Goal: Information Seeking & Learning: Learn about a topic

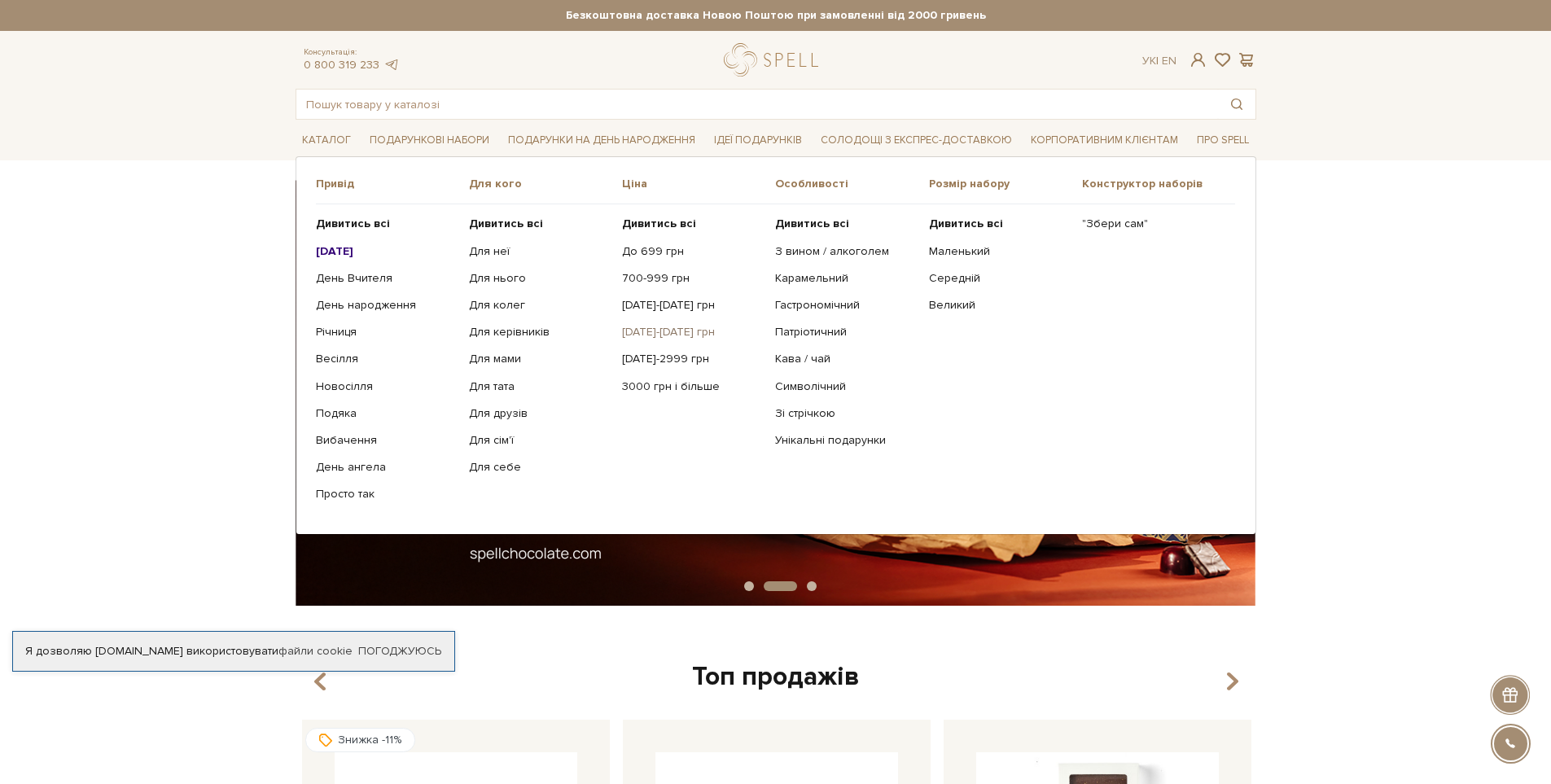
click at [665, 327] on link "[DATE]-[DATE] грн" at bounding box center [692, 332] width 141 height 15
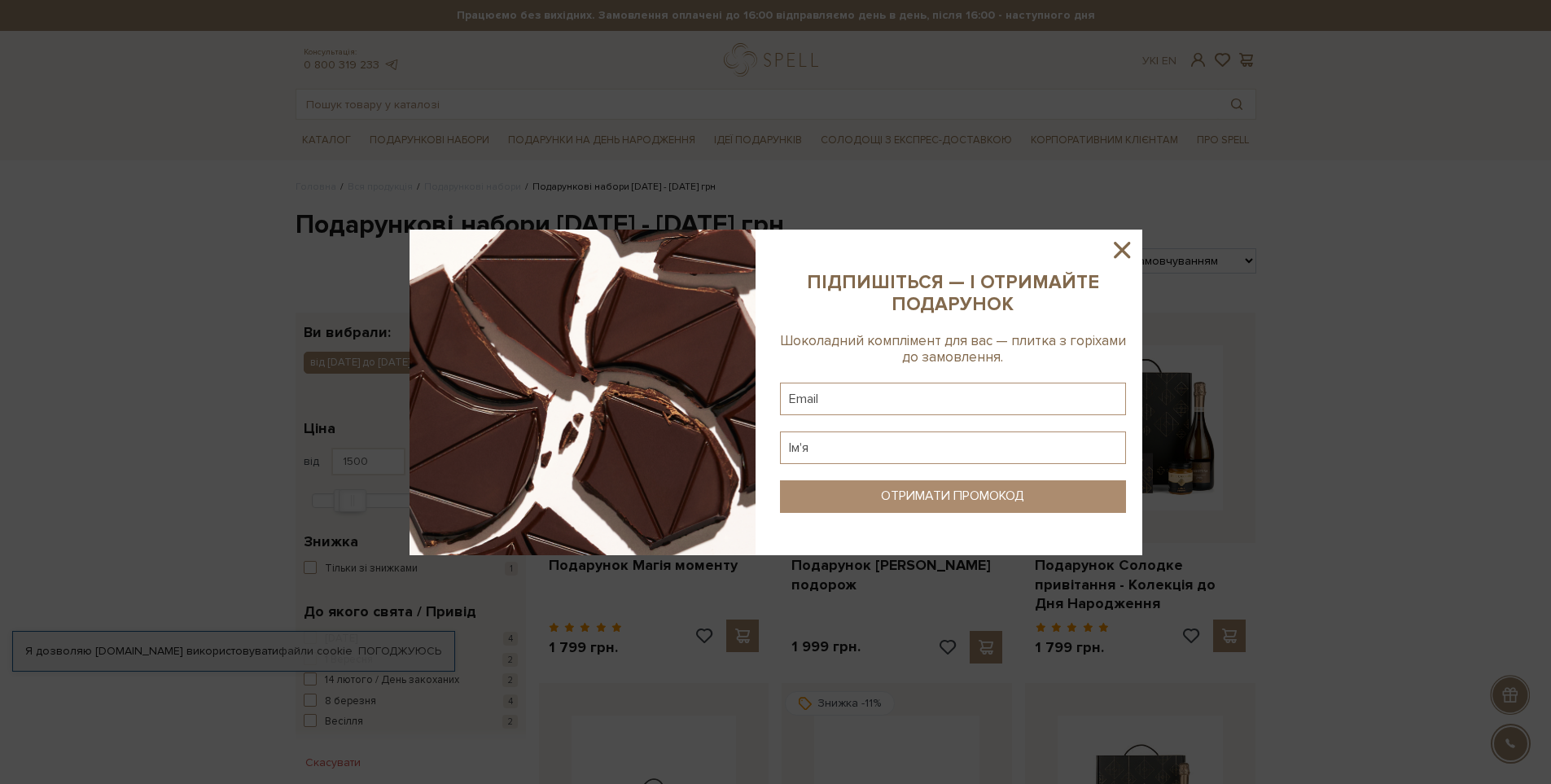
click at [1112, 240] on icon at bounding box center [1122, 249] width 27 height 27
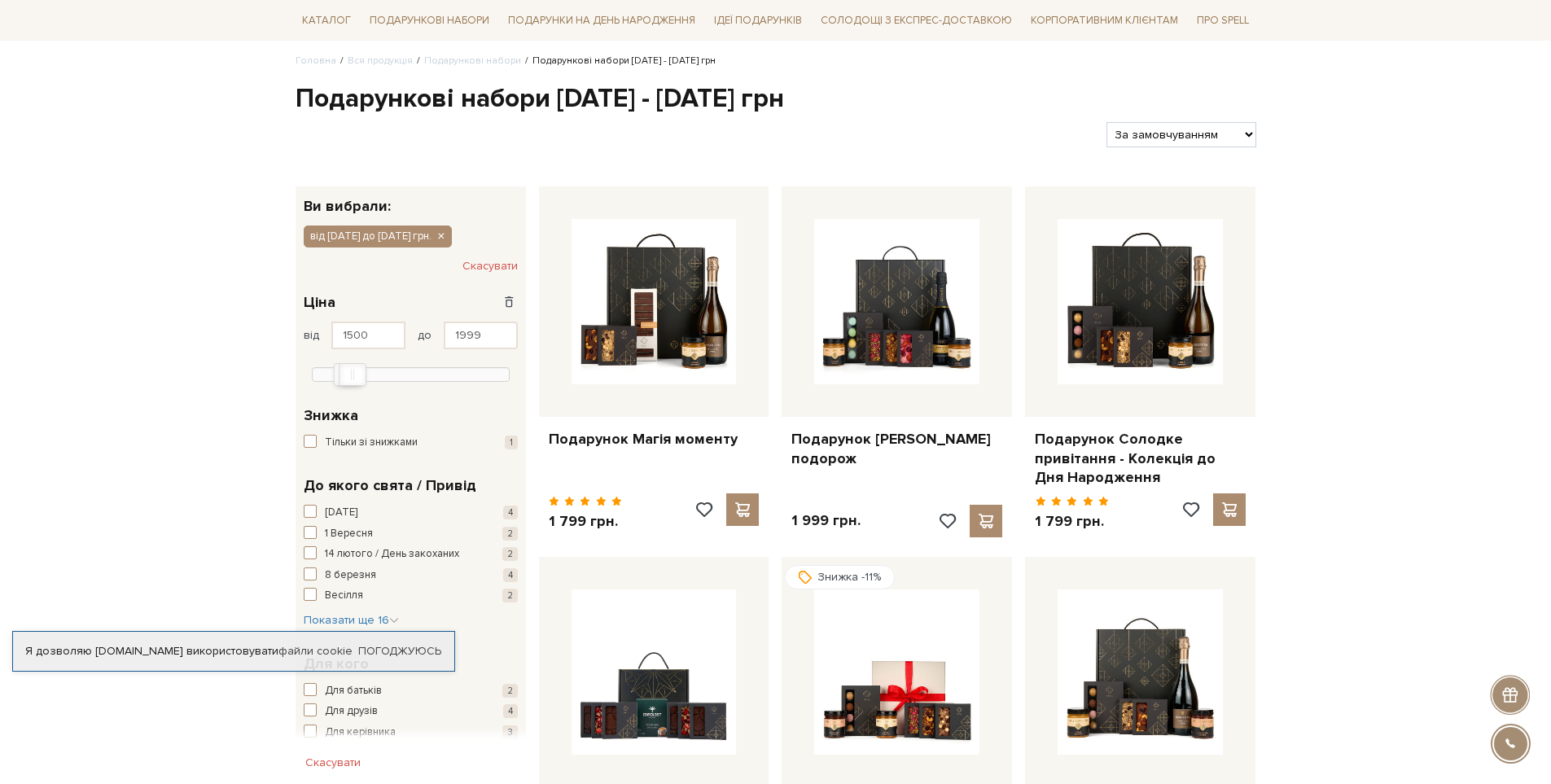
scroll to position [162, 0]
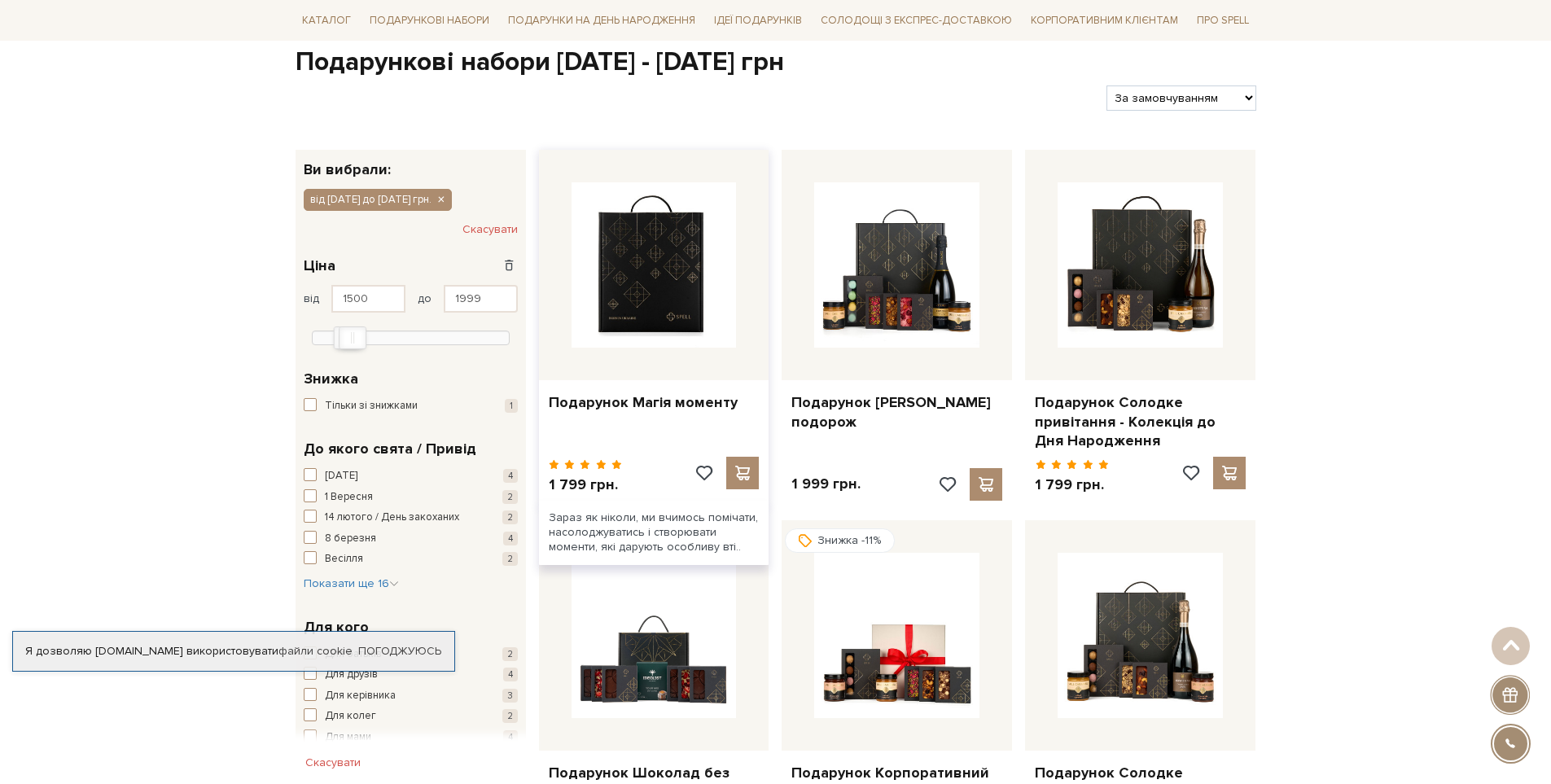
click at [670, 265] on img at bounding box center [654, 264] width 165 height 165
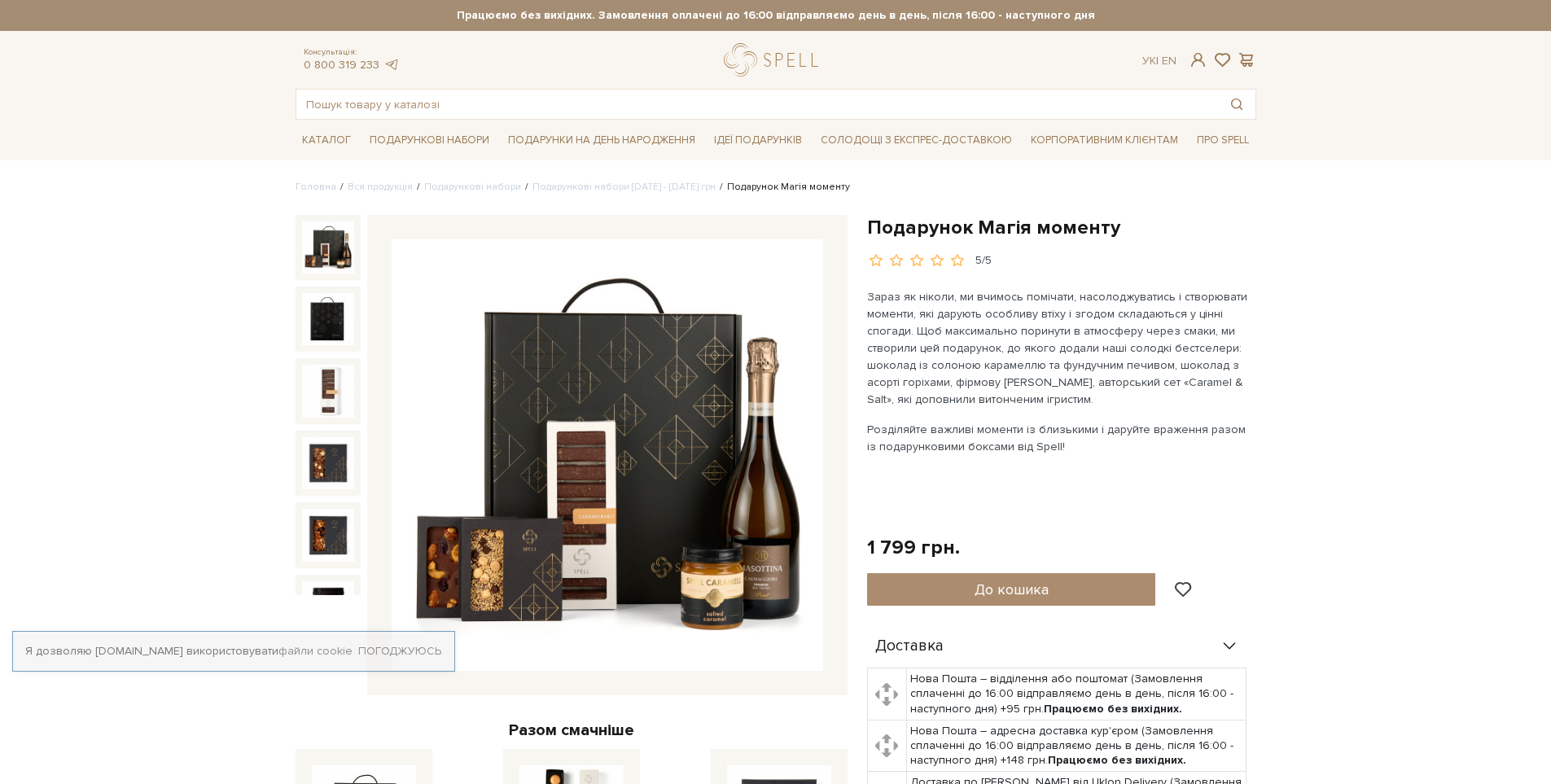
click at [633, 436] on img at bounding box center [607, 455] width 432 height 432
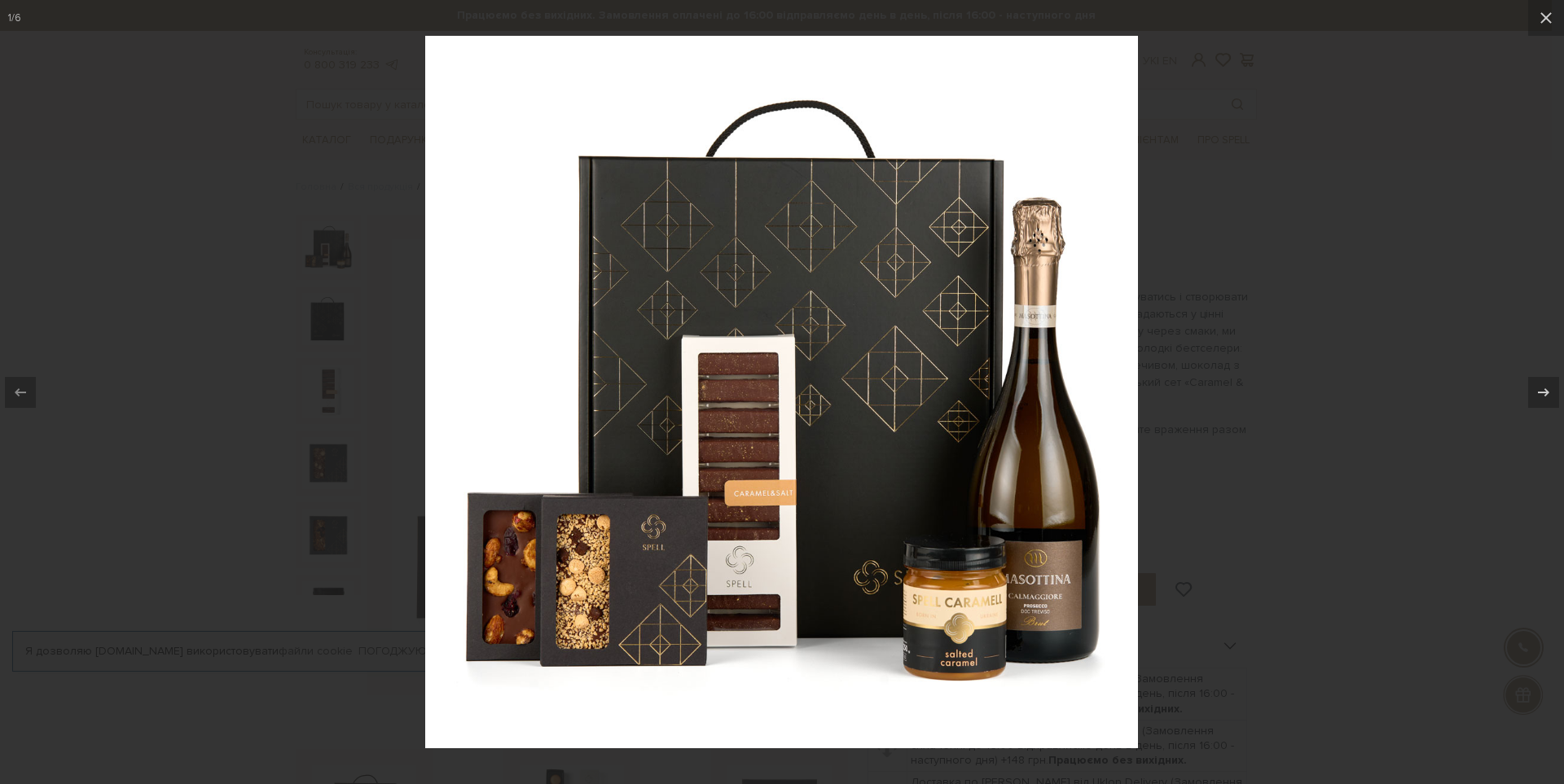
click at [1253, 457] on div at bounding box center [782, 392] width 1564 height 784
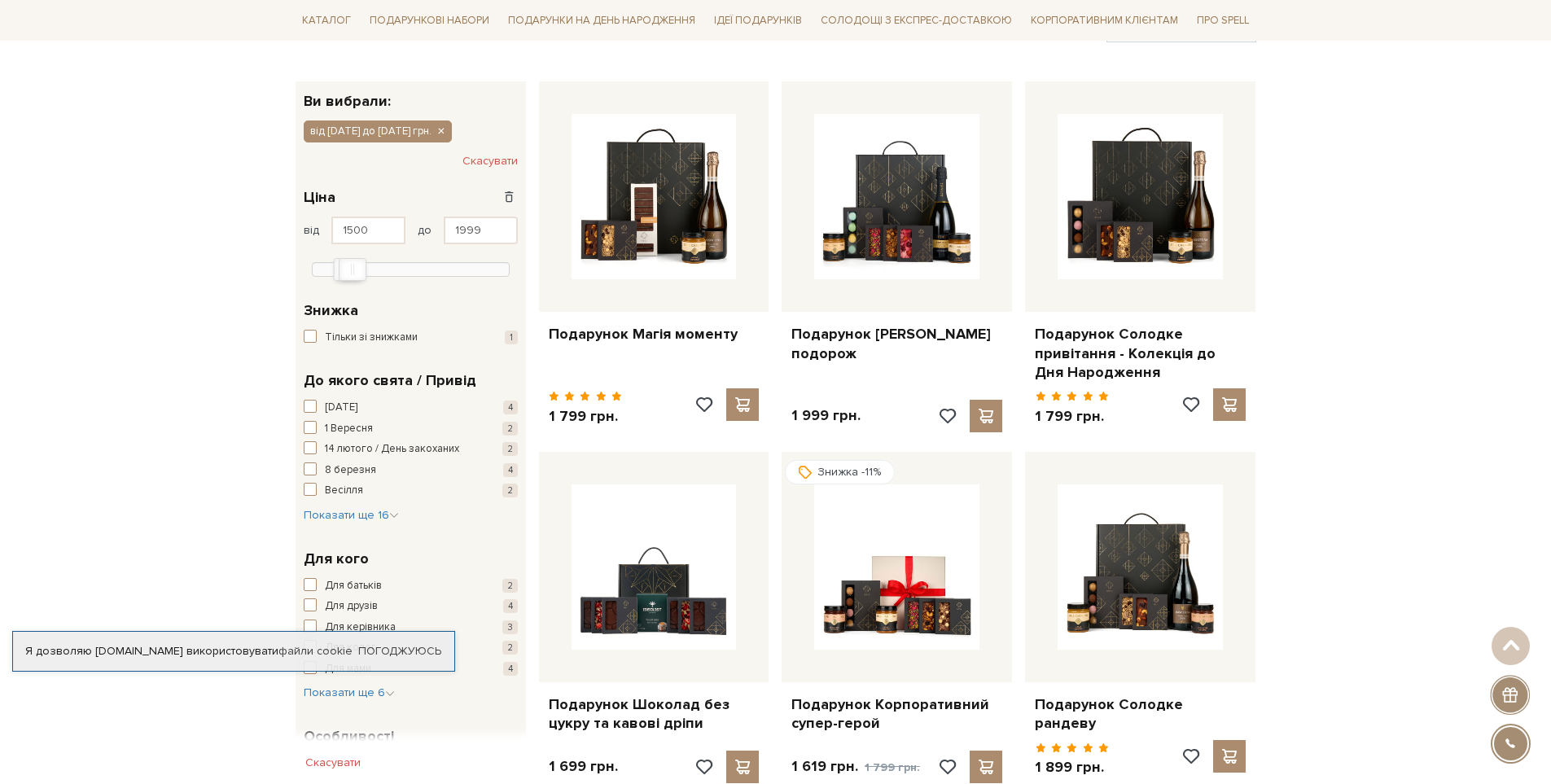
scroll to position [326, 0]
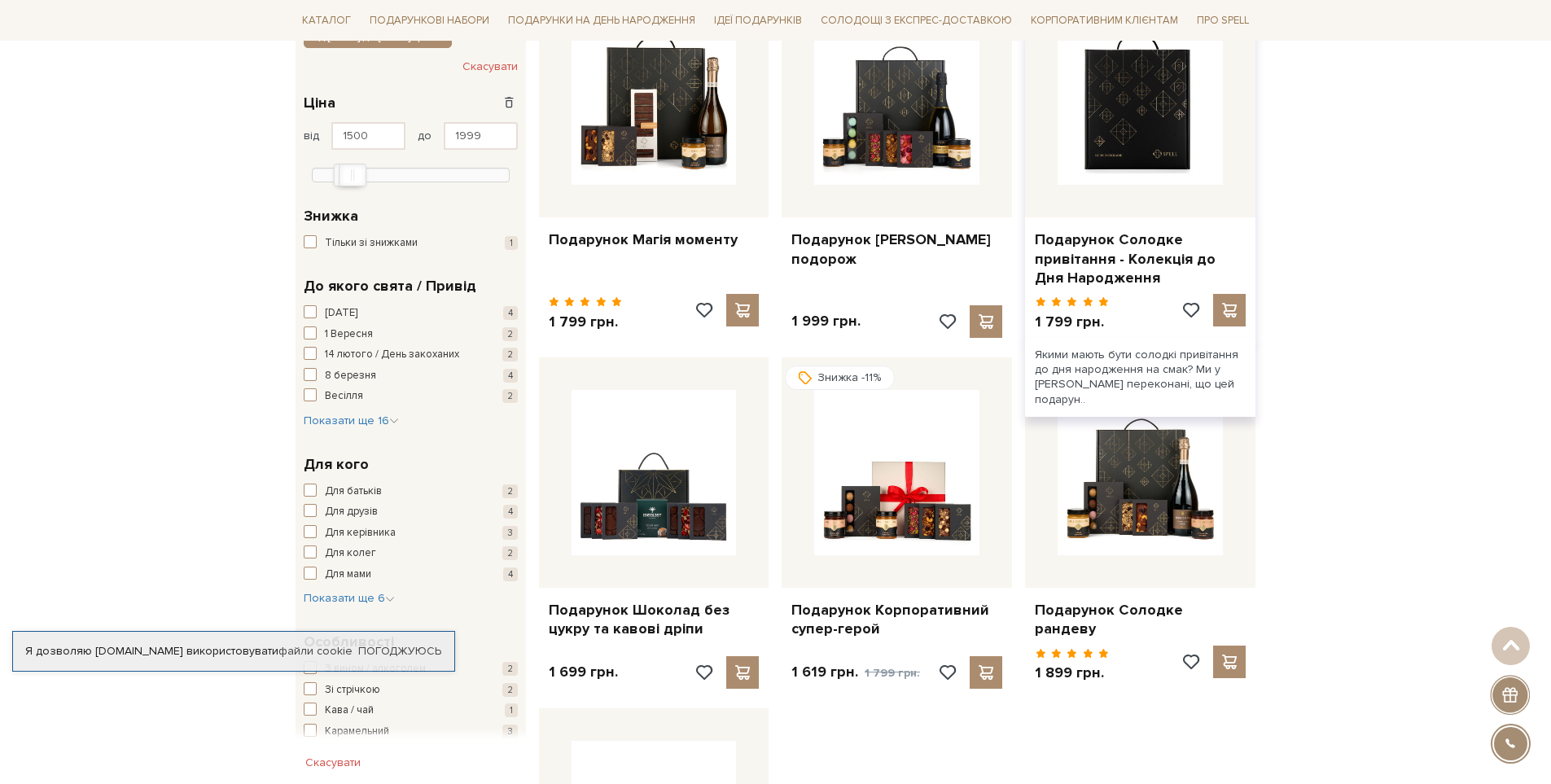
click at [1163, 153] on img at bounding box center [1140, 102] width 165 height 165
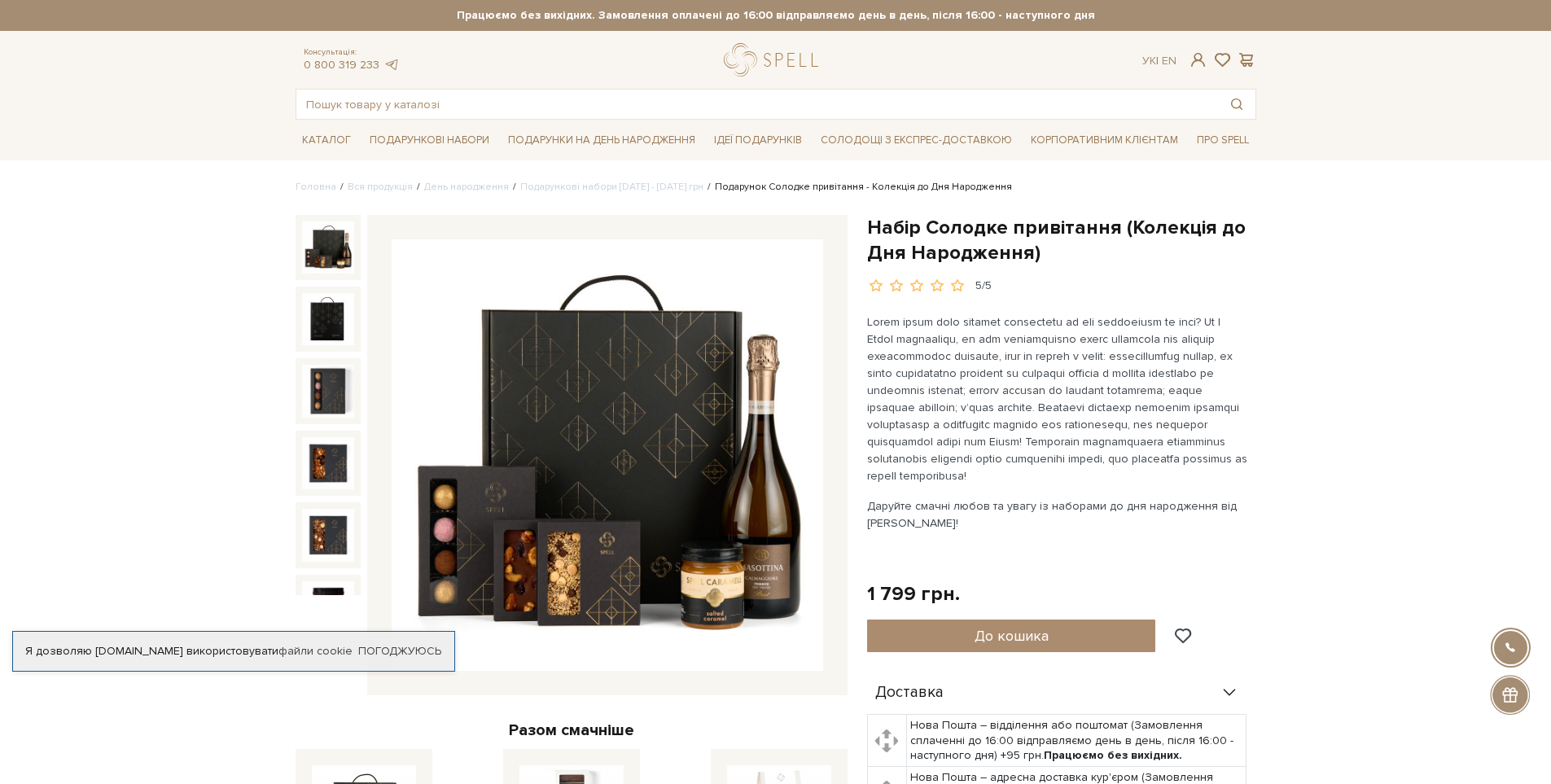
click at [511, 405] on img at bounding box center [607, 455] width 432 height 432
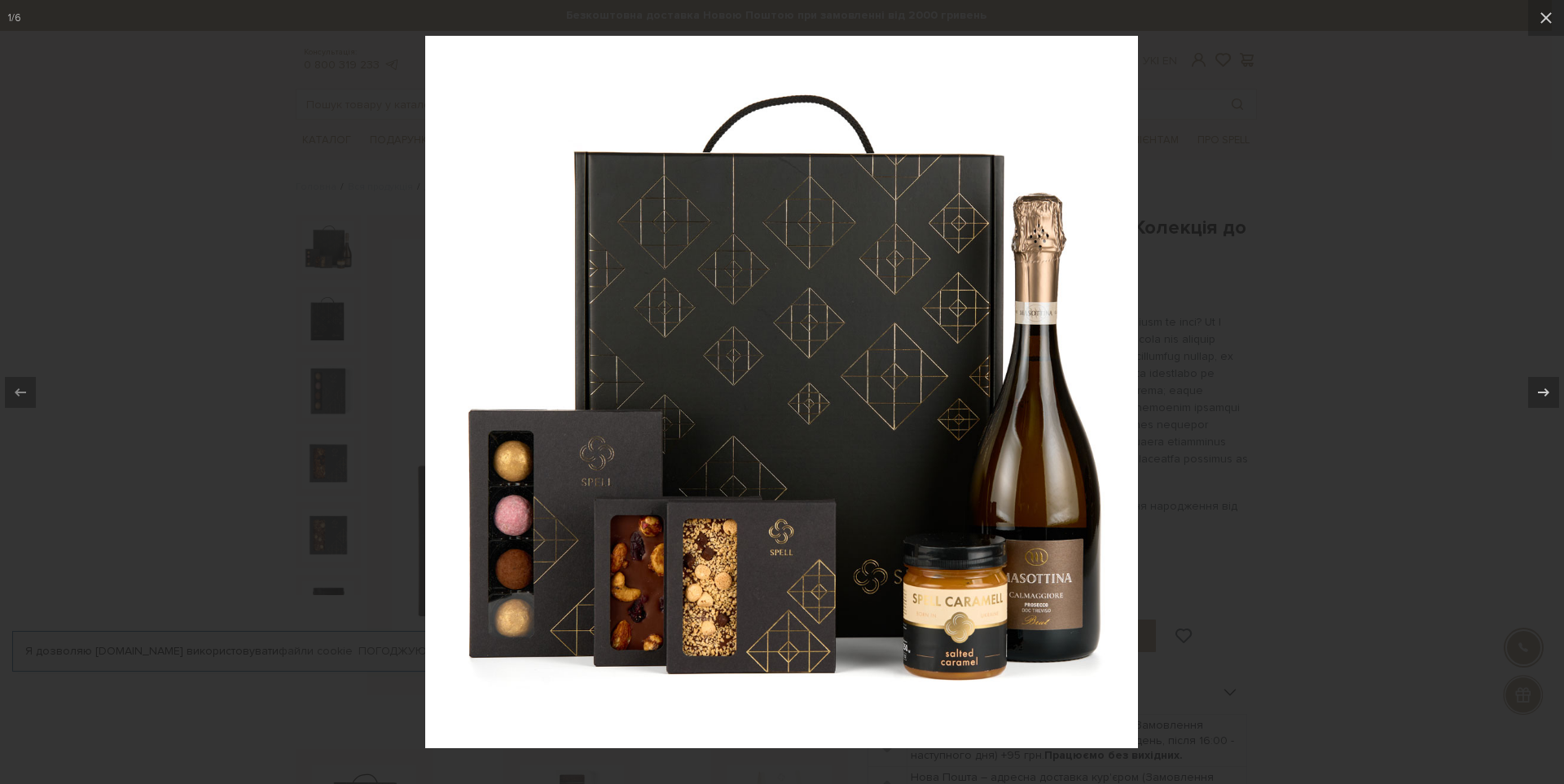
click at [1251, 230] on div at bounding box center [782, 392] width 1564 height 784
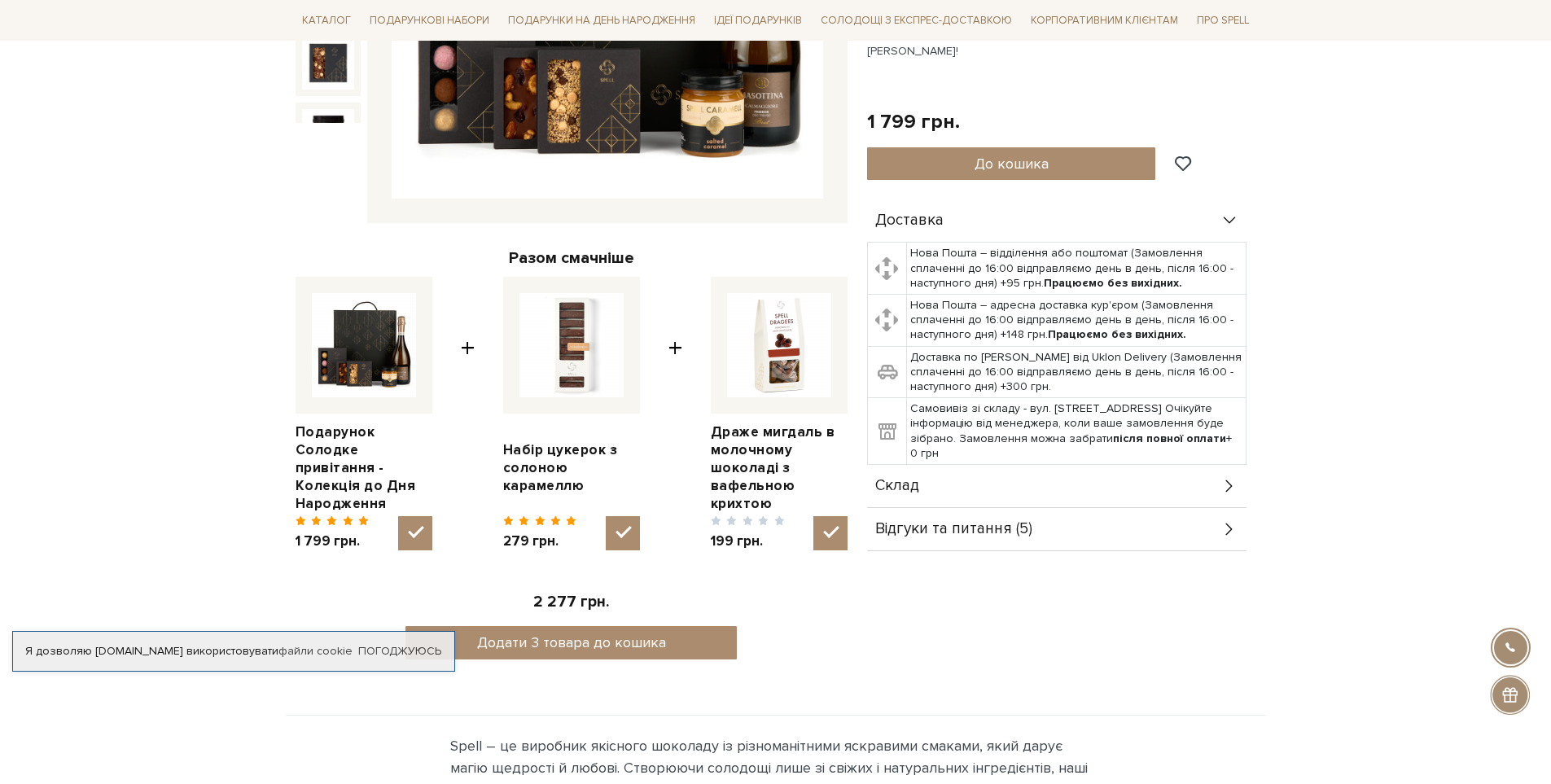
scroll to position [570, 0]
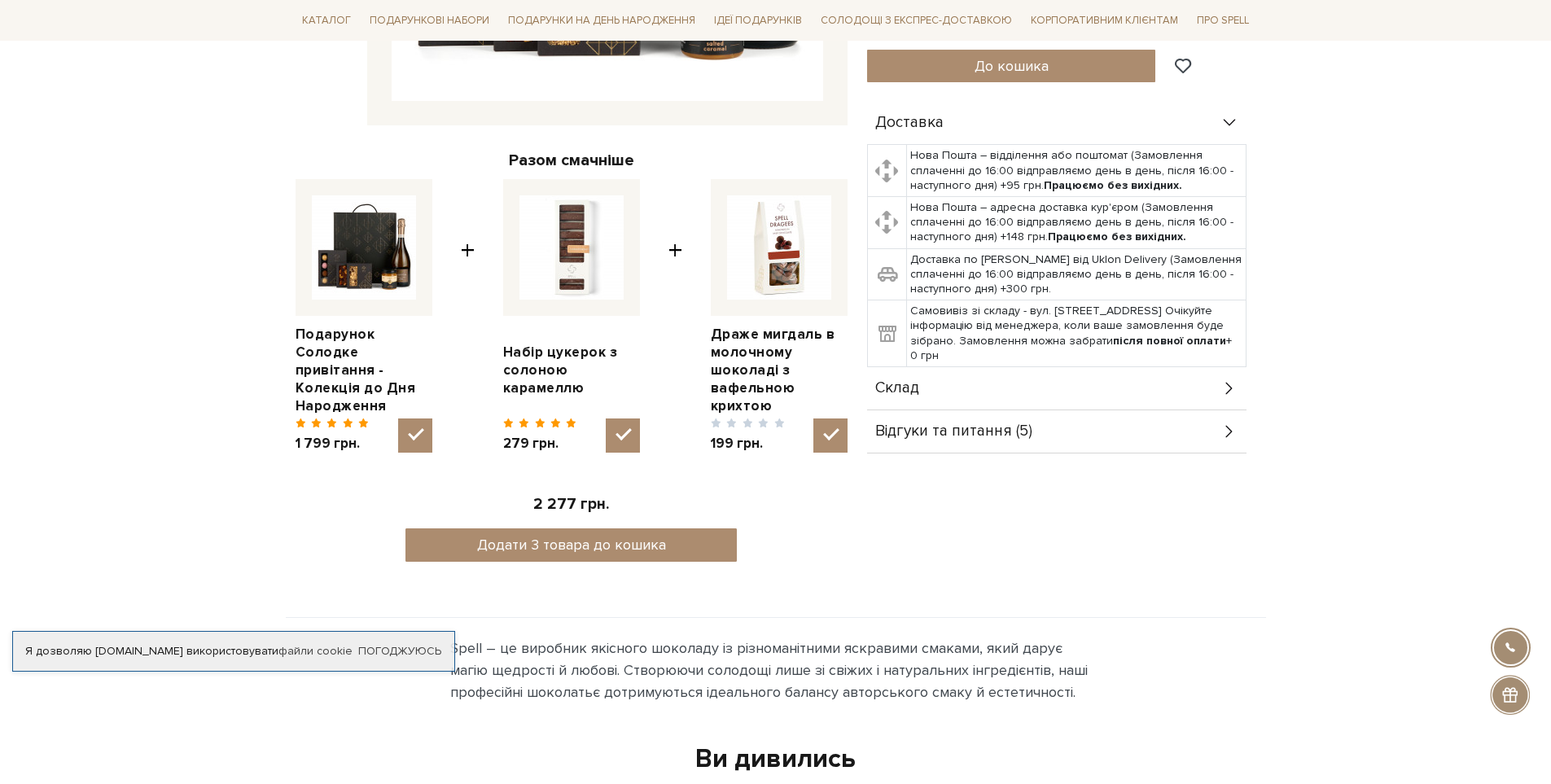
click at [972, 390] on div "Склад" at bounding box center [1057, 388] width 380 height 42
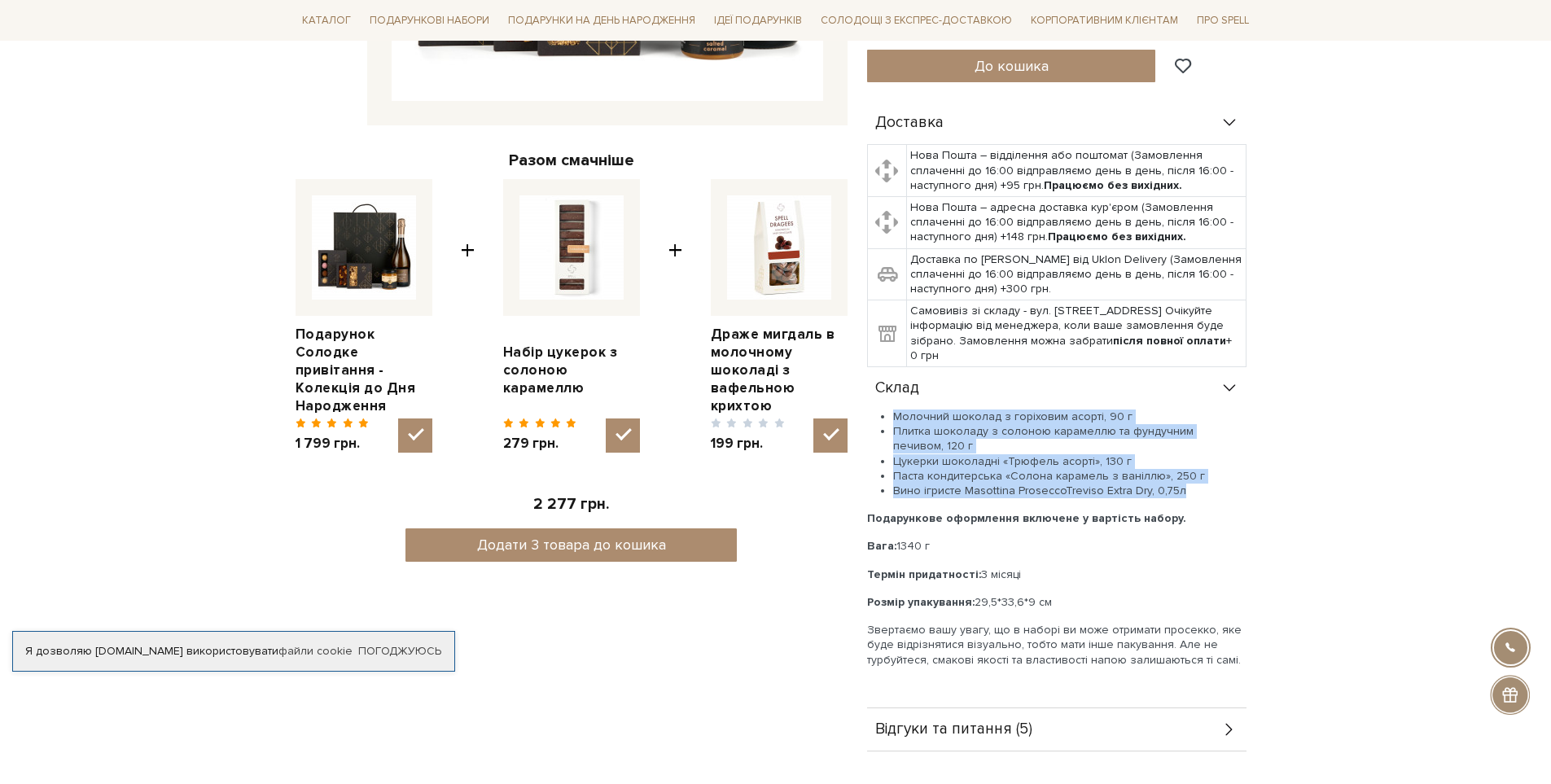
drag, startPoint x: 894, startPoint y: 414, endPoint x: 1235, endPoint y: 490, distance: 349.4
click at [1235, 490] on ul "Молочний шоколад з горіховим асорті, 90 г Плитка шоколаду з солоною карамеллю т…" at bounding box center [1057, 453] width 380 height 89
copy ul "Молочний шоколад з горіховим асорті, 90 г Плитка шоколаду з солоною карамеллю т…"
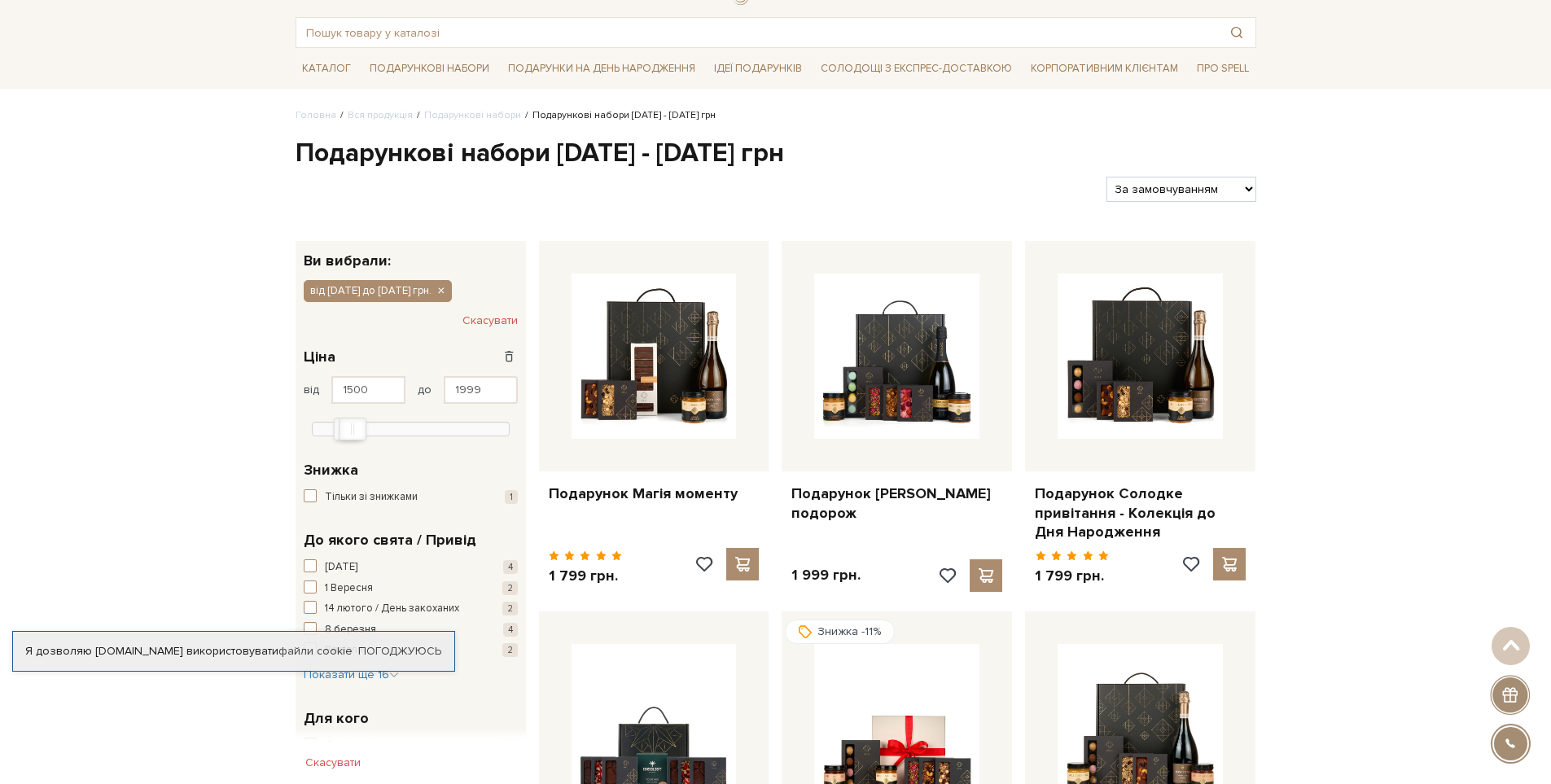
scroll to position [70, 0]
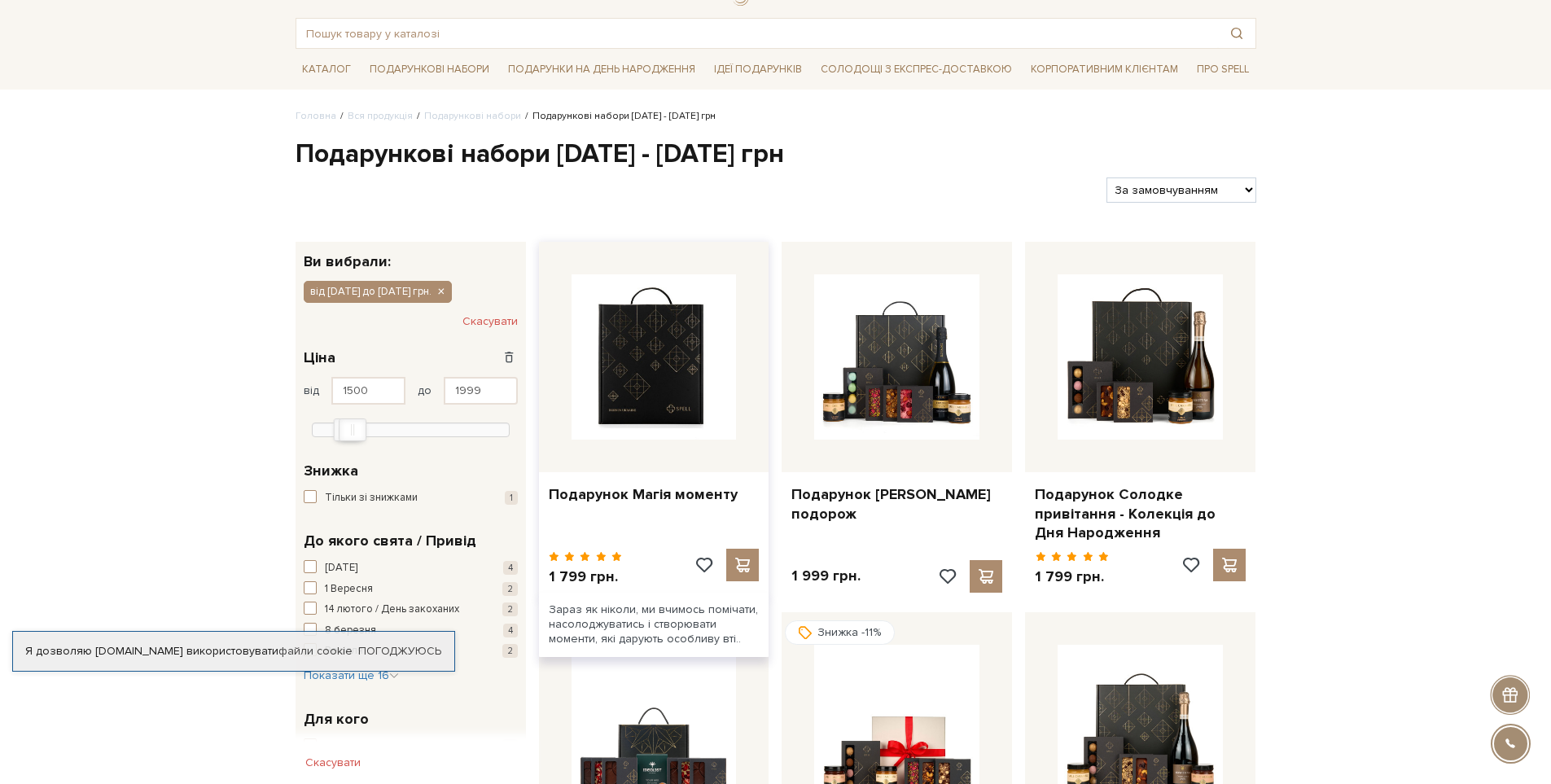
click at [672, 360] on img at bounding box center [654, 356] width 165 height 165
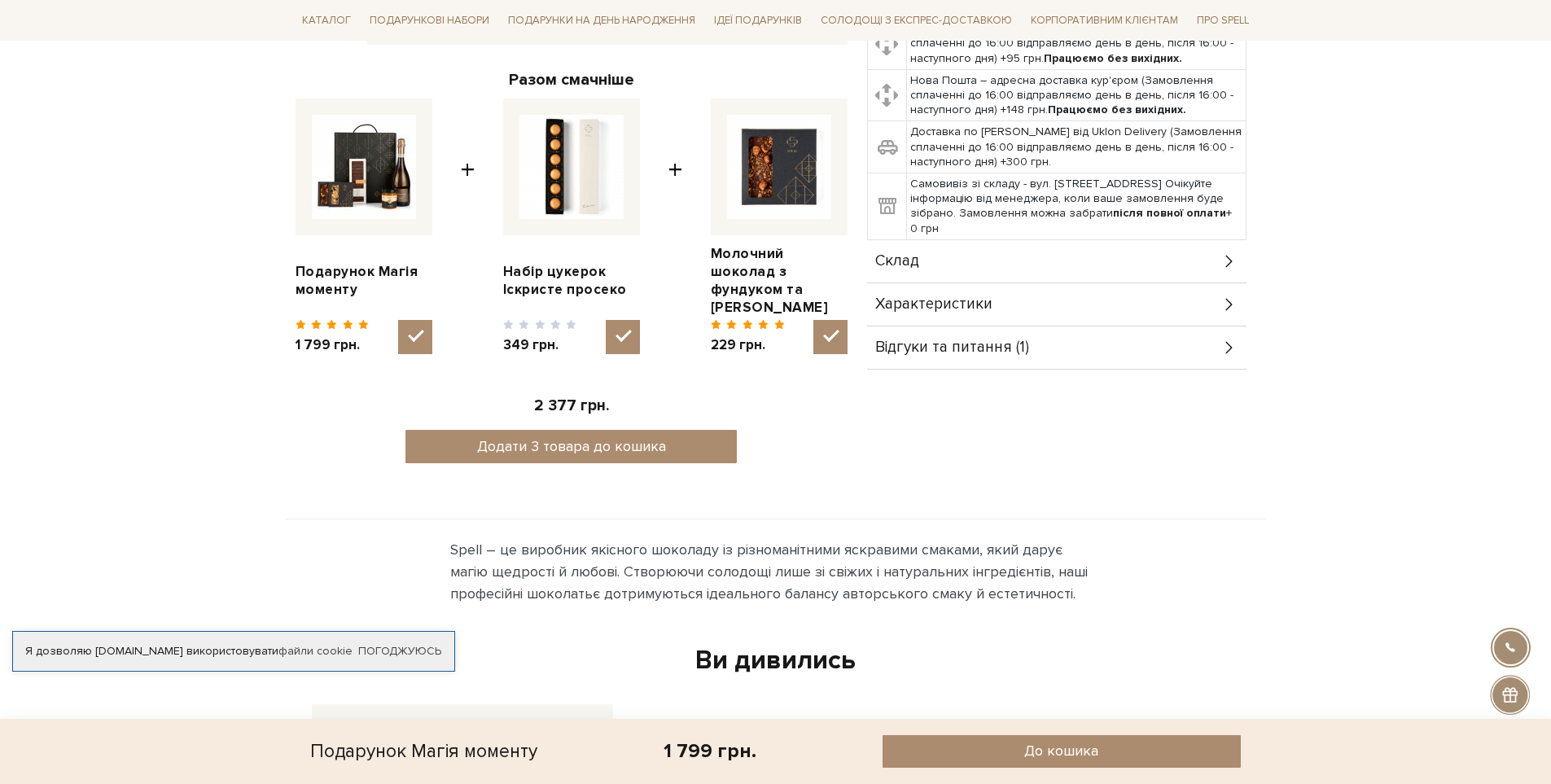
scroll to position [651, 0]
click at [900, 259] on span "Склад" at bounding box center [897, 260] width 44 height 15
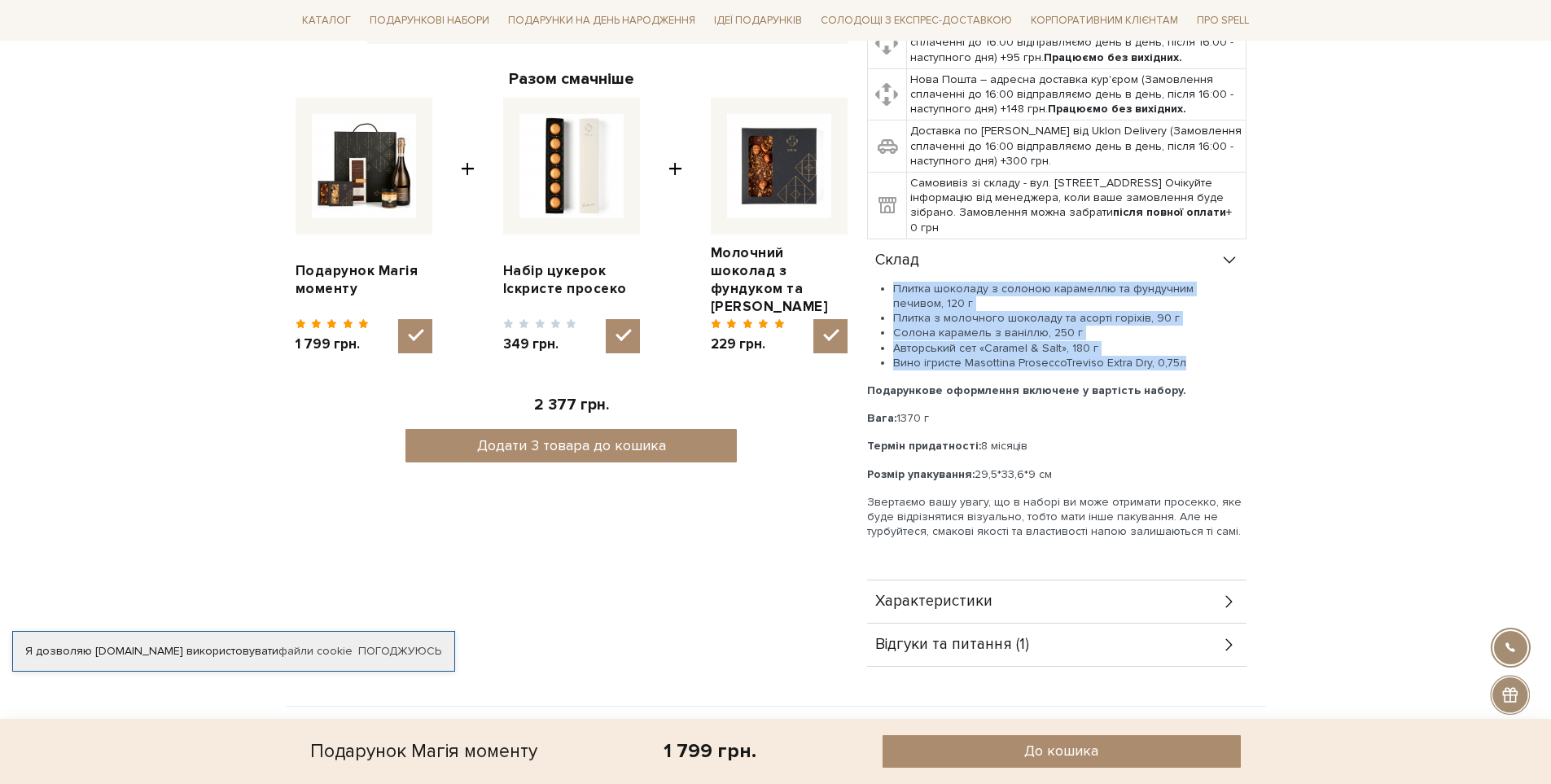
drag, startPoint x: 894, startPoint y: 287, endPoint x: 1217, endPoint y: 361, distance: 331.4
click at [1217, 361] on ul "Плитка шоколаду з солоною карамеллю та фундучним печивом, 120 г Плитка з молочн…" at bounding box center [1057, 326] width 380 height 89
copy ul "Плитка шоколаду з солоною карамеллю та фундучним печивом, 120 г Плитка з молочн…"
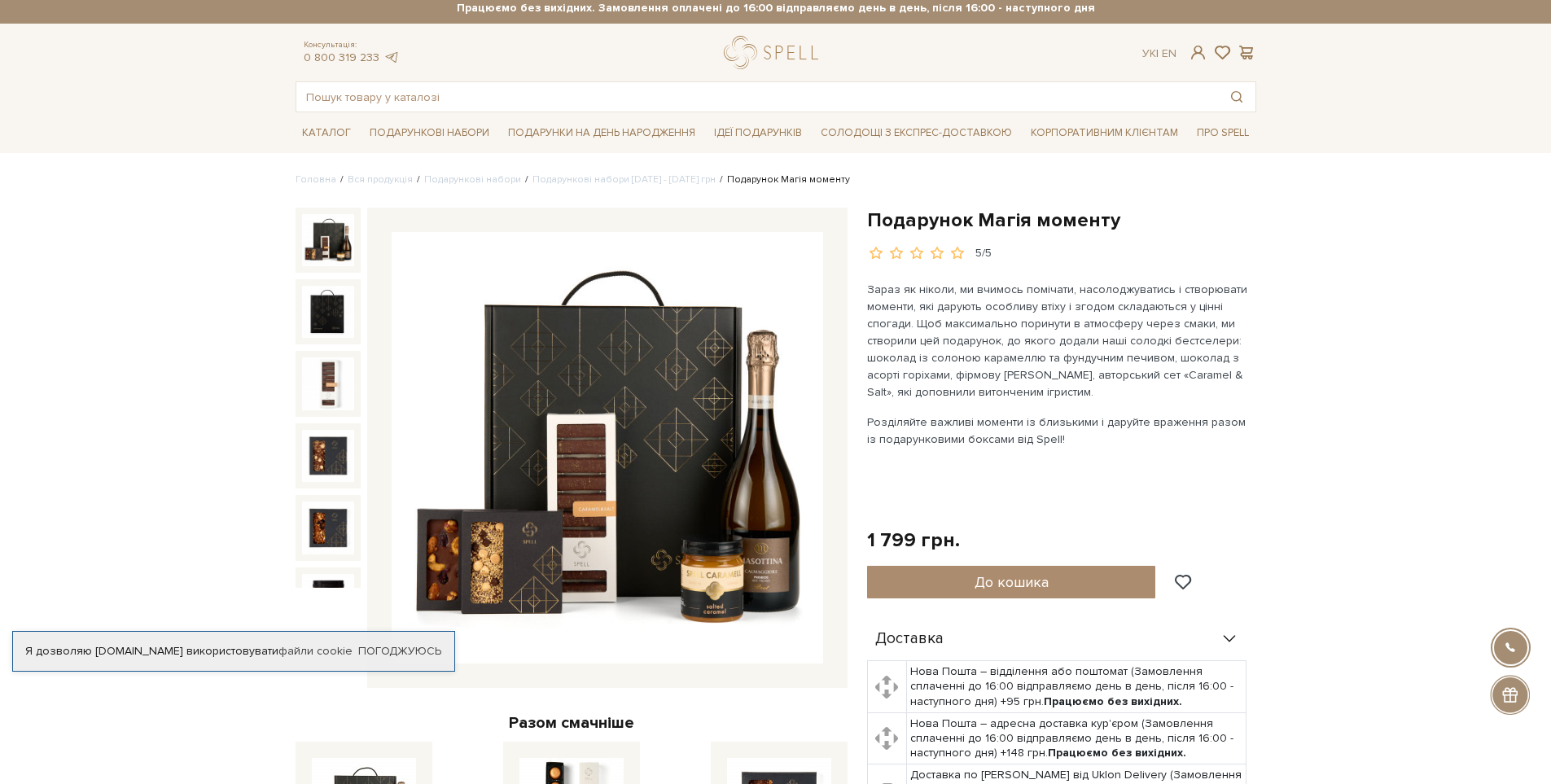
scroll to position [0, 0]
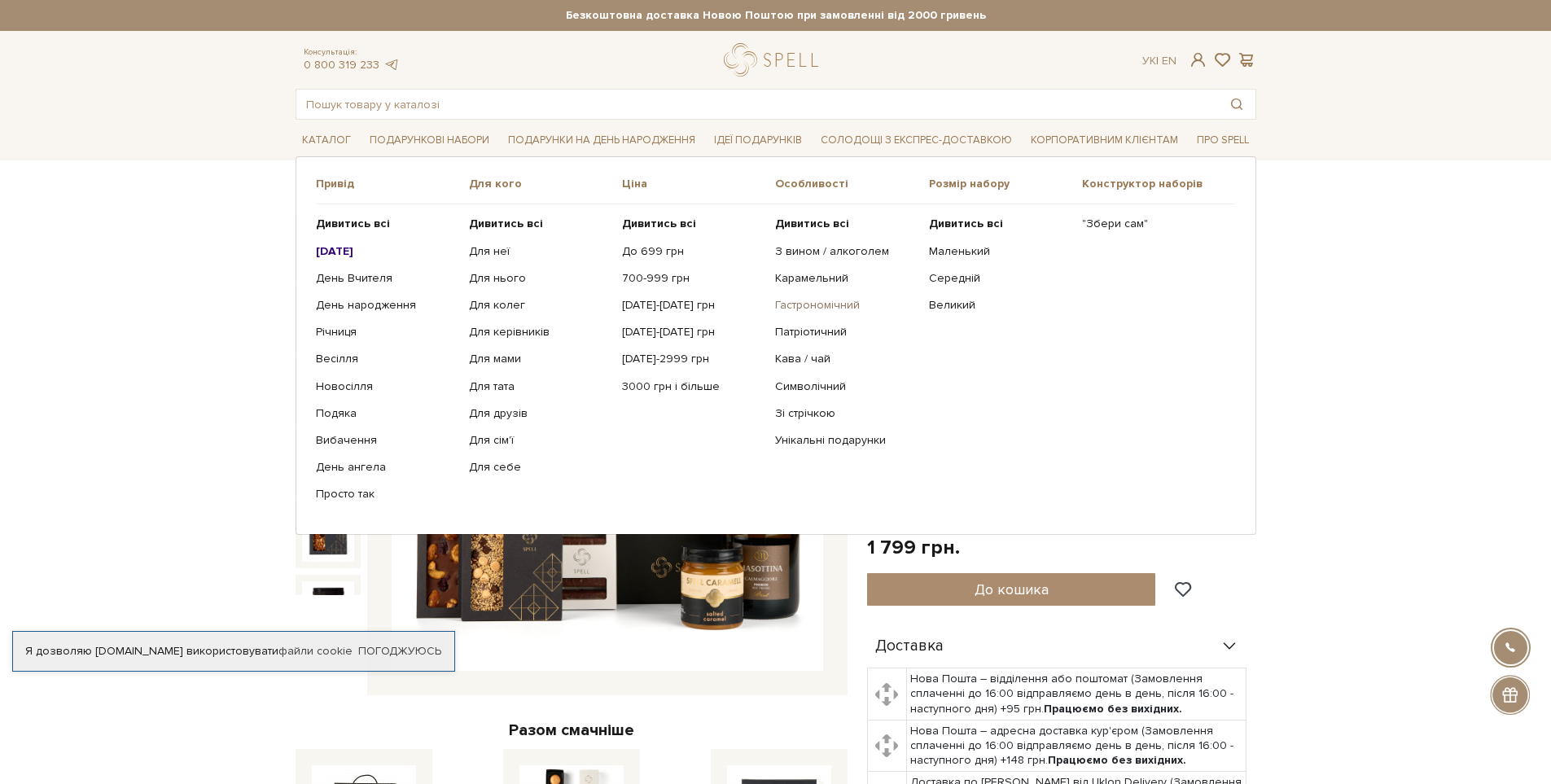
click at [802, 301] on link "Гастрономічний" at bounding box center [846, 306] width 141 height 15
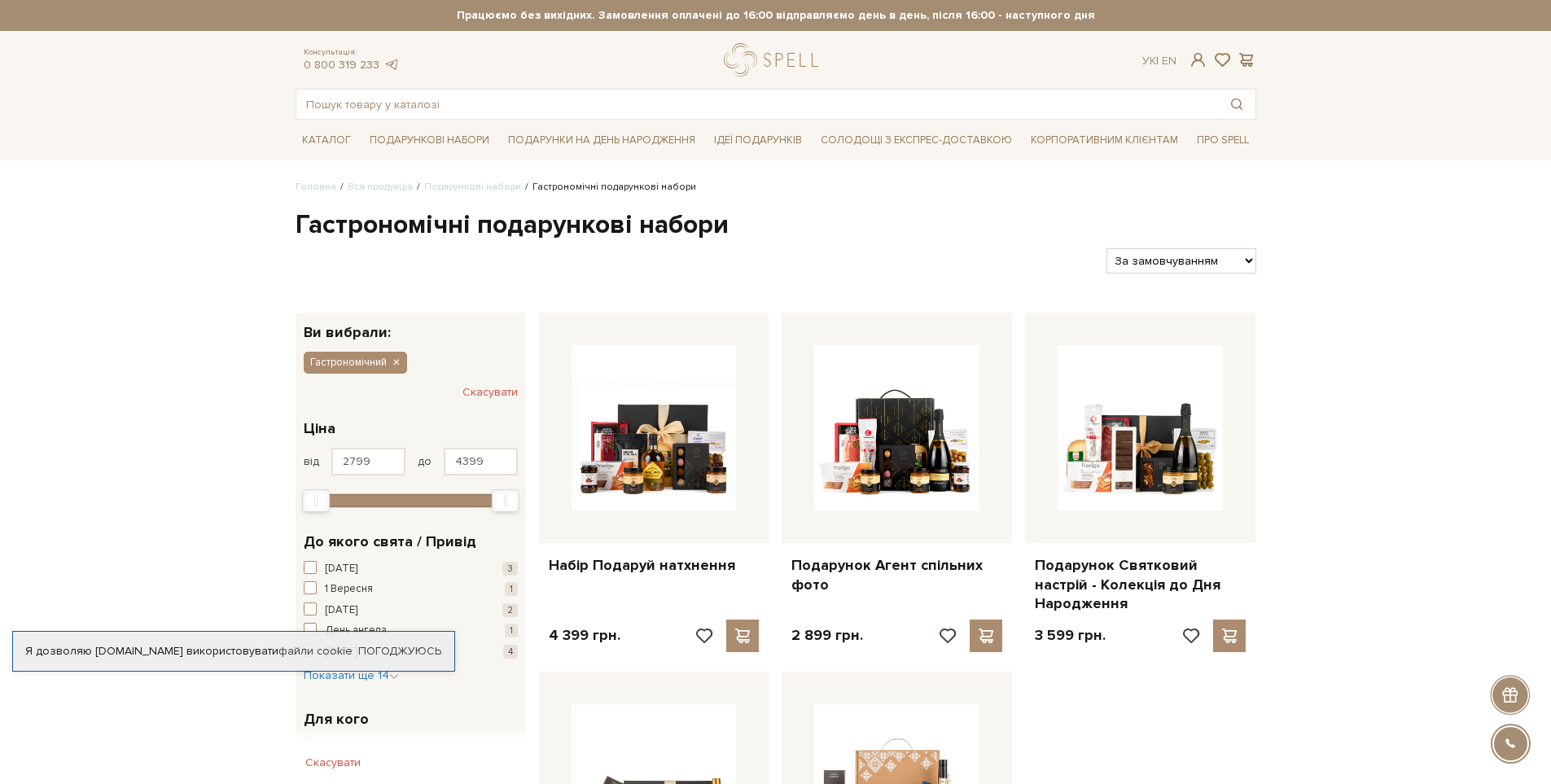
click at [1214, 257] on select "За замовчуванням За Ціною (зростання) За Ціною (зменшення) Новинки За популярні…" at bounding box center [1181, 261] width 149 height 25
select select "https://spellchocolate.com/our-productions/podarunkovi-box/gastronomichnij?sort…"
click at [1107, 249] on select "За замовчуванням За Ціною (зростання) За Ціною (зменшення) Новинки За популярні…" at bounding box center [1181, 261] width 149 height 25
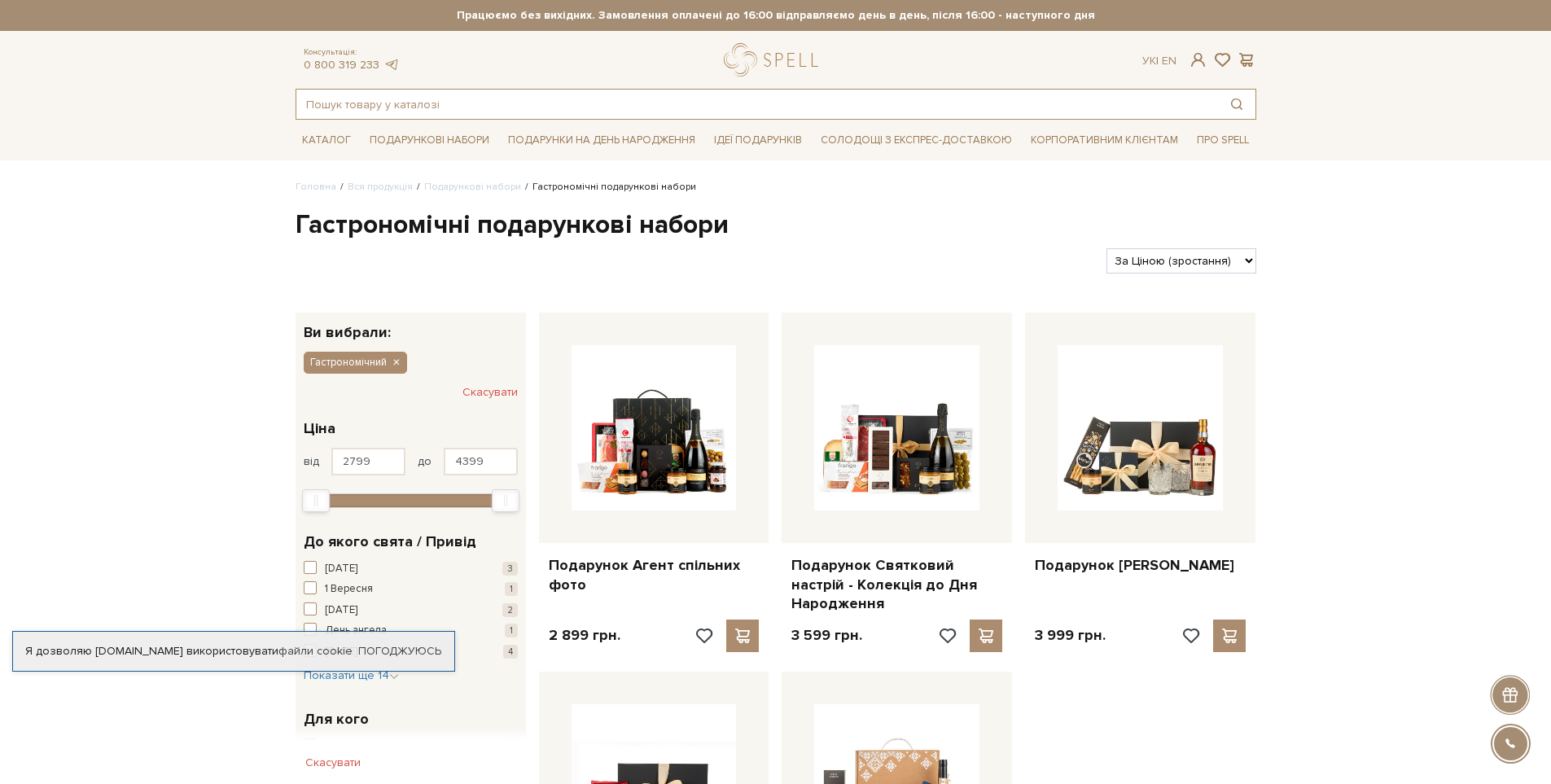
click at [445, 105] on input "text" at bounding box center [758, 104] width 922 height 29
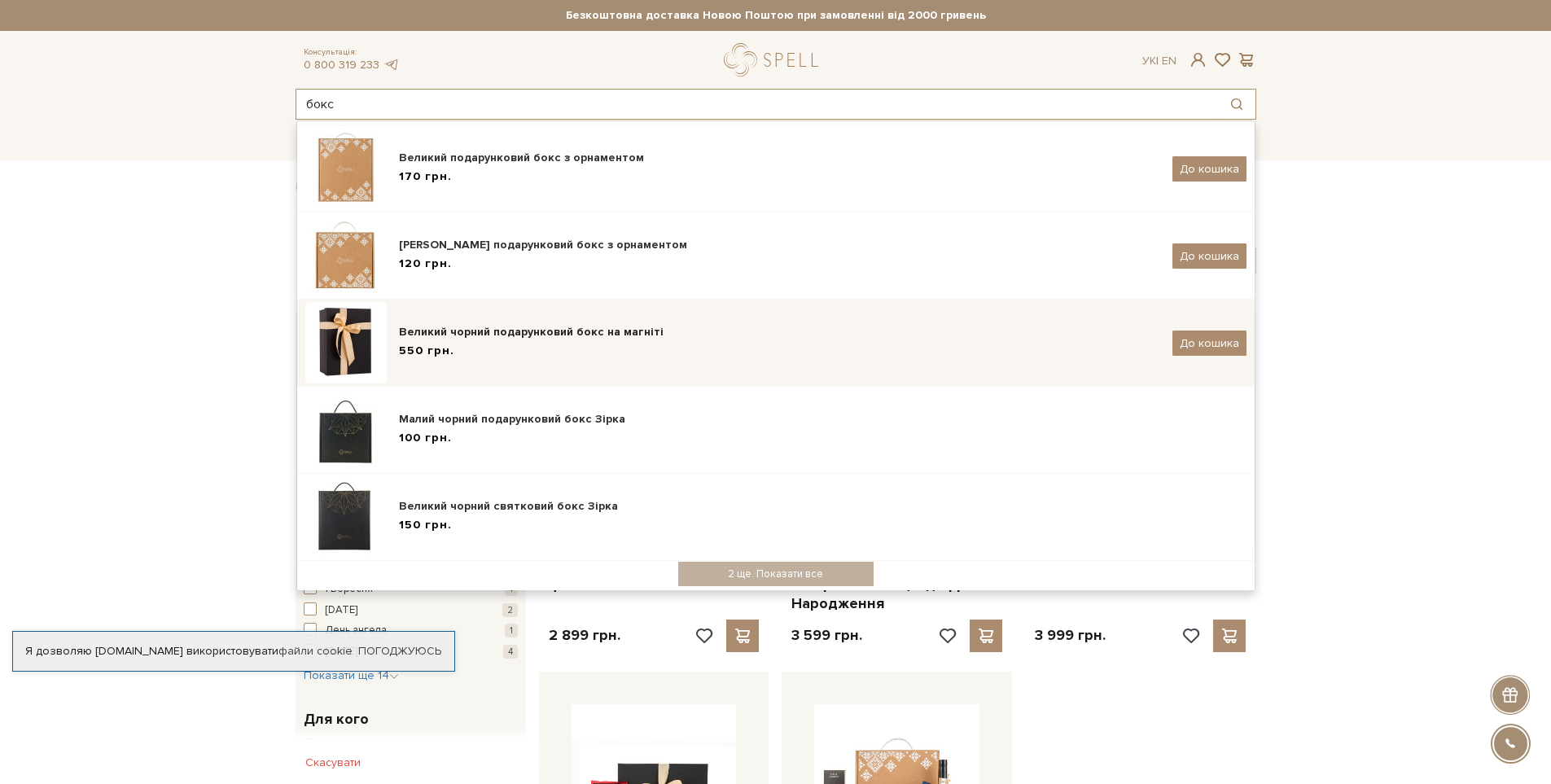
scroll to position [206, 0]
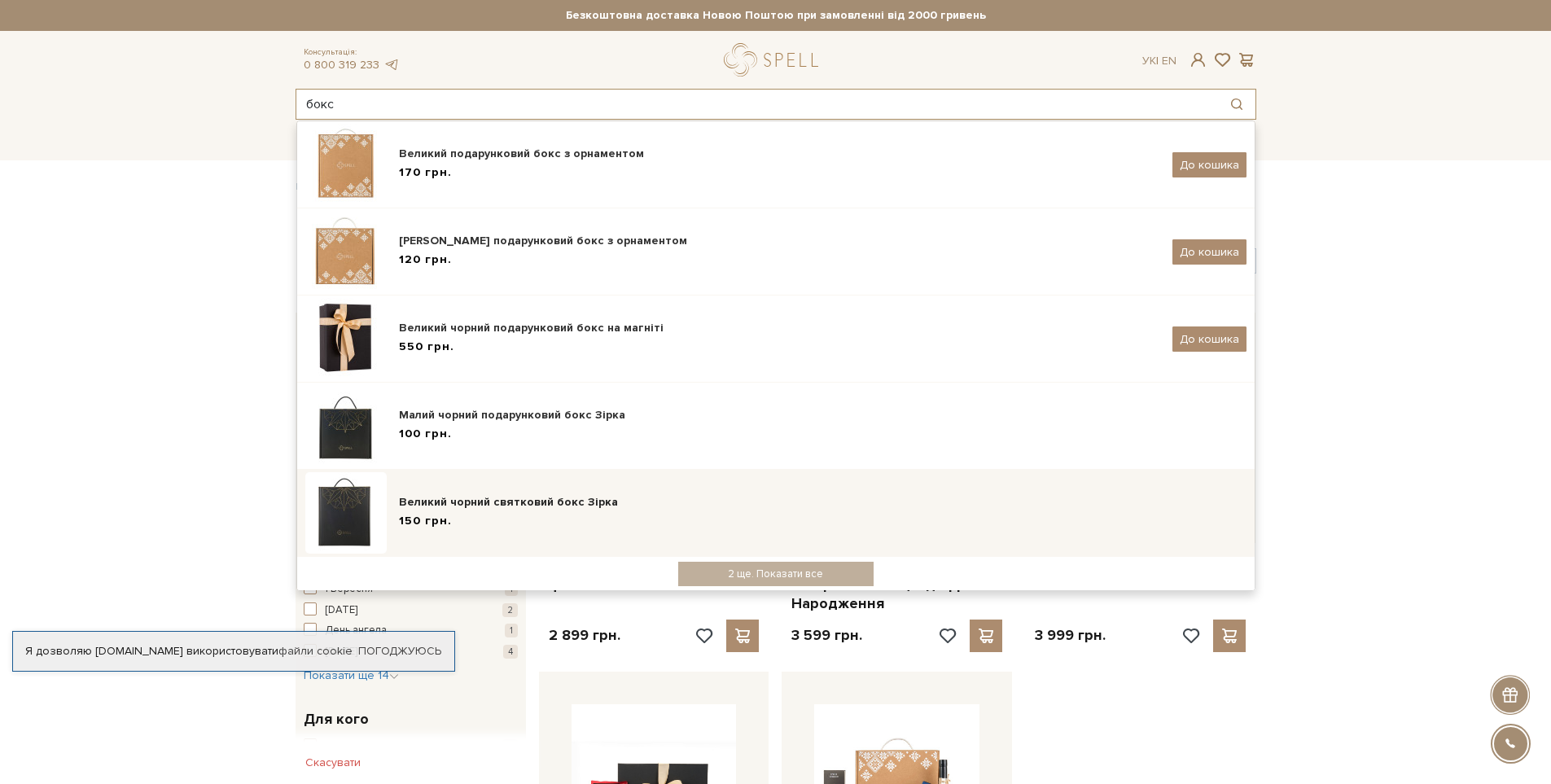
type input "бокс"
click at [528, 500] on div "Великий чорний святковий бокс Зірка" at bounding box center [822, 502] width 848 height 17
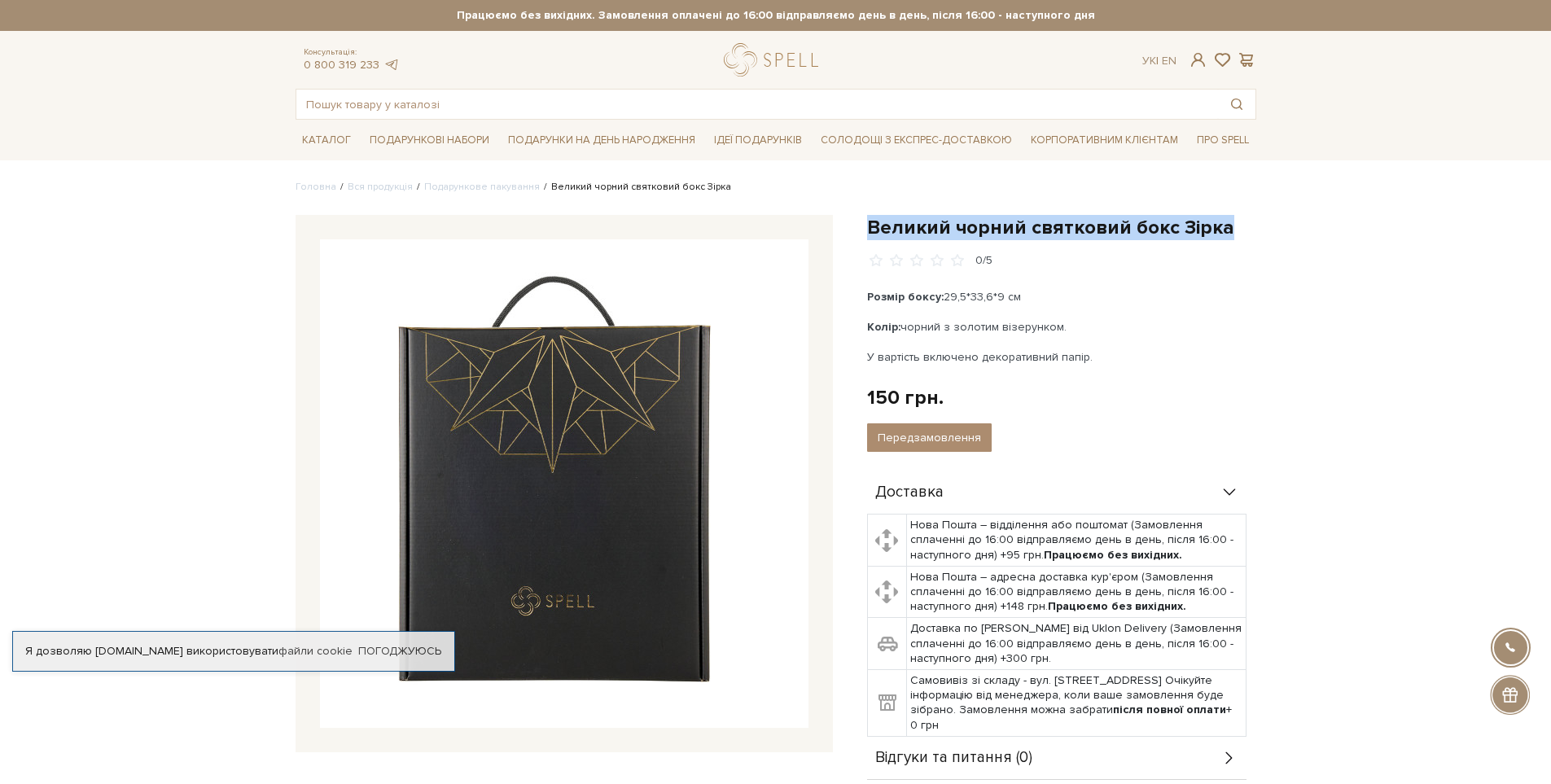
drag, startPoint x: 871, startPoint y: 229, endPoint x: 1293, endPoint y: 213, distance: 422.3
copy h1 "Великий чорний святковий бокс Зірка"
drag, startPoint x: 868, startPoint y: 295, endPoint x: 1088, endPoint y: 327, distance: 222.3
click at [1088, 327] on div "Розмір боксу: 29,5*33,6*9 см Колір: чорний з золотим візерунком. У вартість вкл…" at bounding box center [1058, 327] width 382 height 77
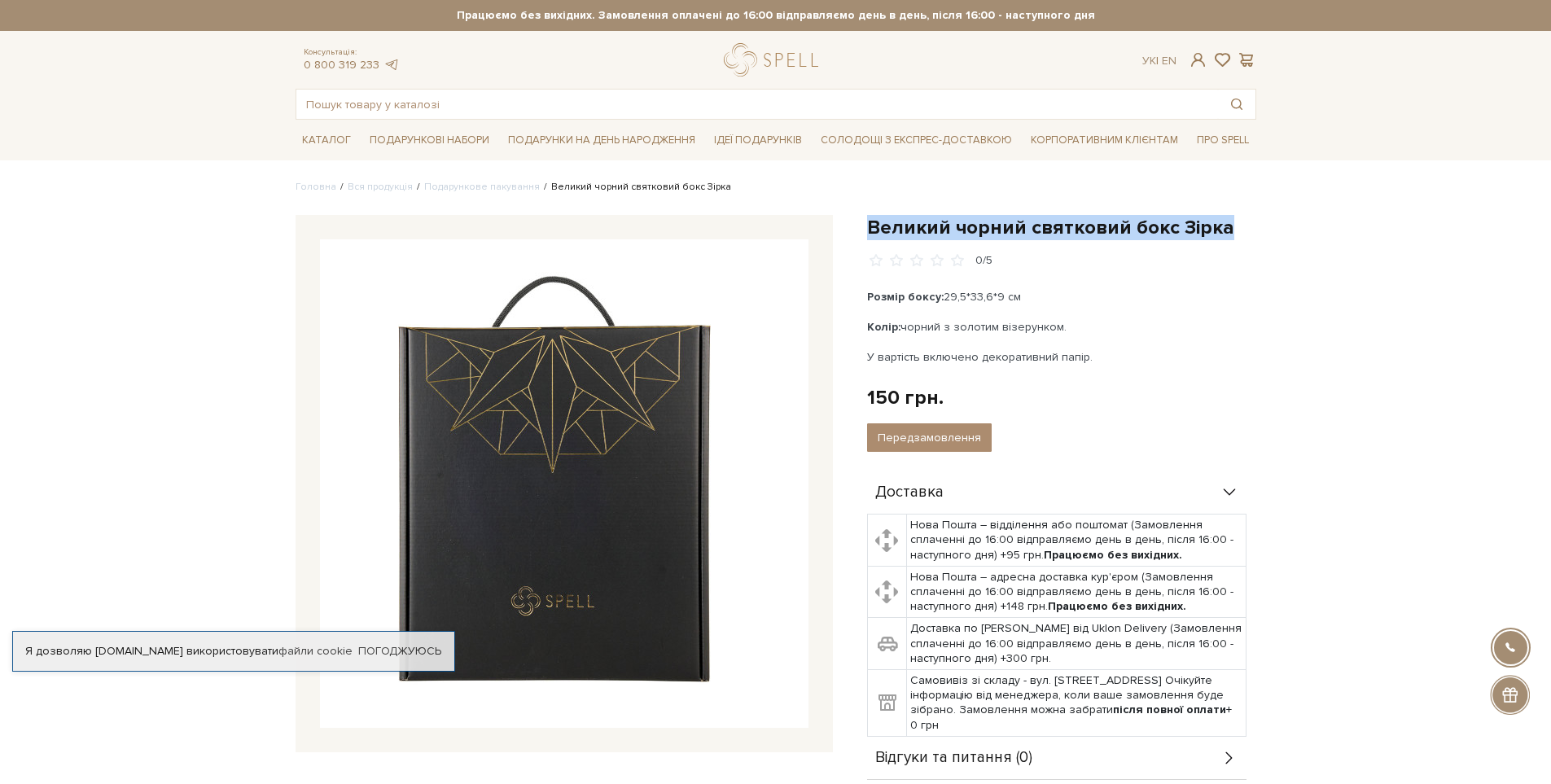
copy div "Розмір боксу: 29,5*33,6*9 см Колір: чорний з золотим візерунком."
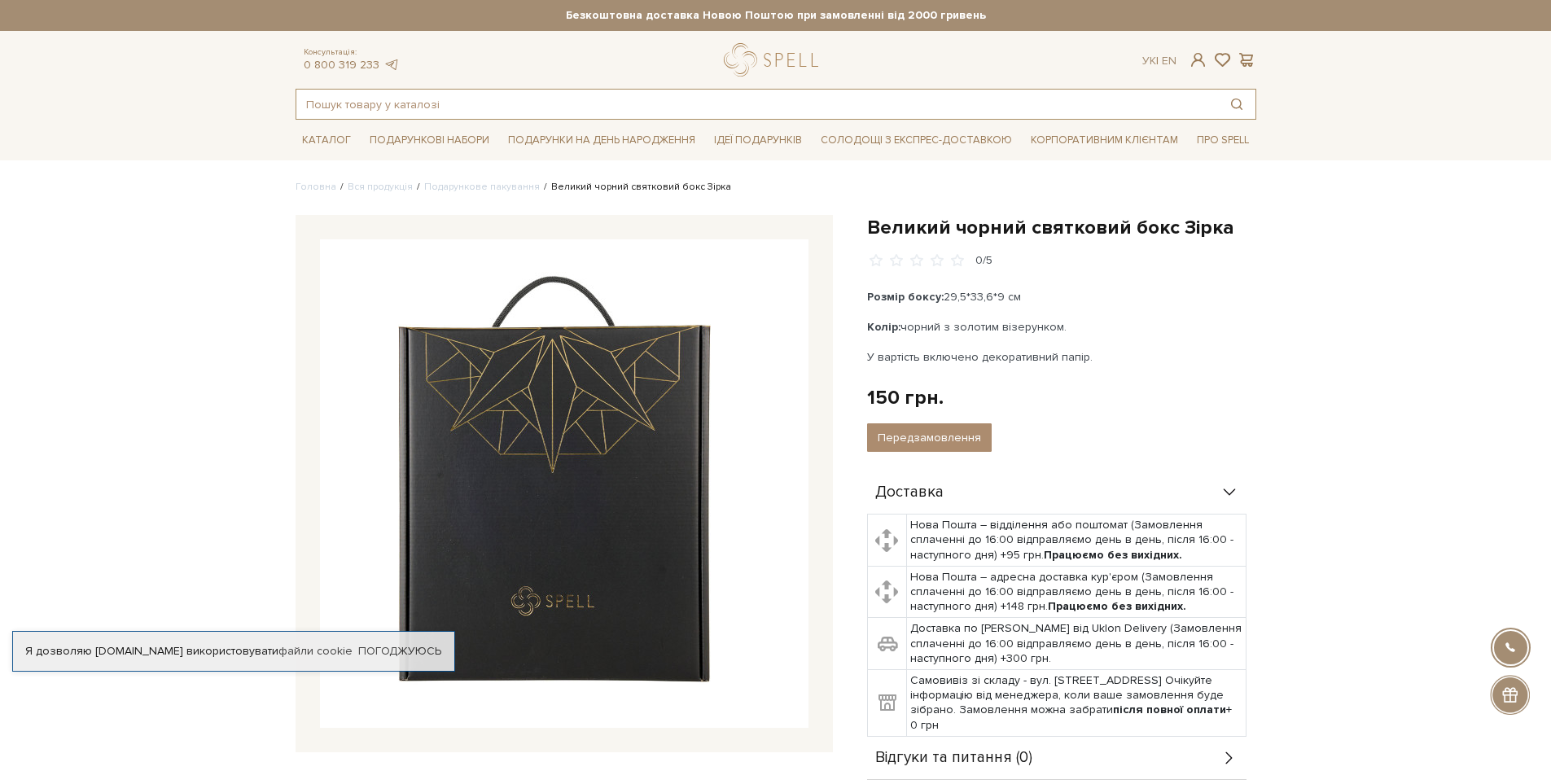
click at [355, 104] on input "text" at bounding box center [758, 104] width 922 height 29
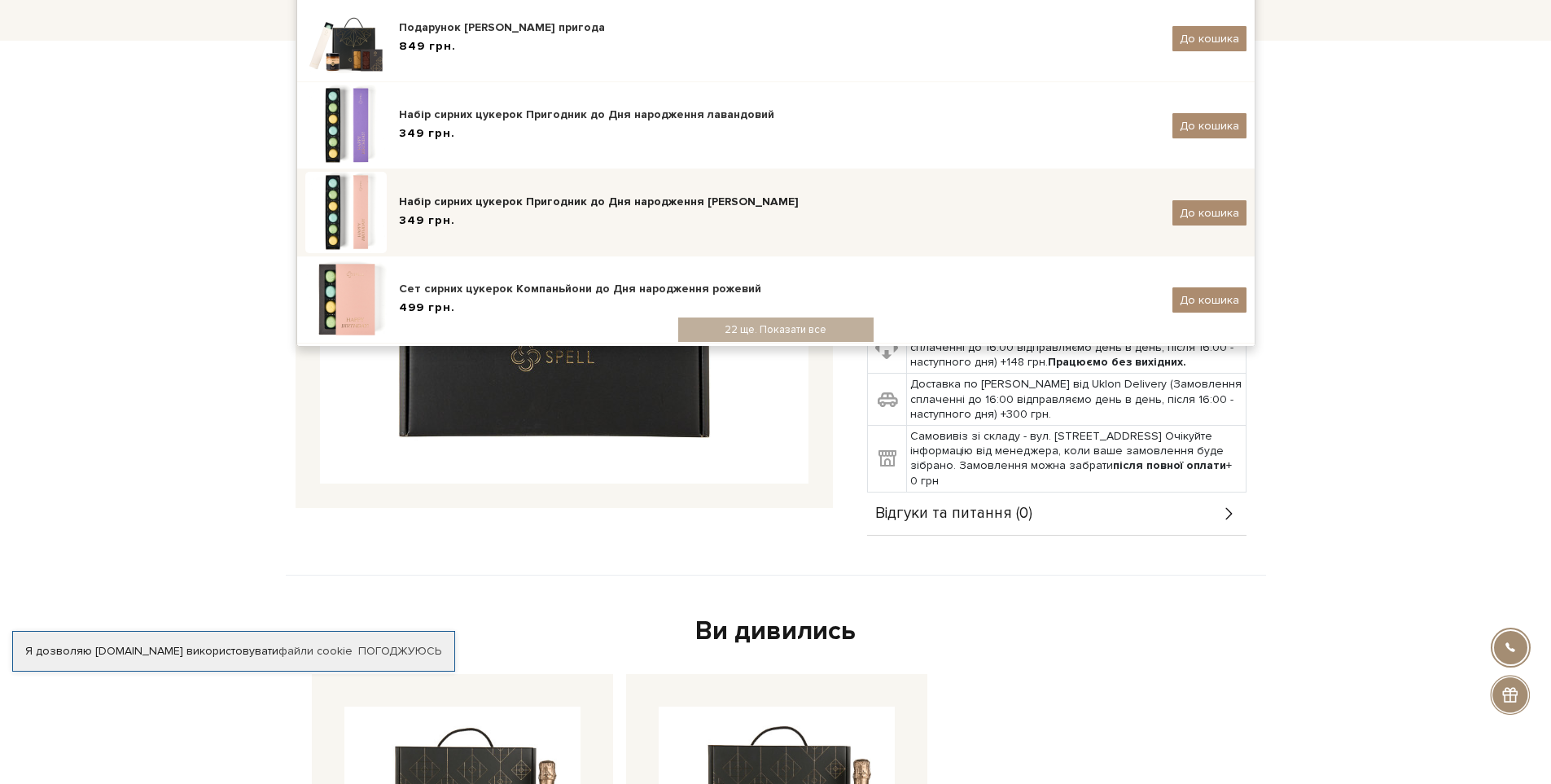
type input "сир"
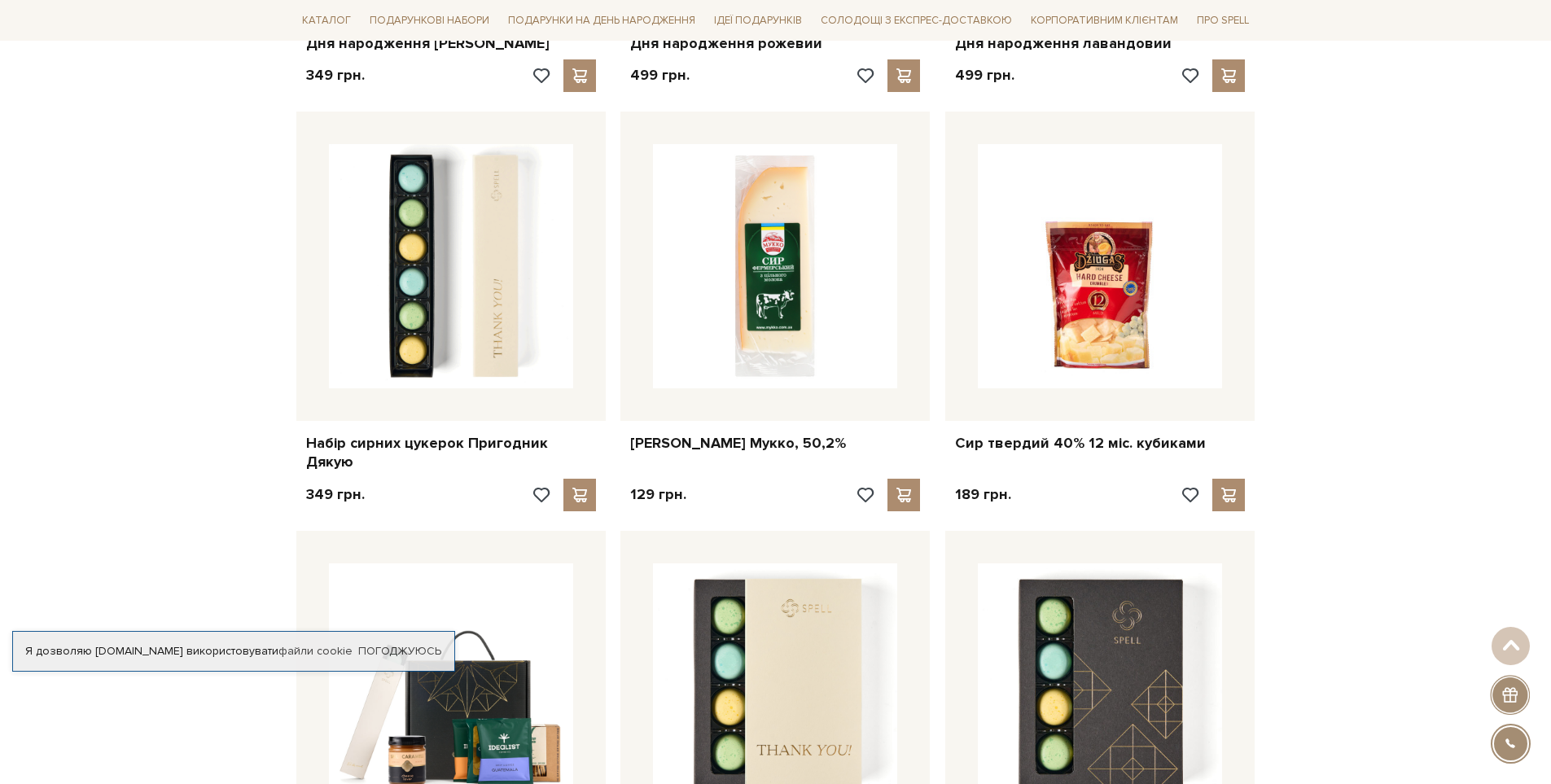
scroll to position [1058, 0]
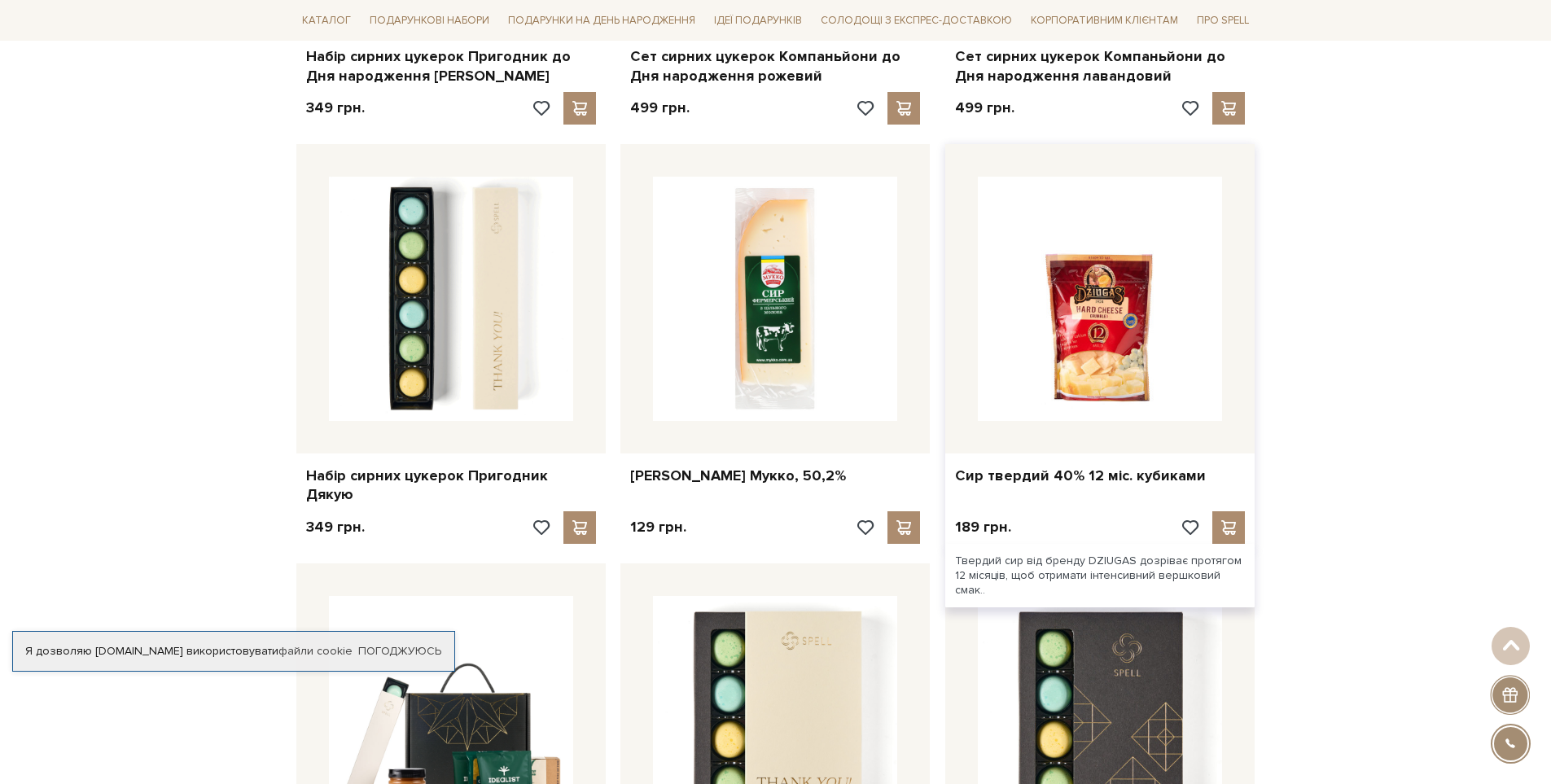
click at [1103, 348] on img at bounding box center [1100, 298] width 245 height 244
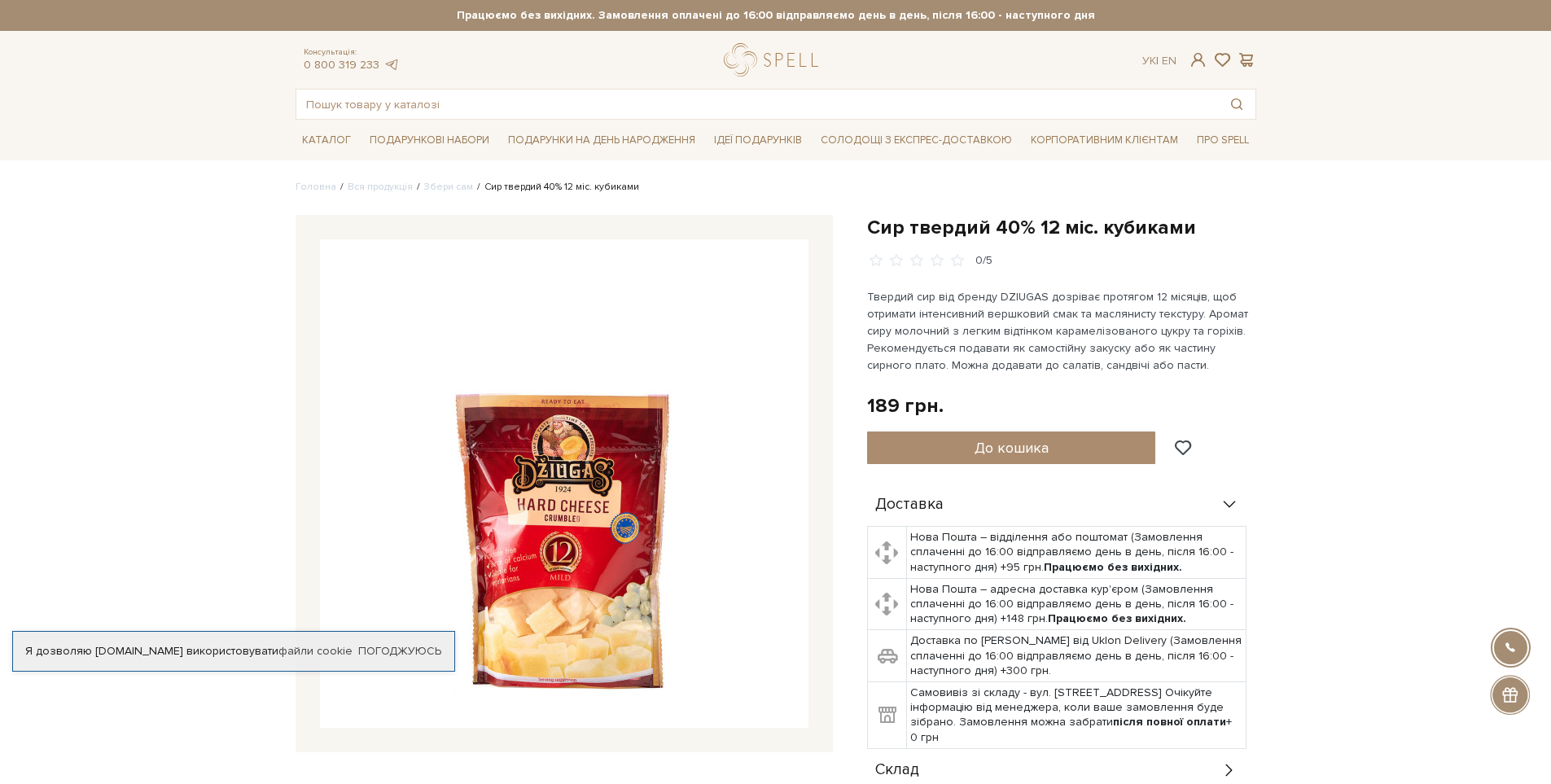
click at [615, 507] on img at bounding box center [564, 483] width 488 height 488
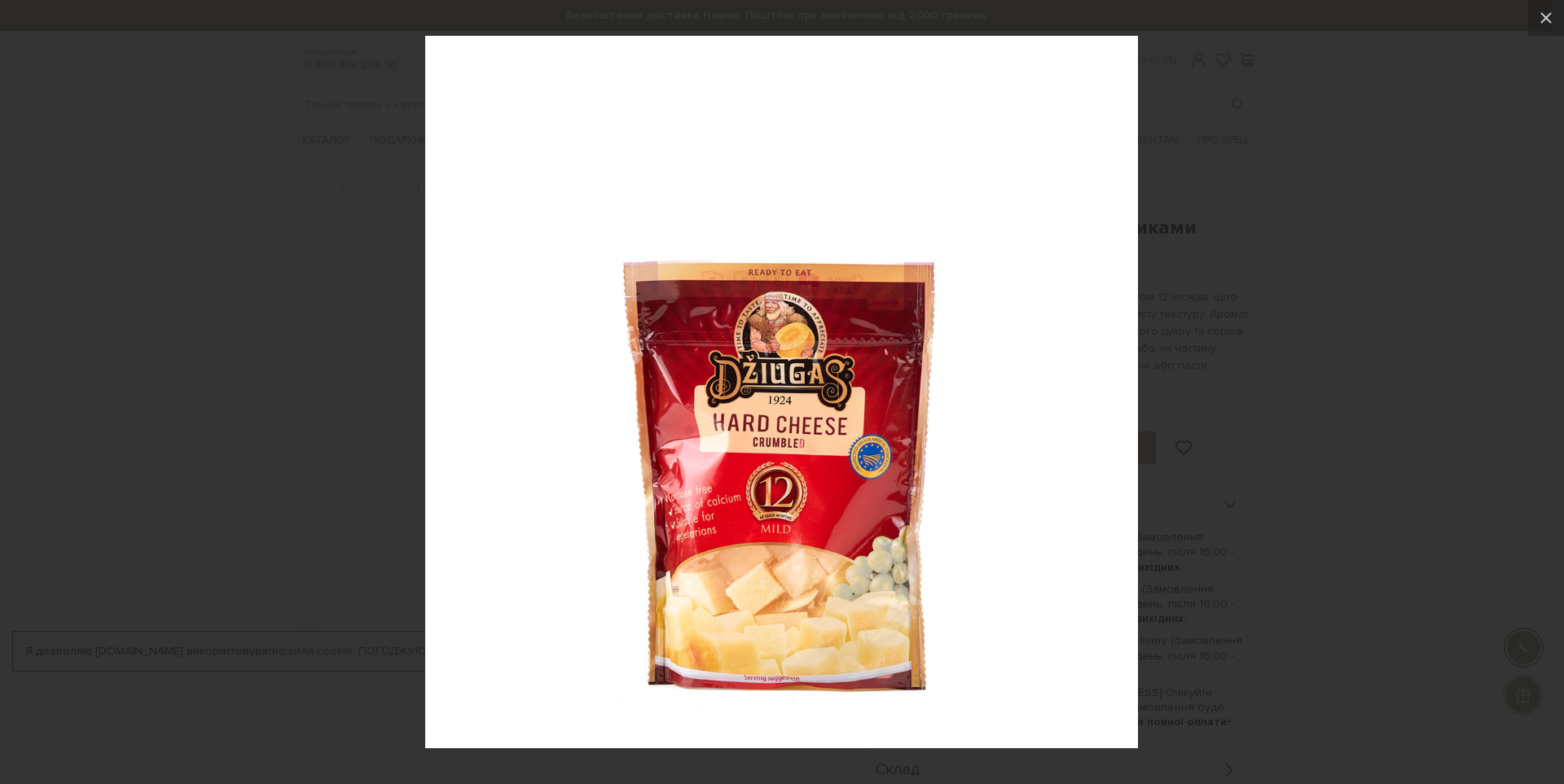
click at [1144, 283] on div at bounding box center [782, 392] width 1564 height 784
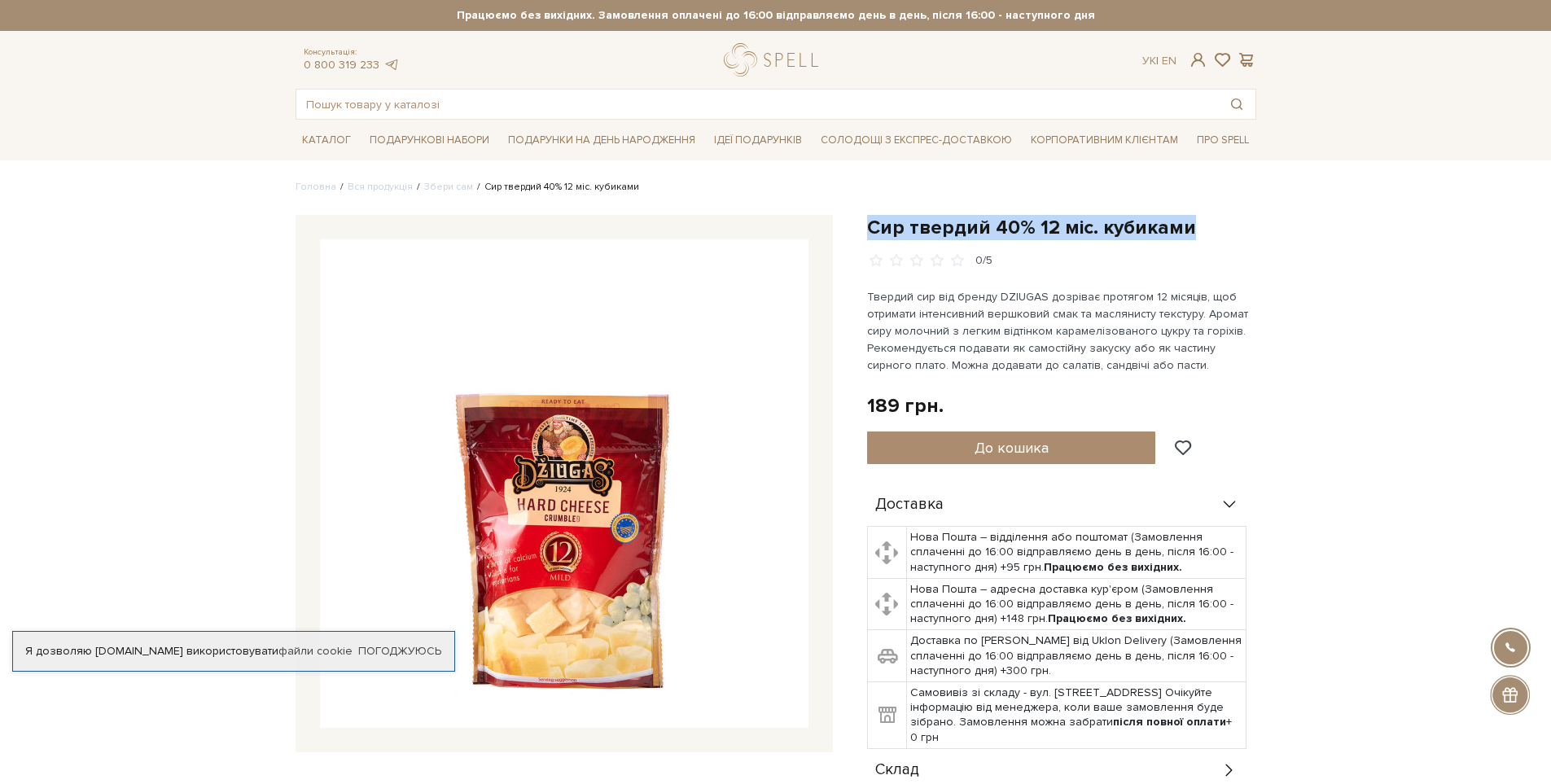
drag, startPoint x: 870, startPoint y: 223, endPoint x: 1212, endPoint y: 233, distance: 342.1
click at [1212, 233] on h1 "Сир твердий 40% 12 міс. кубиками" at bounding box center [1062, 227] width 390 height 25
copy h1 "Сир твердий 40% 12 міс. кубиками"
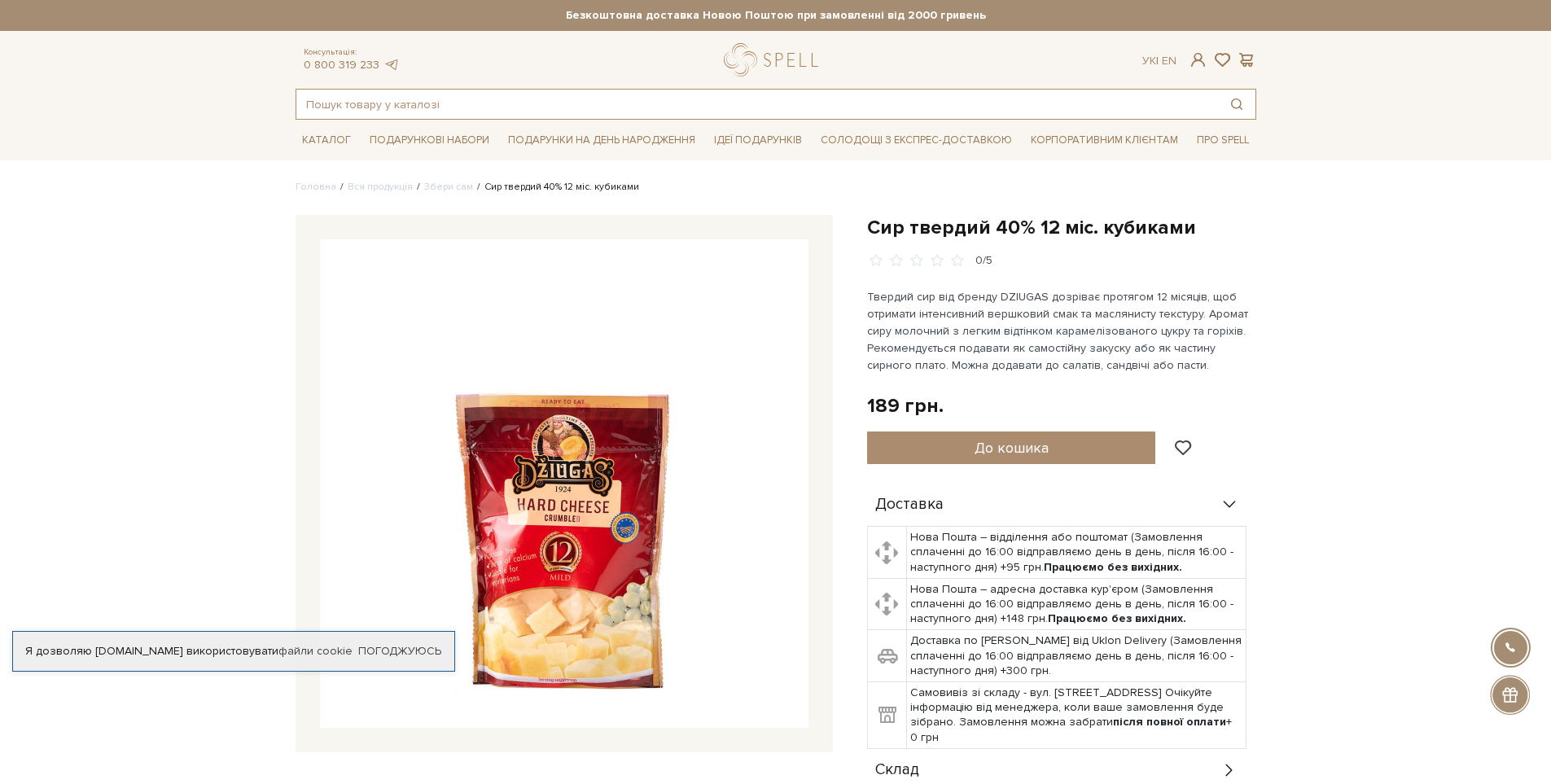
click at [492, 104] on input "text" at bounding box center [758, 104] width 922 height 29
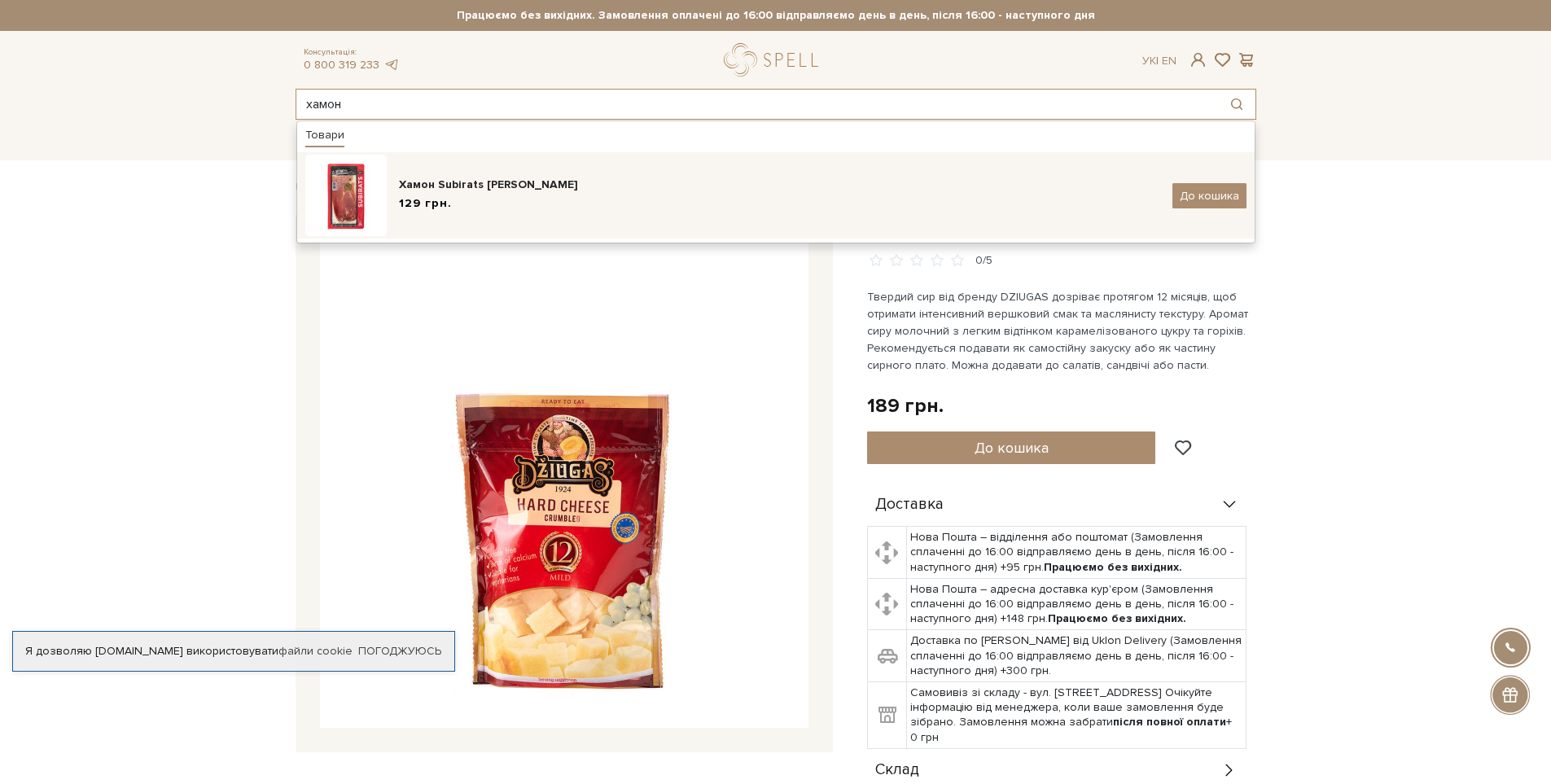
type input "хамон"
click at [505, 190] on div "Хамон Subirats Serrano" at bounding box center [779, 185] width 761 height 17
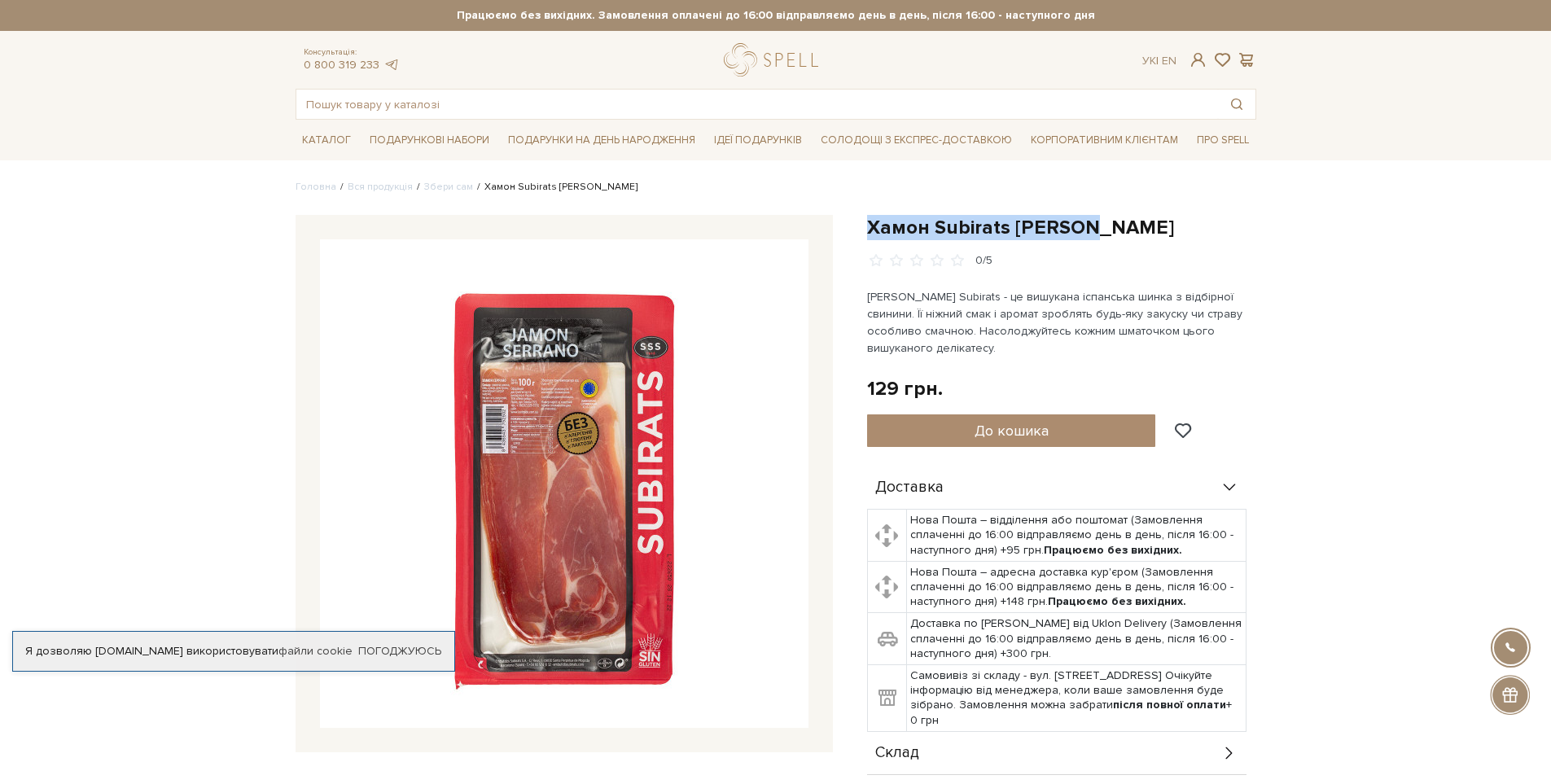
drag, startPoint x: 870, startPoint y: 227, endPoint x: 1122, endPoint y: 236, distance: 252.2
click at [1122, 236] on h1 "Хамон Subirats [PERSON_NAME]" at bounding box center [1062, 227] width 390 height 25
copy h1 "Хамон Subirats [PERSON_NAME]"
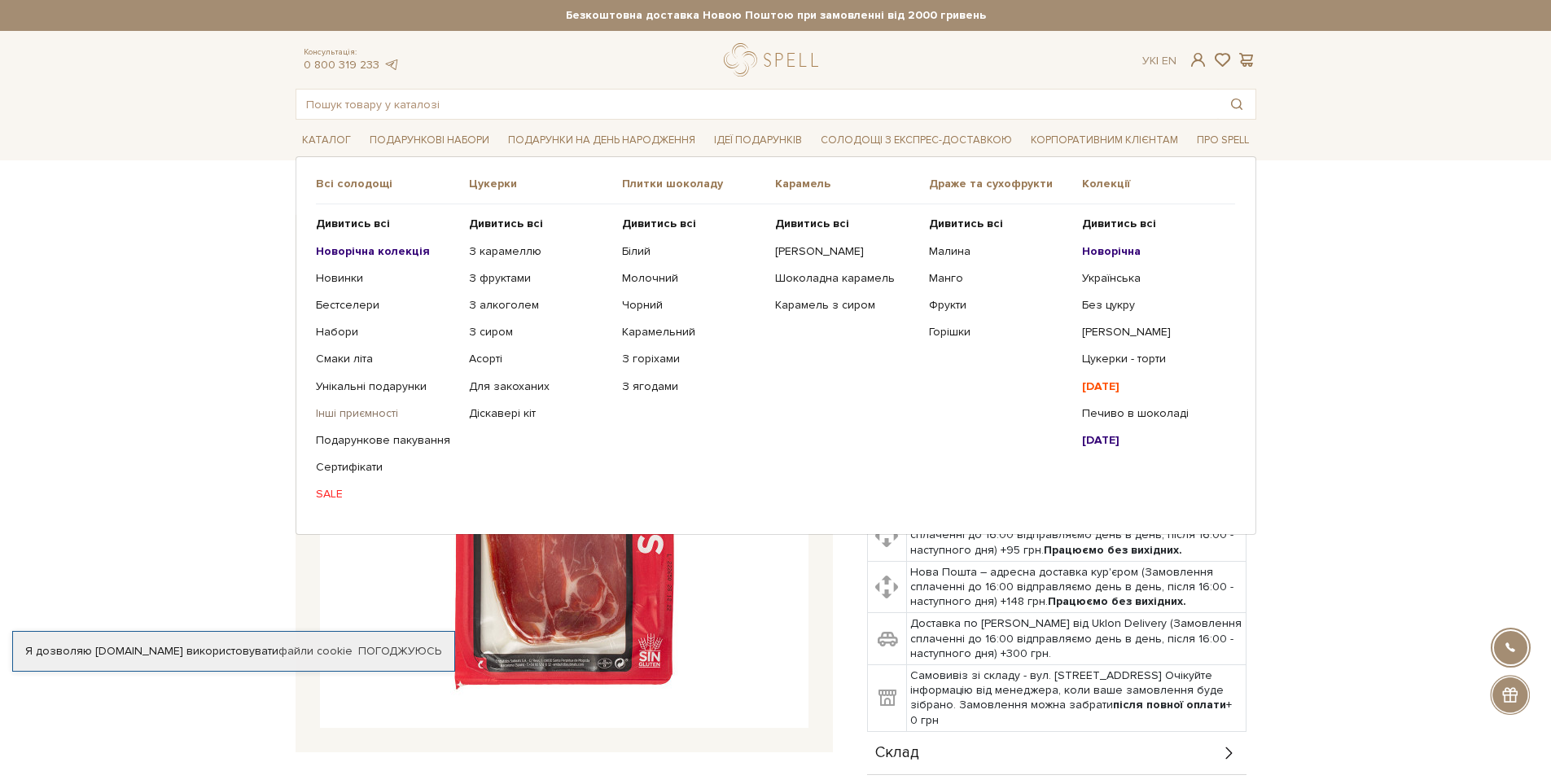
click at [358, 415] on link "Інші приємності" at bounding box center [386, 414] width 141 height 15
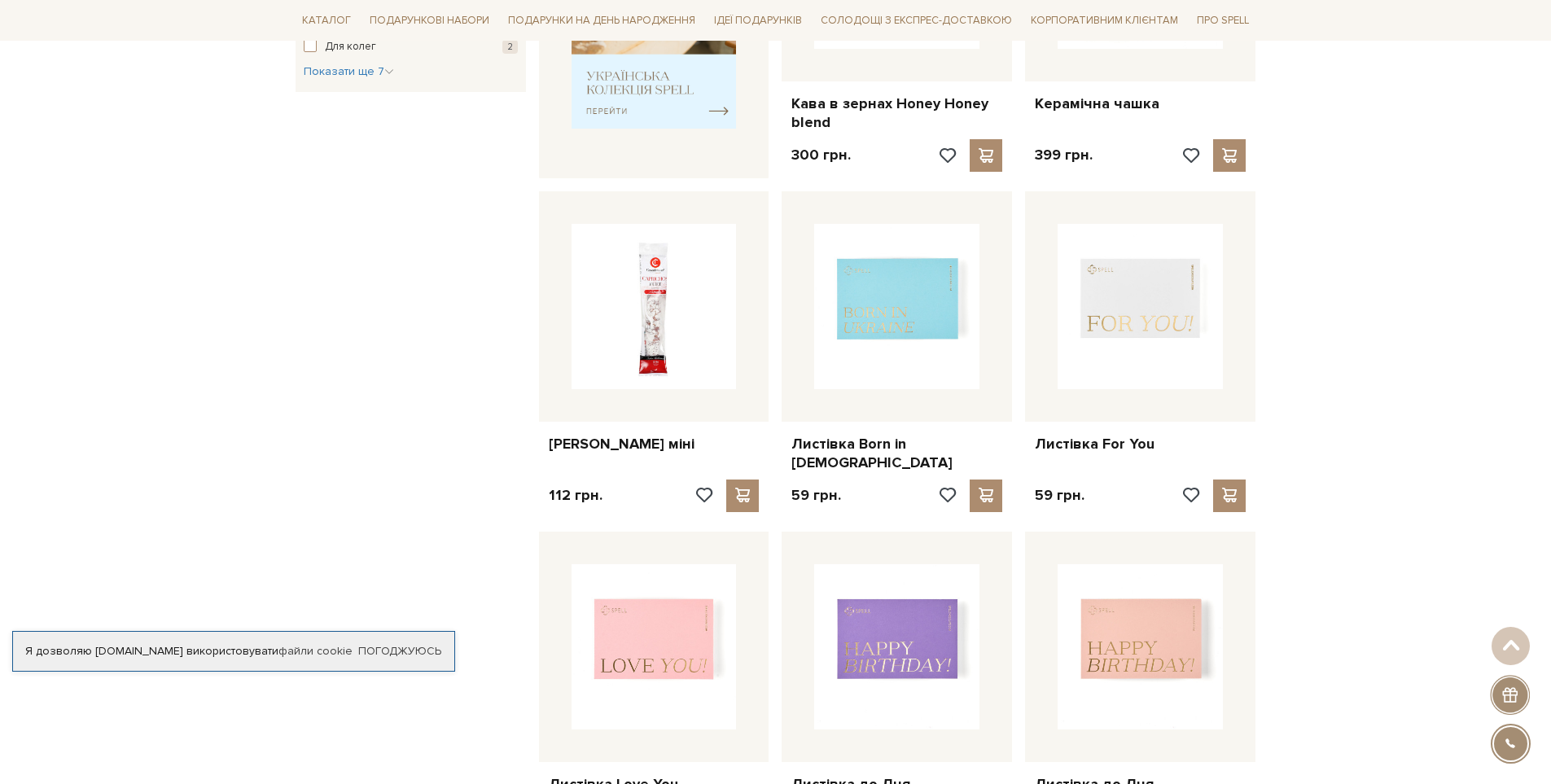
scroll to position [814, 0]
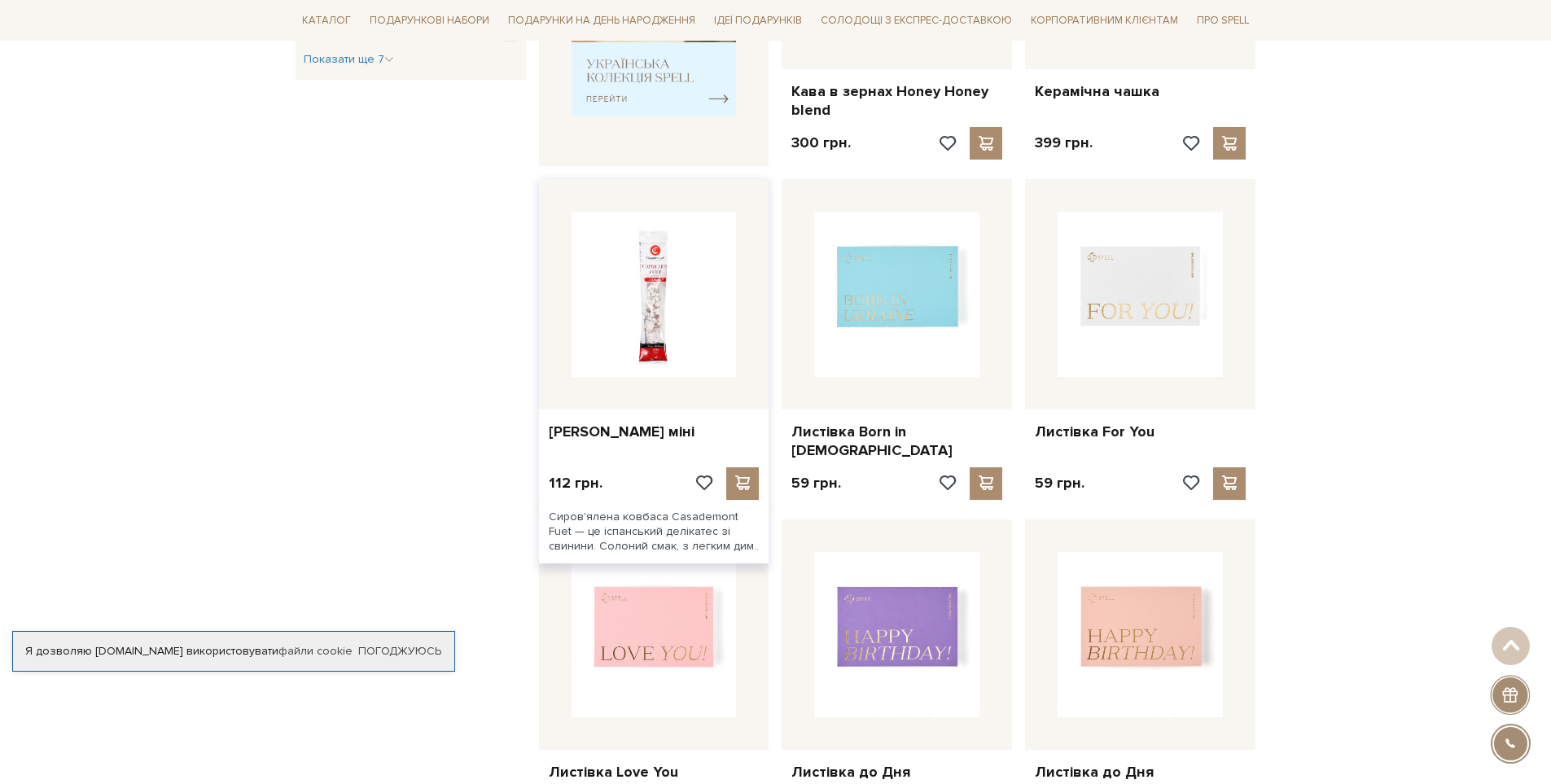
click at [649, 236] on img at bounding box center [654, 293] width 165 height 165
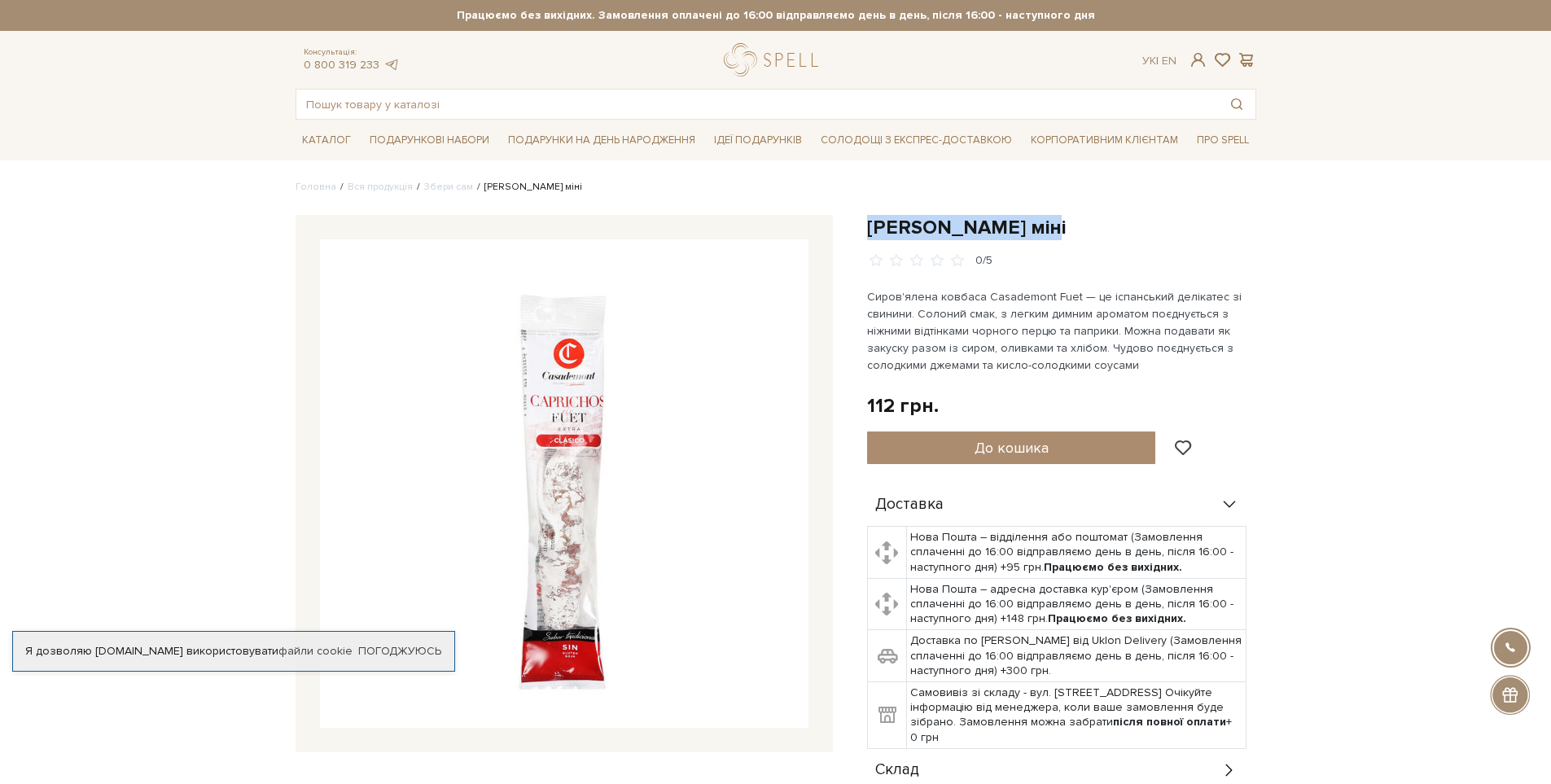
drag, startPoint x: 863, startPoint y: 225, endPoint x: 1104, endPoint y: 229, distance: 241.0
click at [1104, 229] on div "[PERSON_NAME] міні 0/5 112 грн. Оплата частинами: До кошика" at bounding box center [1061, 525] width 409 height 620
copy h1 "[PERSON_NAME] міні"
click at [359, 103] on input "text" at bounding box center [758, 104] width 922 height 29
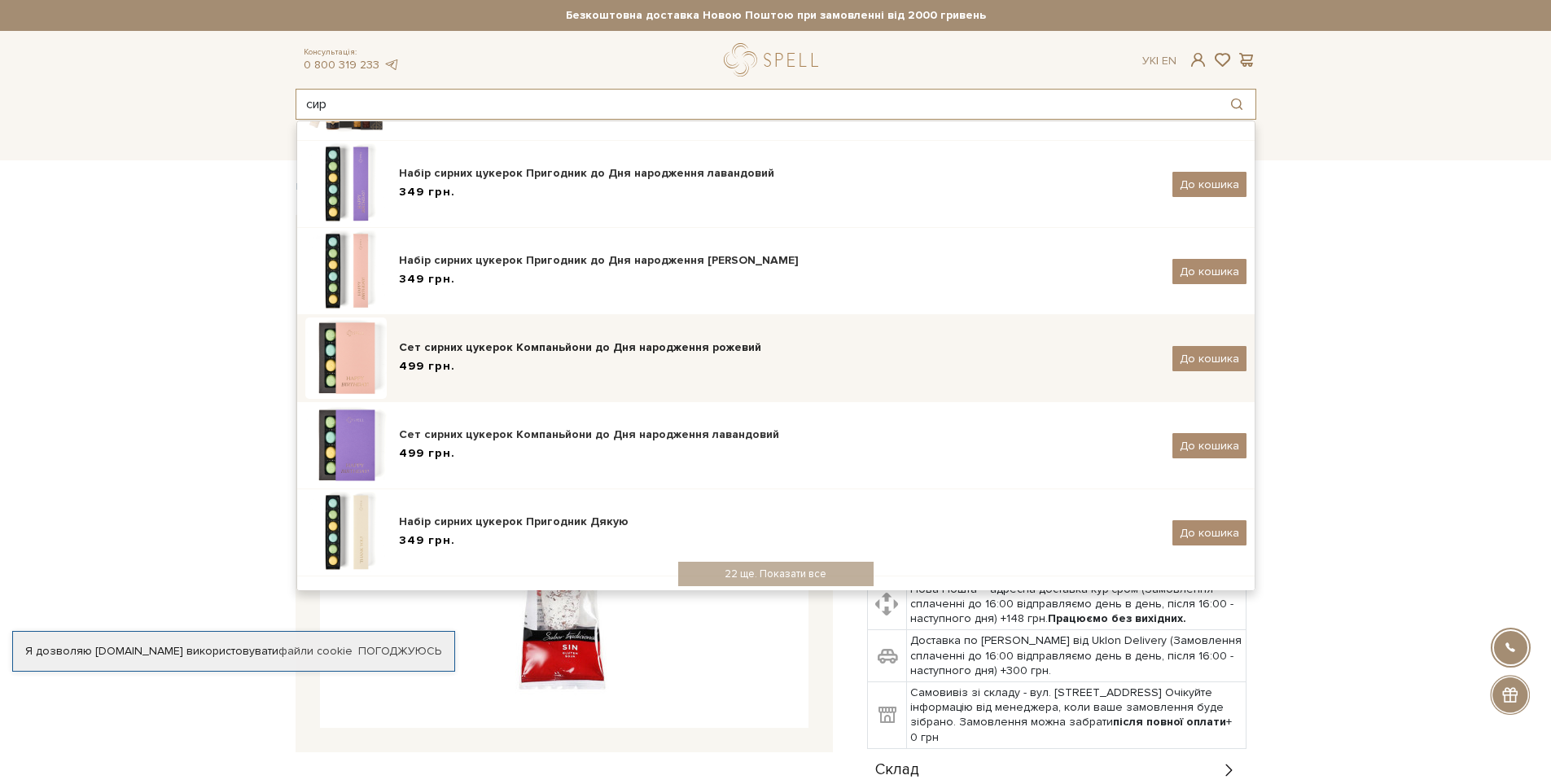
scroll to position [206, 0]
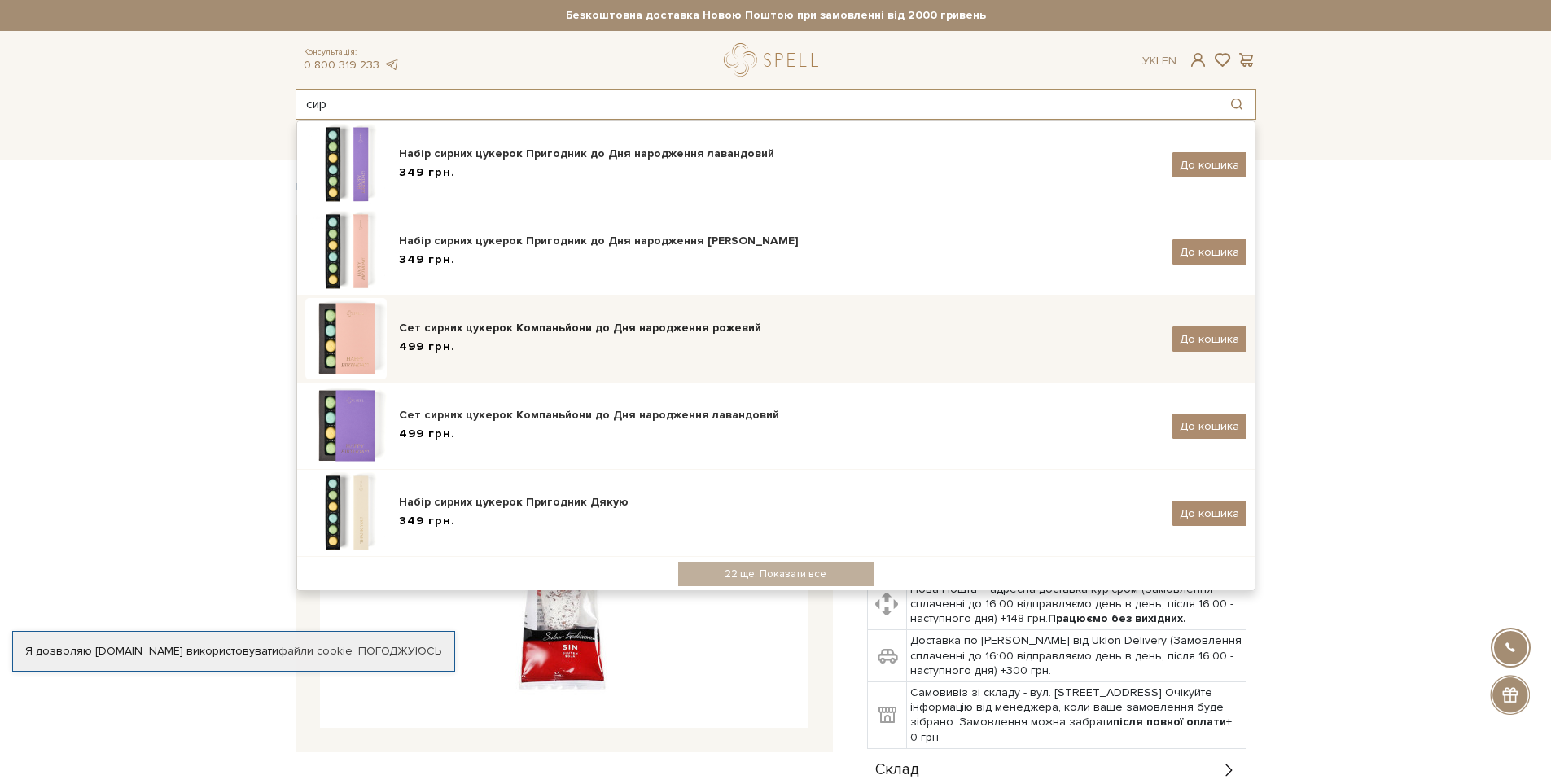
type input "сир"
click at [509, 321] on div "Сет сирних цукерок Компаньйони до Дня народження рожевий" at bounding box center [779, 328] width 761 height 17
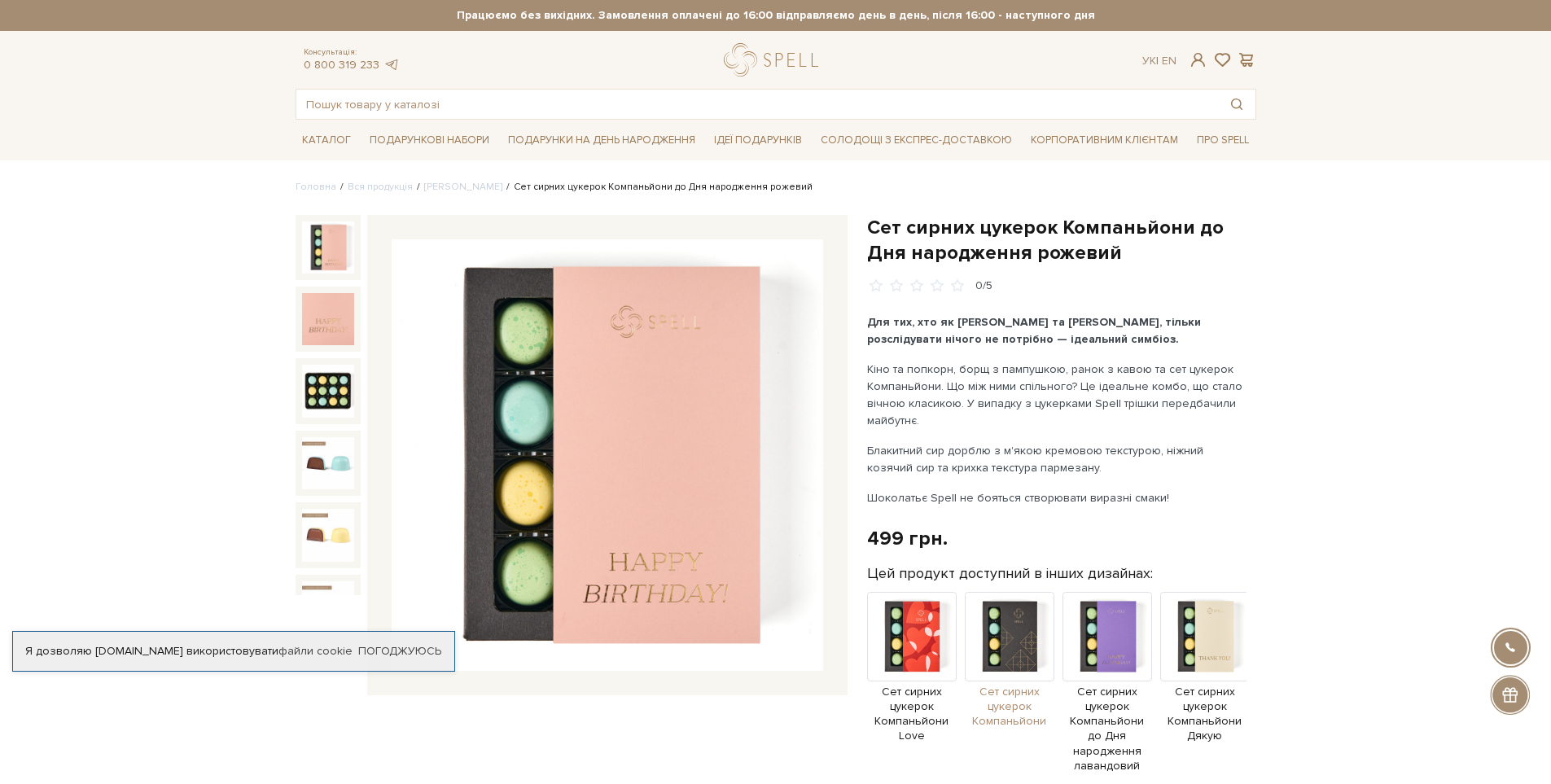
click at [1019, 637] on img at bounding box center [1010, 636] width 90 height 90
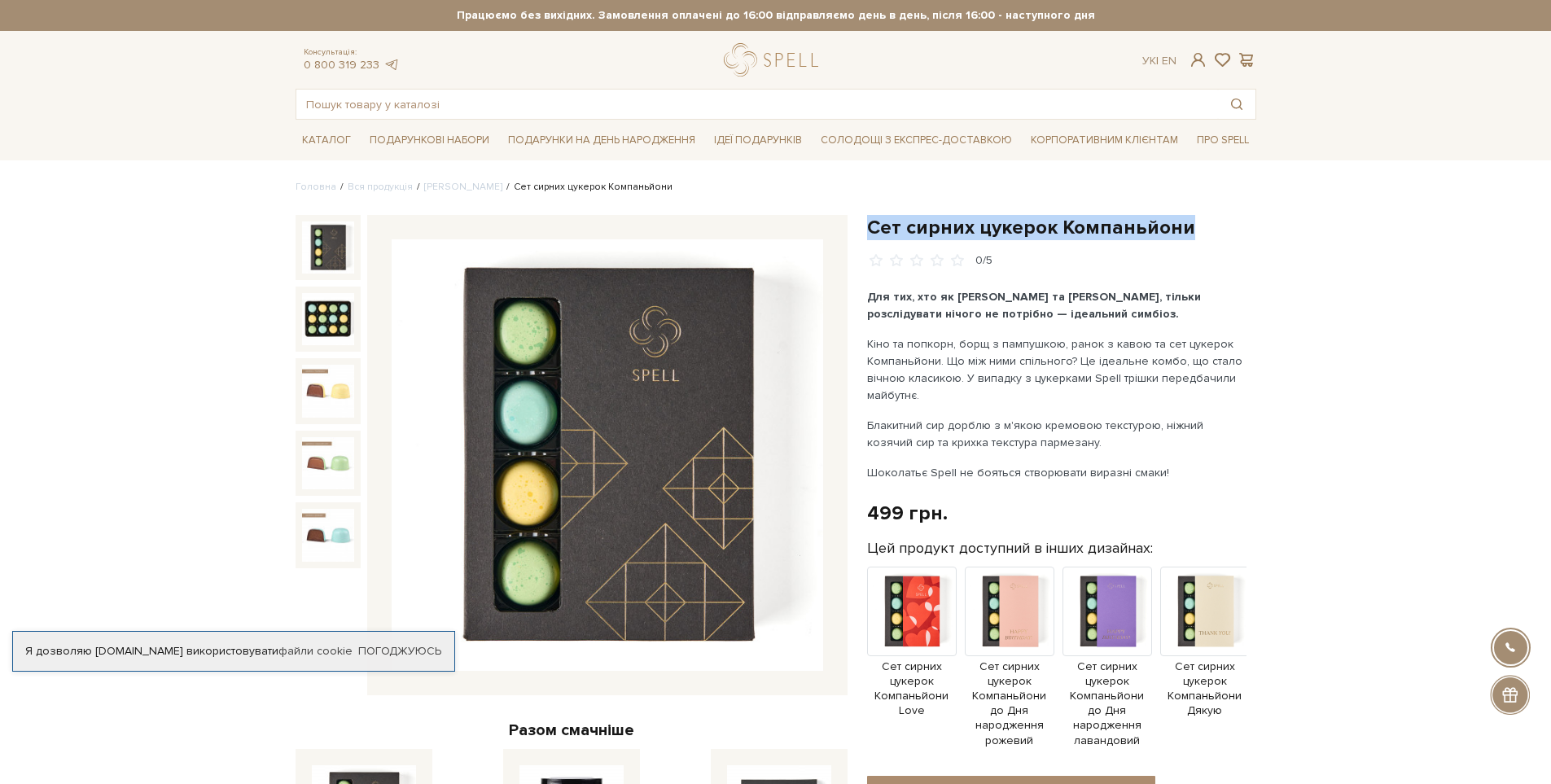
drag, startPoint x: 869, startPoint y: 227, endPoint x: 1264, endPoint y: 237, distance: 395.1
click at [1264, 237] on div "Сет сирних цукерок Компаньйони 0/5 Для тих, хто як Шерлок та Ватсон, тільки роз…" at bounding box center [1061, 719] width 409 height 1008
copy h1 "Сет сирних цукерок Компаньйони"
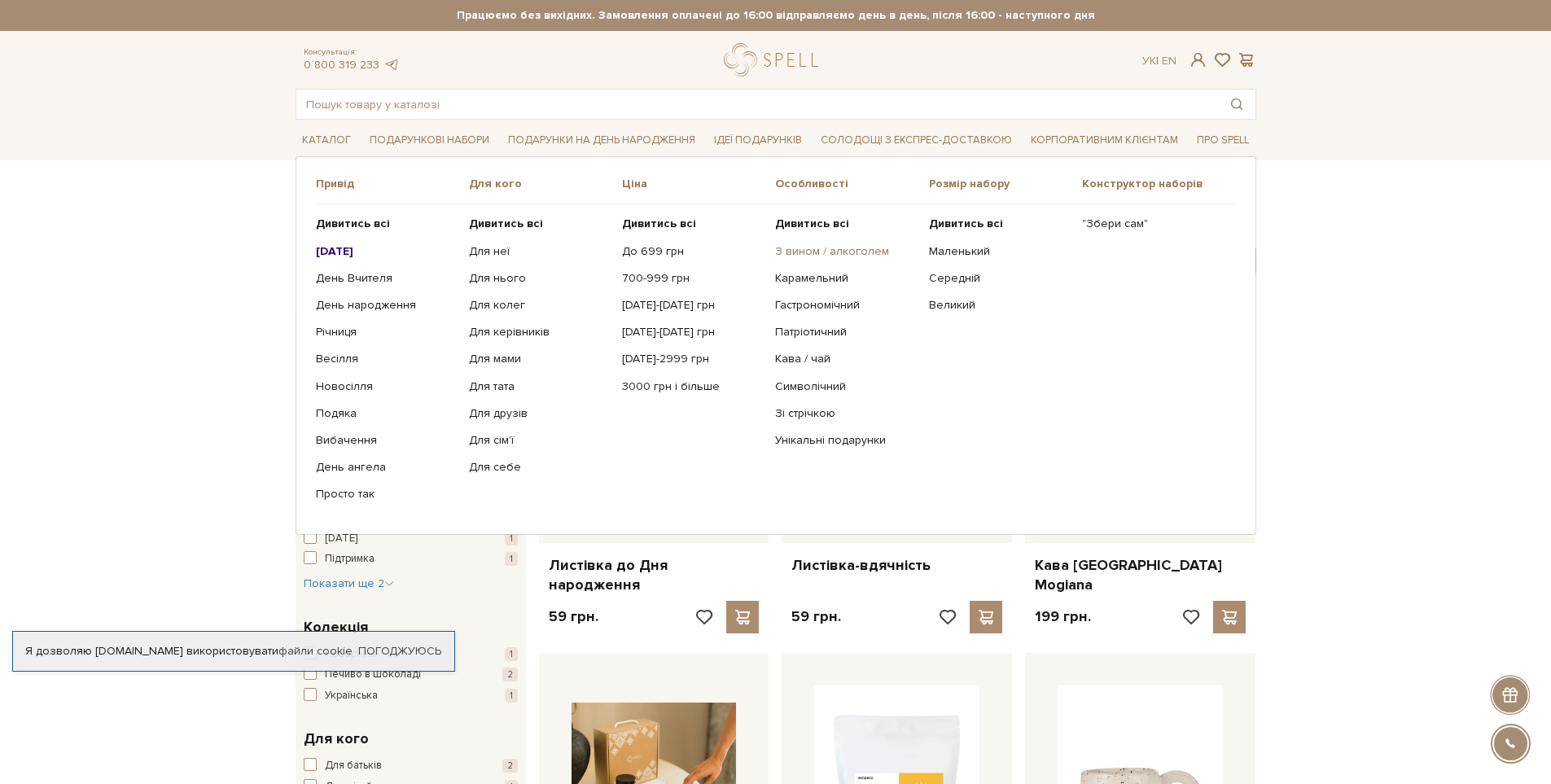
click at [821, 249] on link "З вином / алкоголем" at bounding box center [846, 252] width 141 height 15
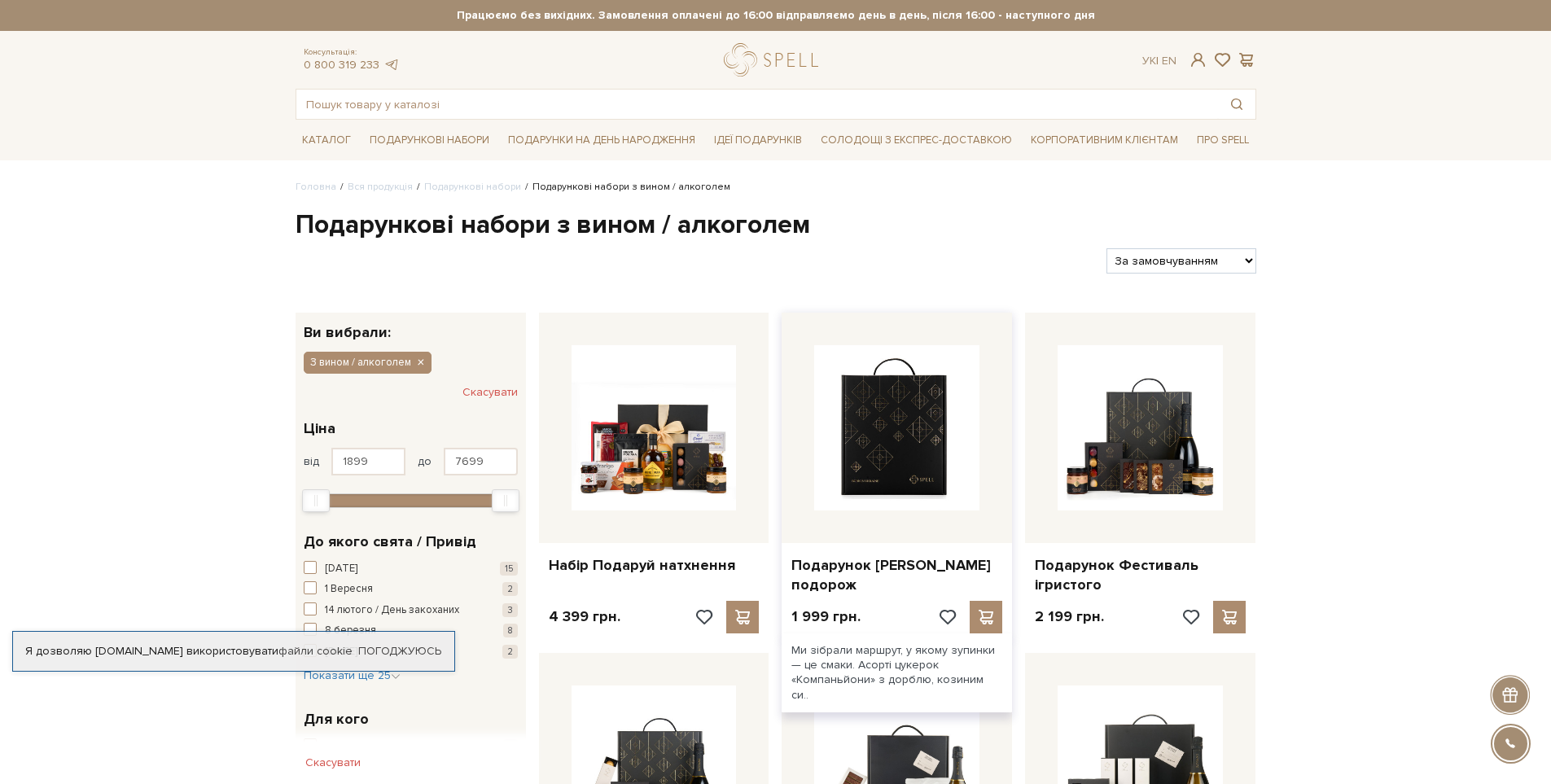
click at [940, 394] on img at bounding box center [896, 427] width 165 height 165
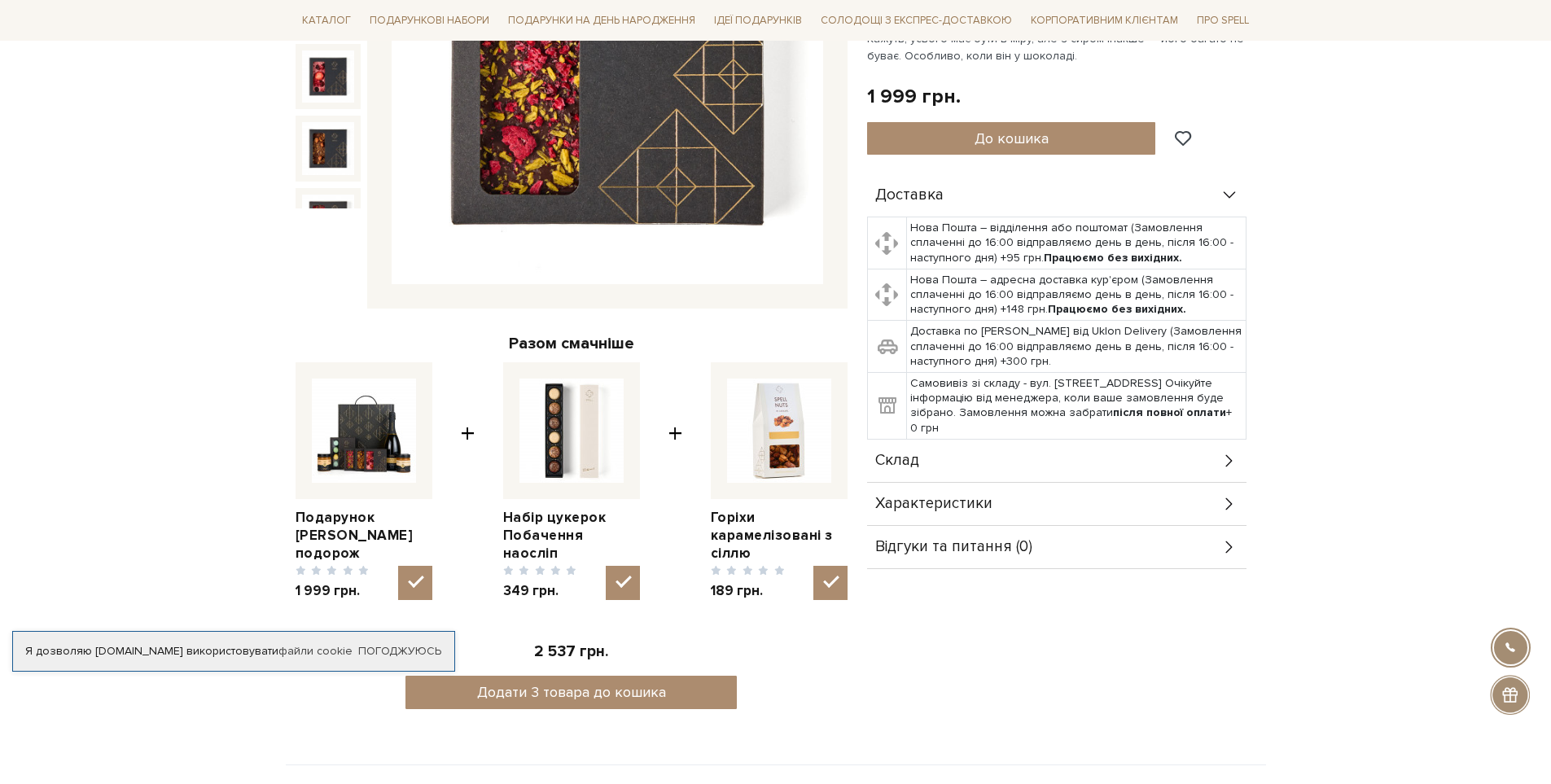
scroll to position [488, 0]
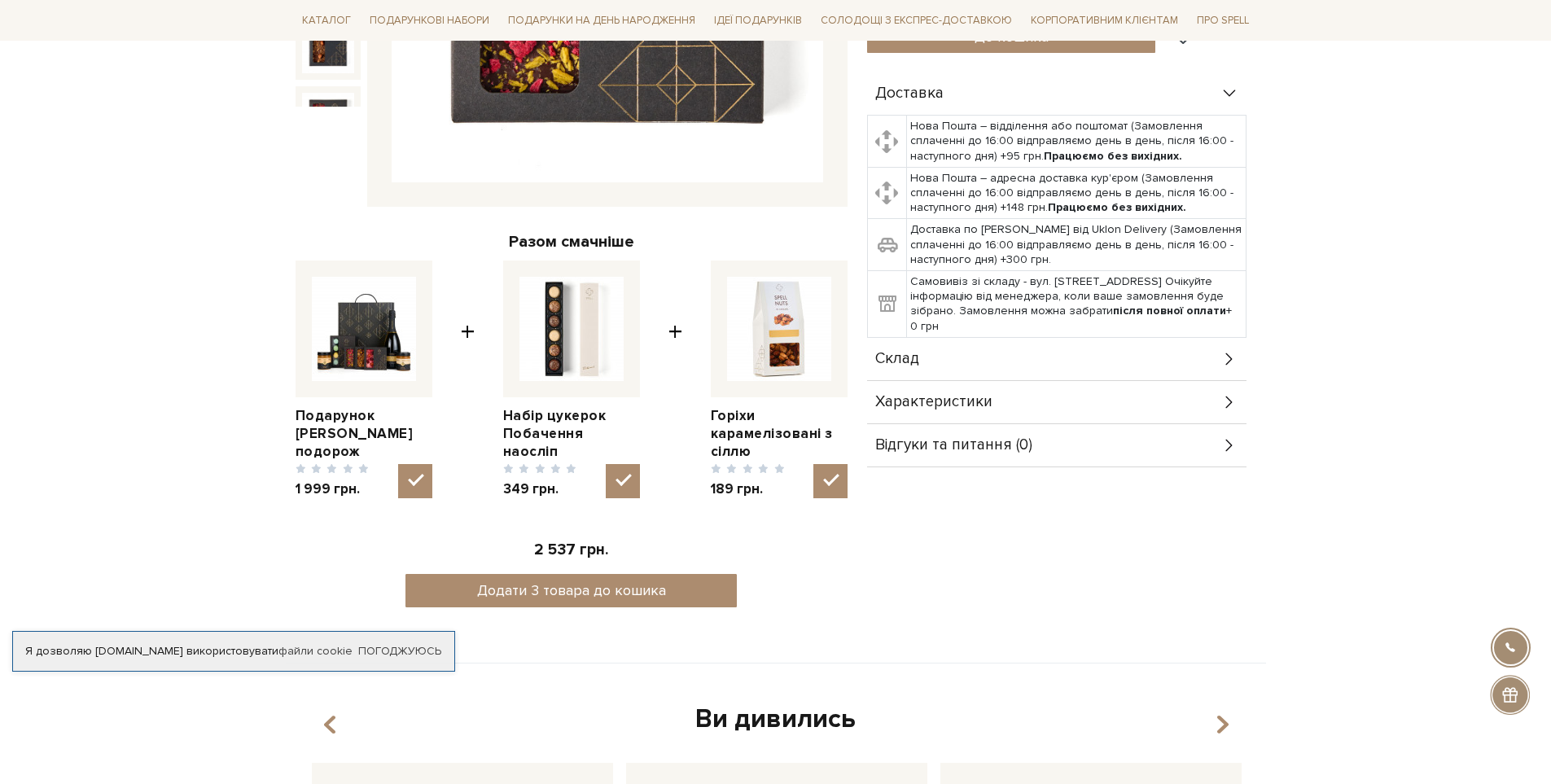
click at [939, 361] on div "Склад" at bounding box center [1057, 359] width 380 height 42
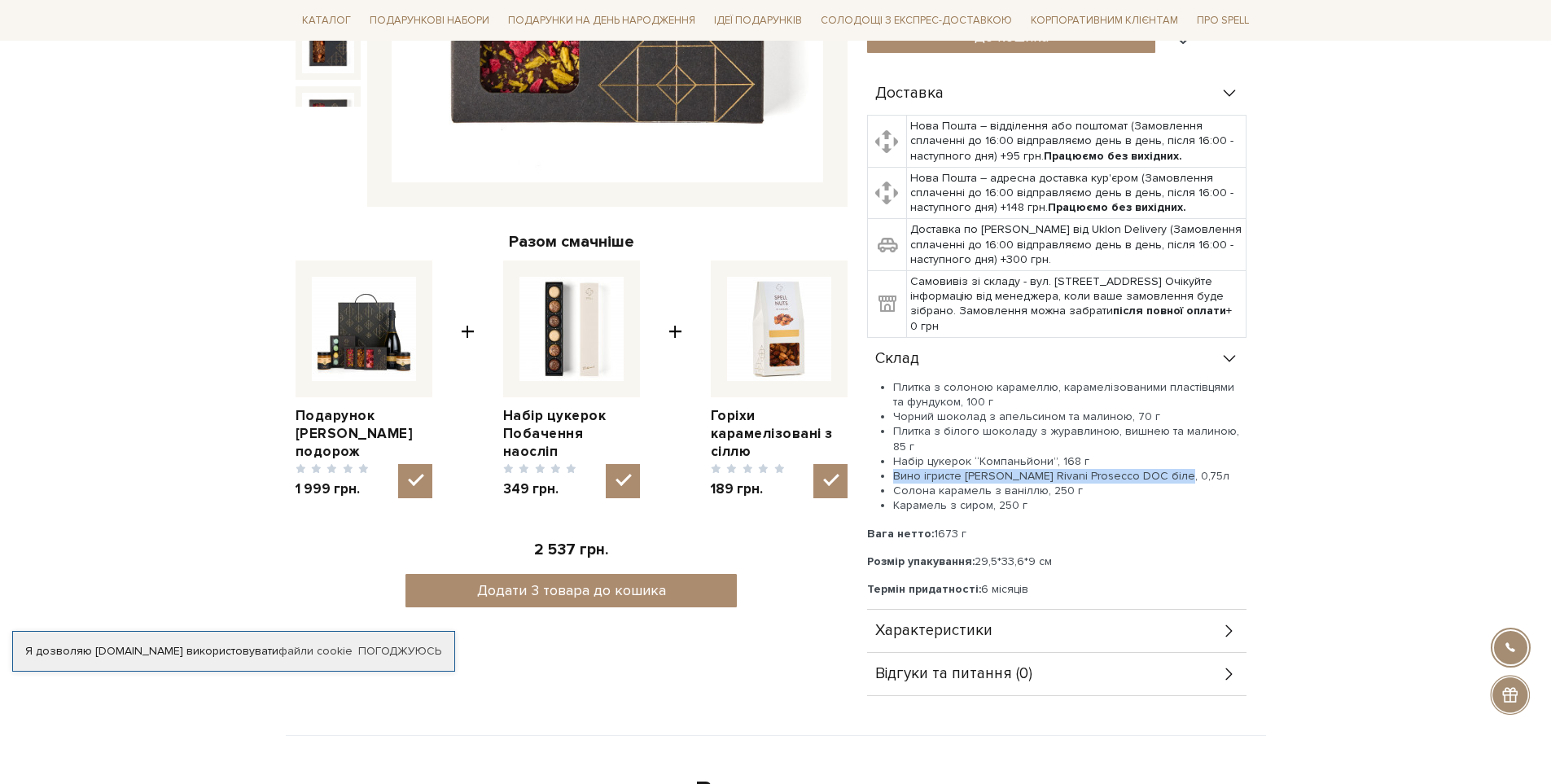
drag, startPoint x: 896, startPoint y: 473, endPoint x: 1185, endPoint y: 480, distance: 289.1
click at [1185, 480] on li "Вино ігристе Schenk Rivani Prosecco DOC біле, 0,75л" at bounding box center [1070, 477] width 353 height 15
copy li "Вино ігристе Schenk Rivani Prosecco DOC біле, 0,75л"
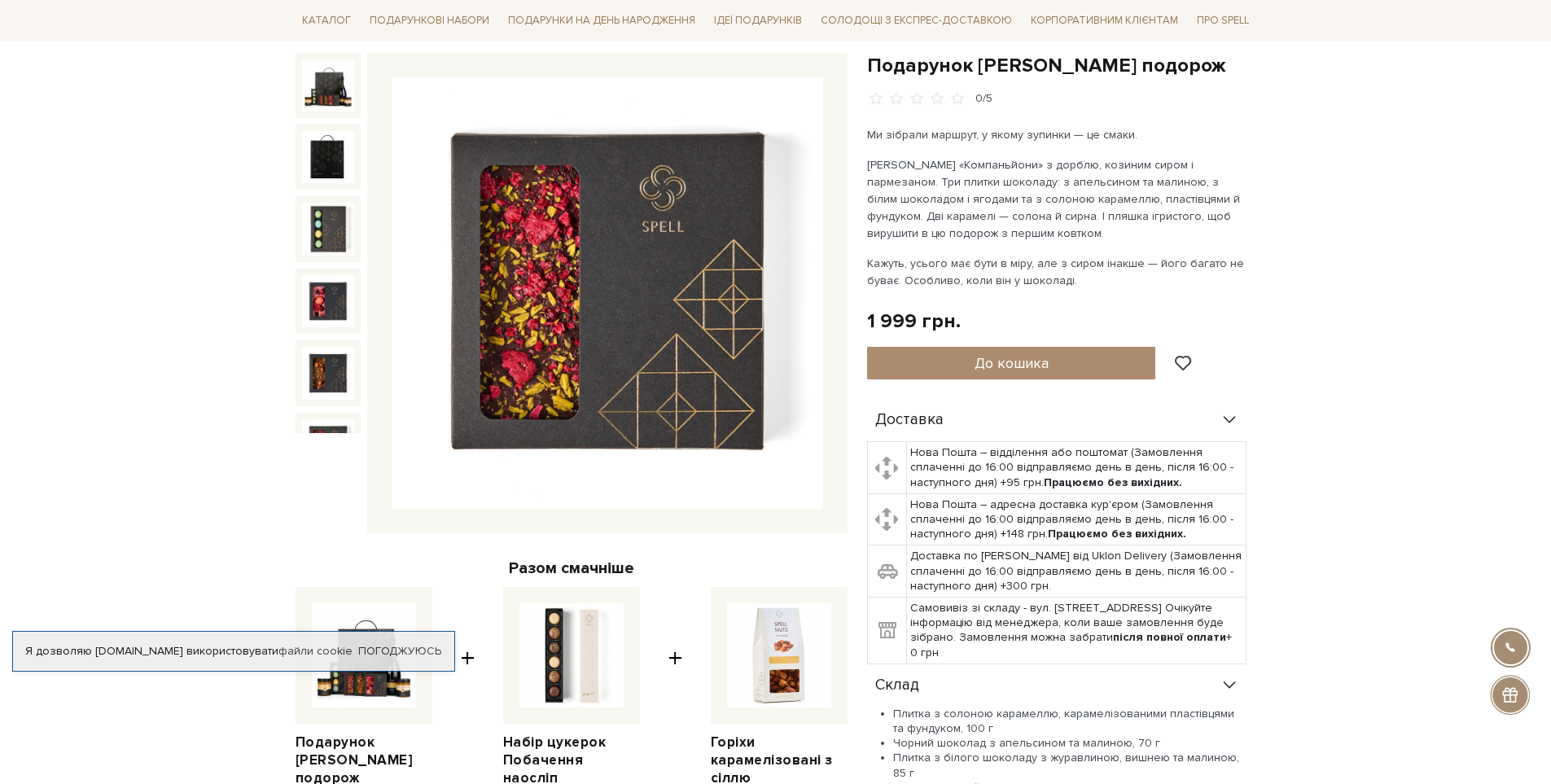
scroll to position [0, 0]
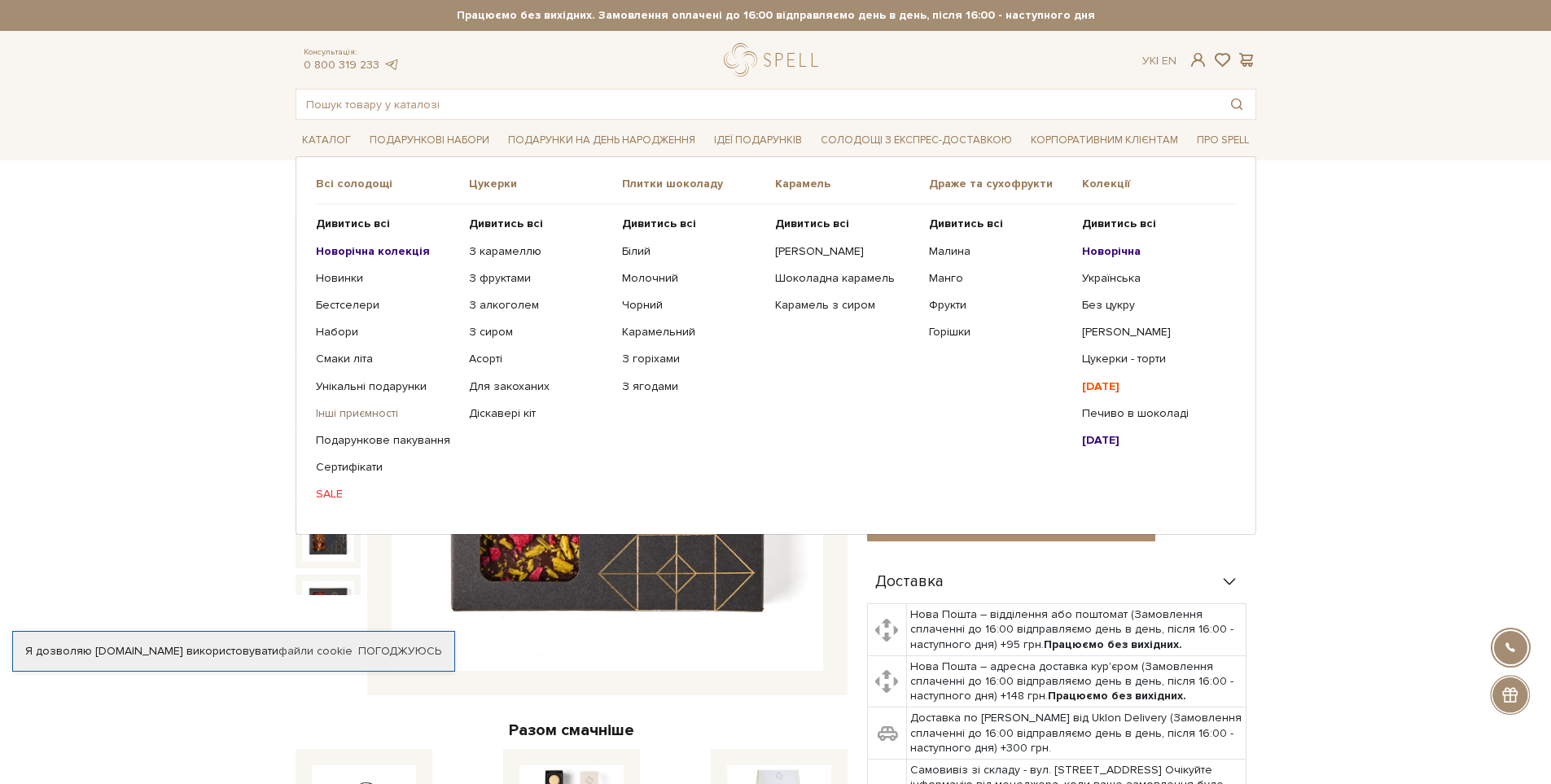
click at [337, 409] on link "Інші приємності" at bounding box center [386, 414] width 141 height 15
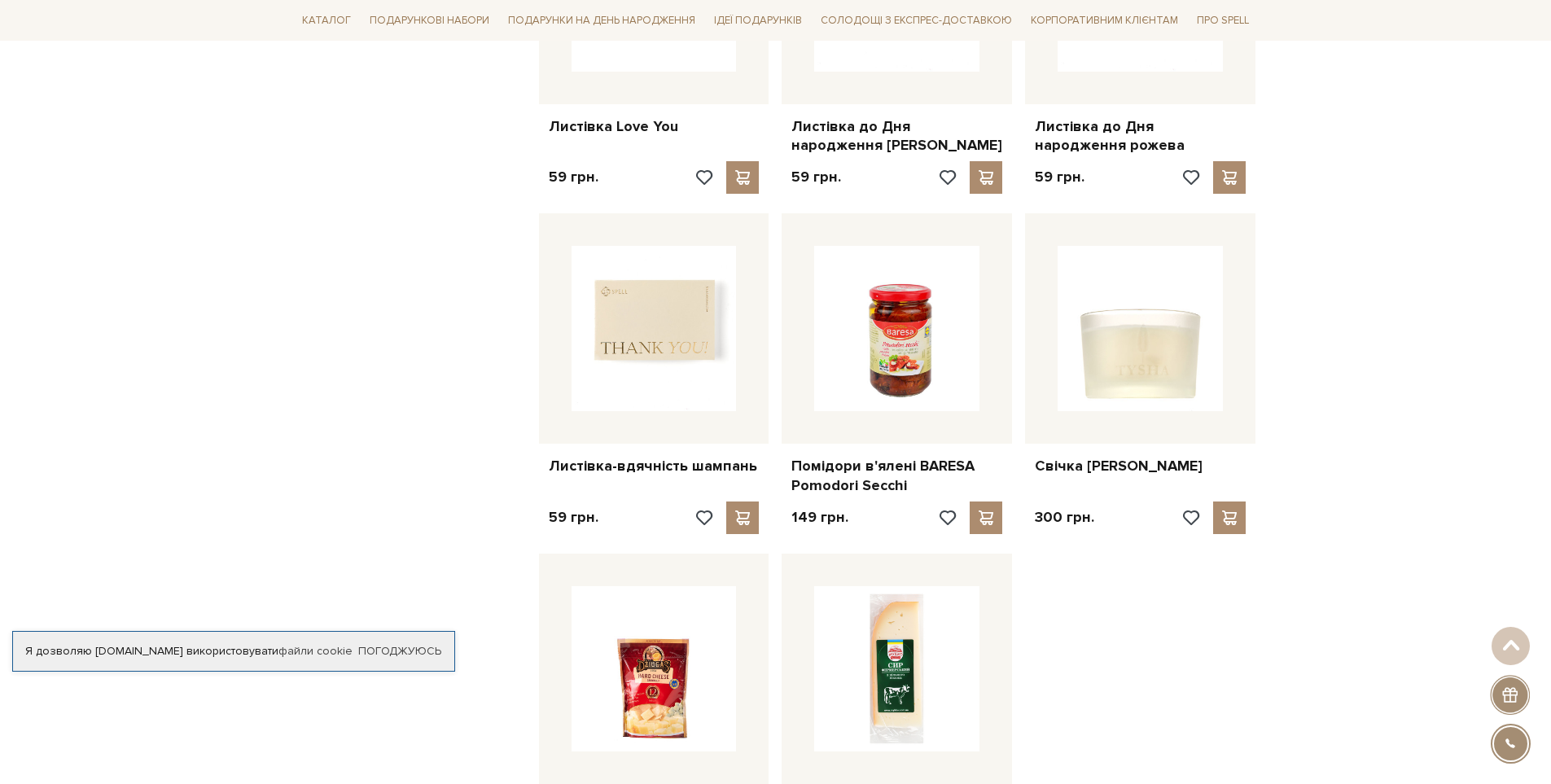
scroll to position [1465, 0]
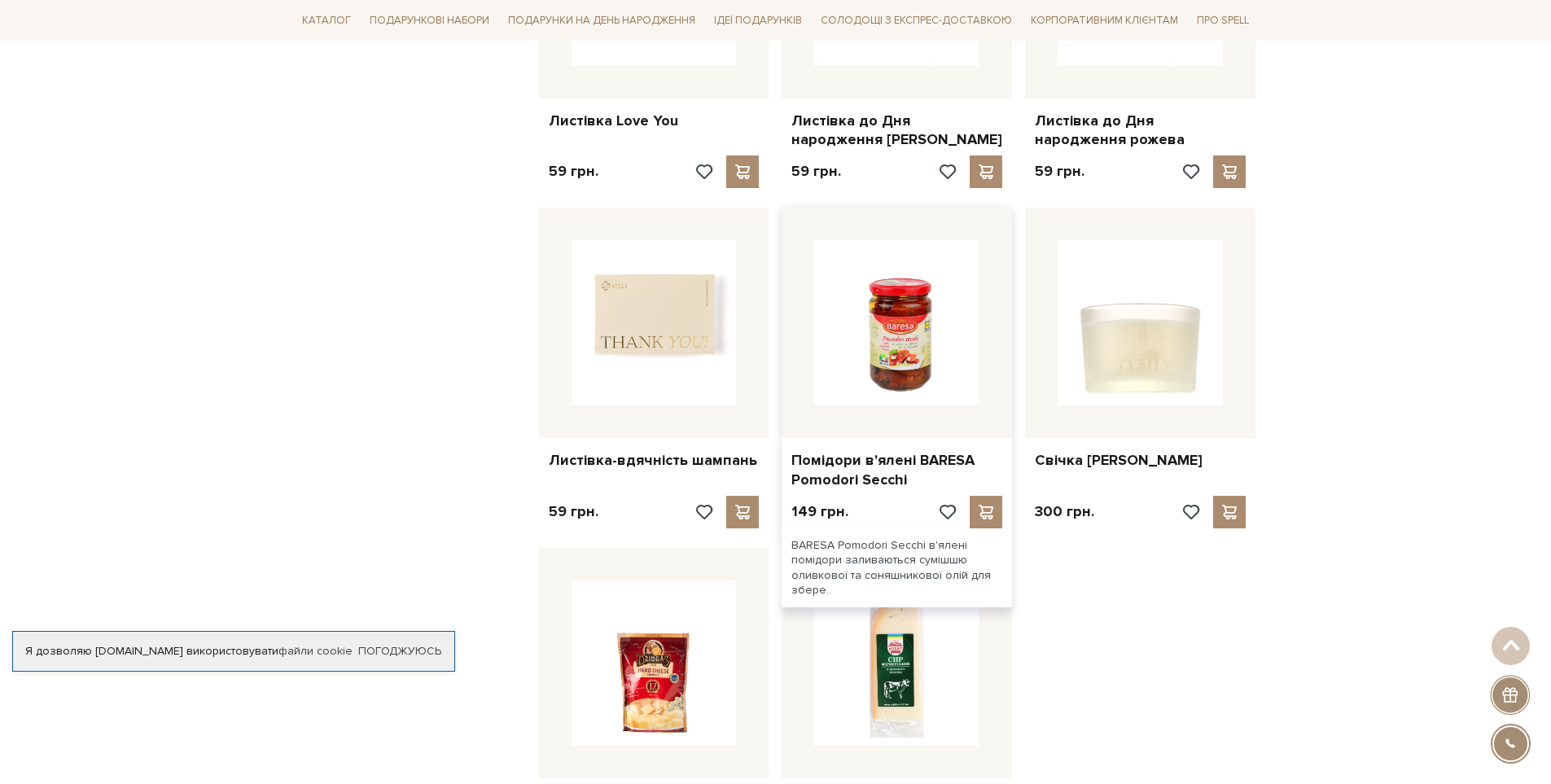
click at [885, 273] on img at bounding box center [896, 322] width 165 height 165
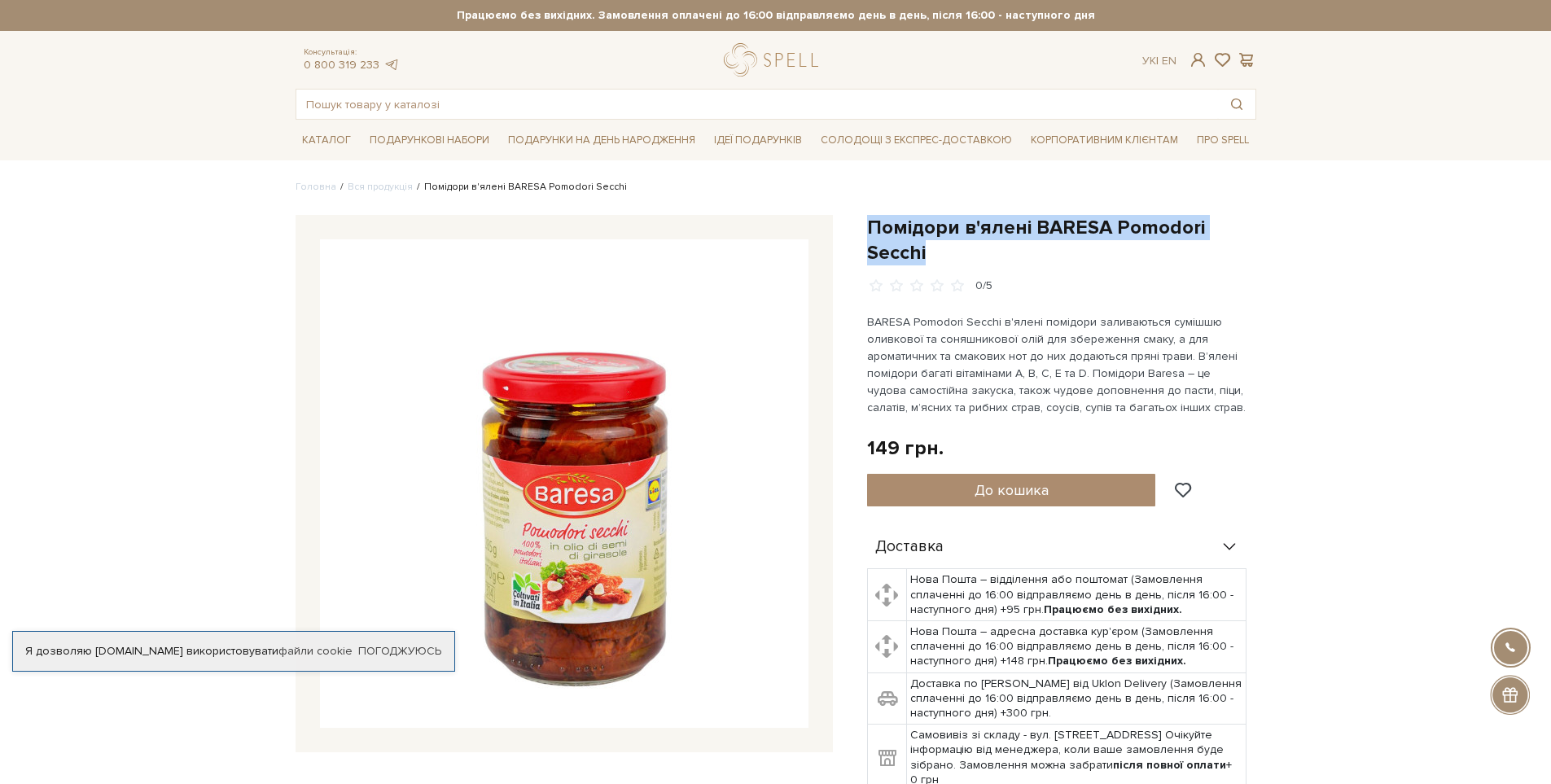
drag, startPoint x: 865, startPoint y: 222, endPoint x: 960, endPoint y: 248, distance: 98.5
click at [960, 248] on div "Помідори в'ялені BARESA Pomodori Secchi 0/5 149 грн. Оплата частинами: До кошика" at bounding box center [1061, 546] width 409 height 663
copy h1 "Помідори в'ялені BARESA Pomodori Secchi"
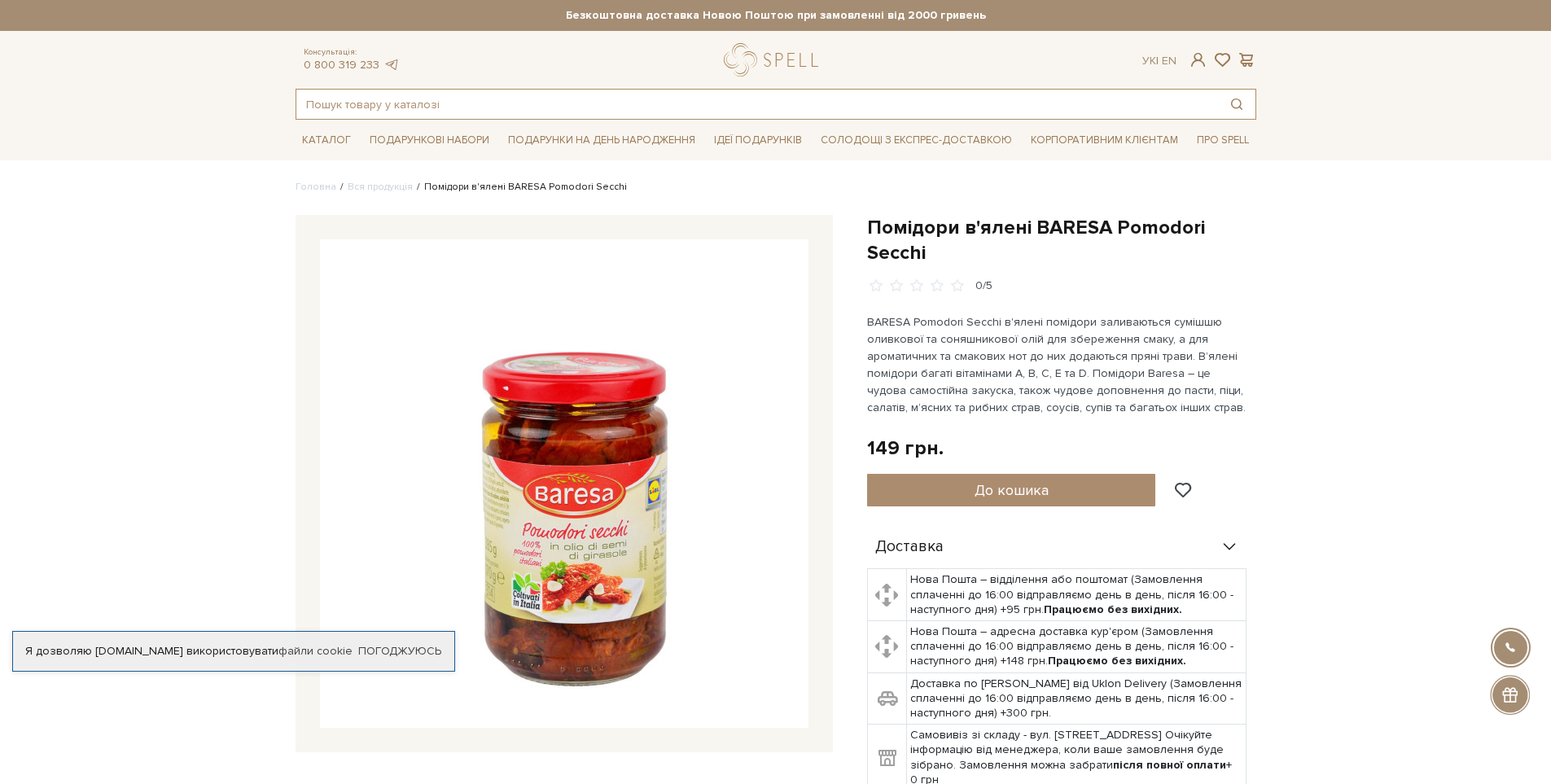
click at [391, 105] on input "text" at bounding box center [758, 104] width 922 height 29
click at [366, 181] on link "Вся продукція" at bounding box center [380, 186] width 65 height 12
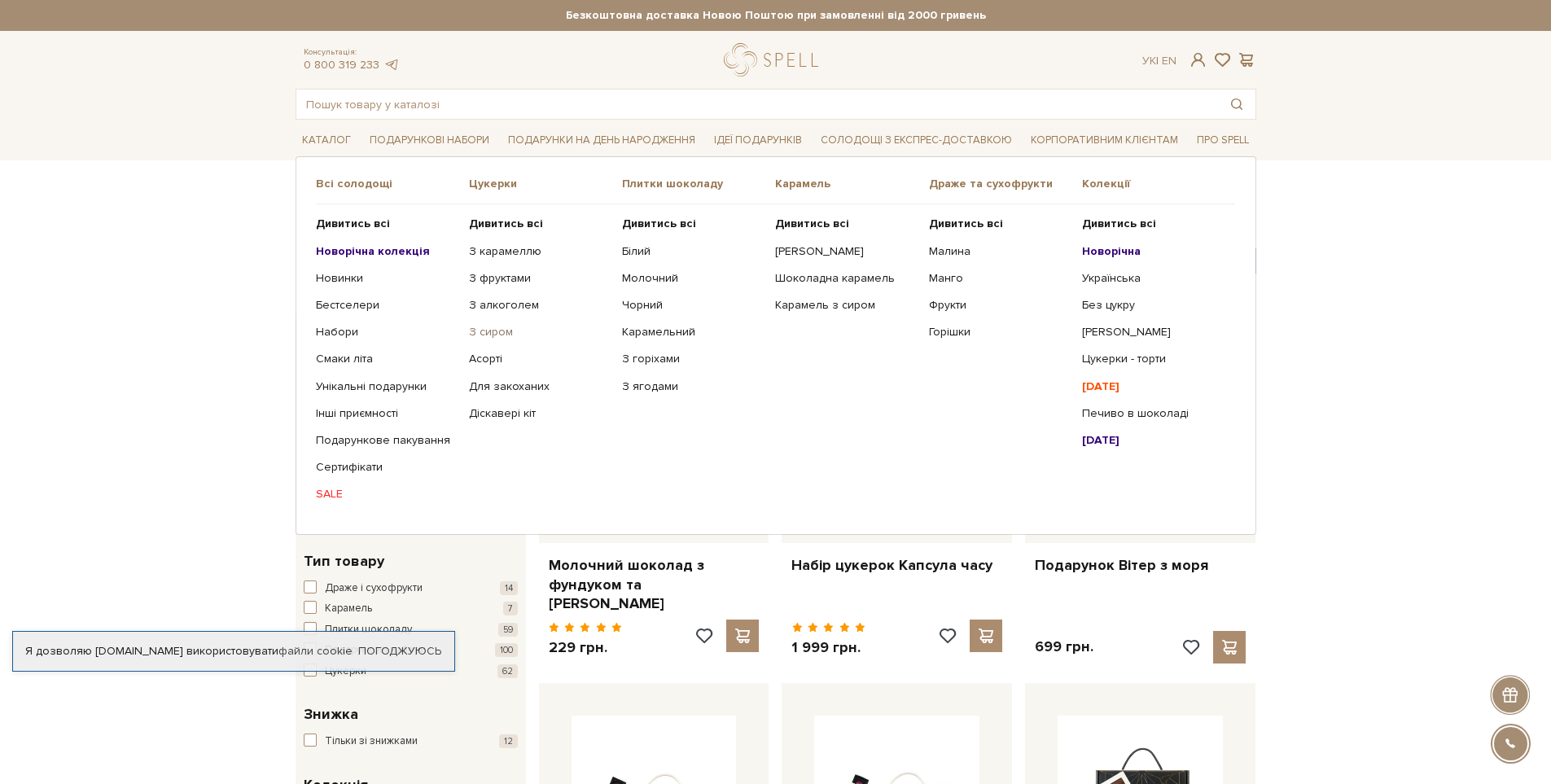
click at [497, 327] on link "З сиром" at bounding box center [540, 332] width 141 height 15
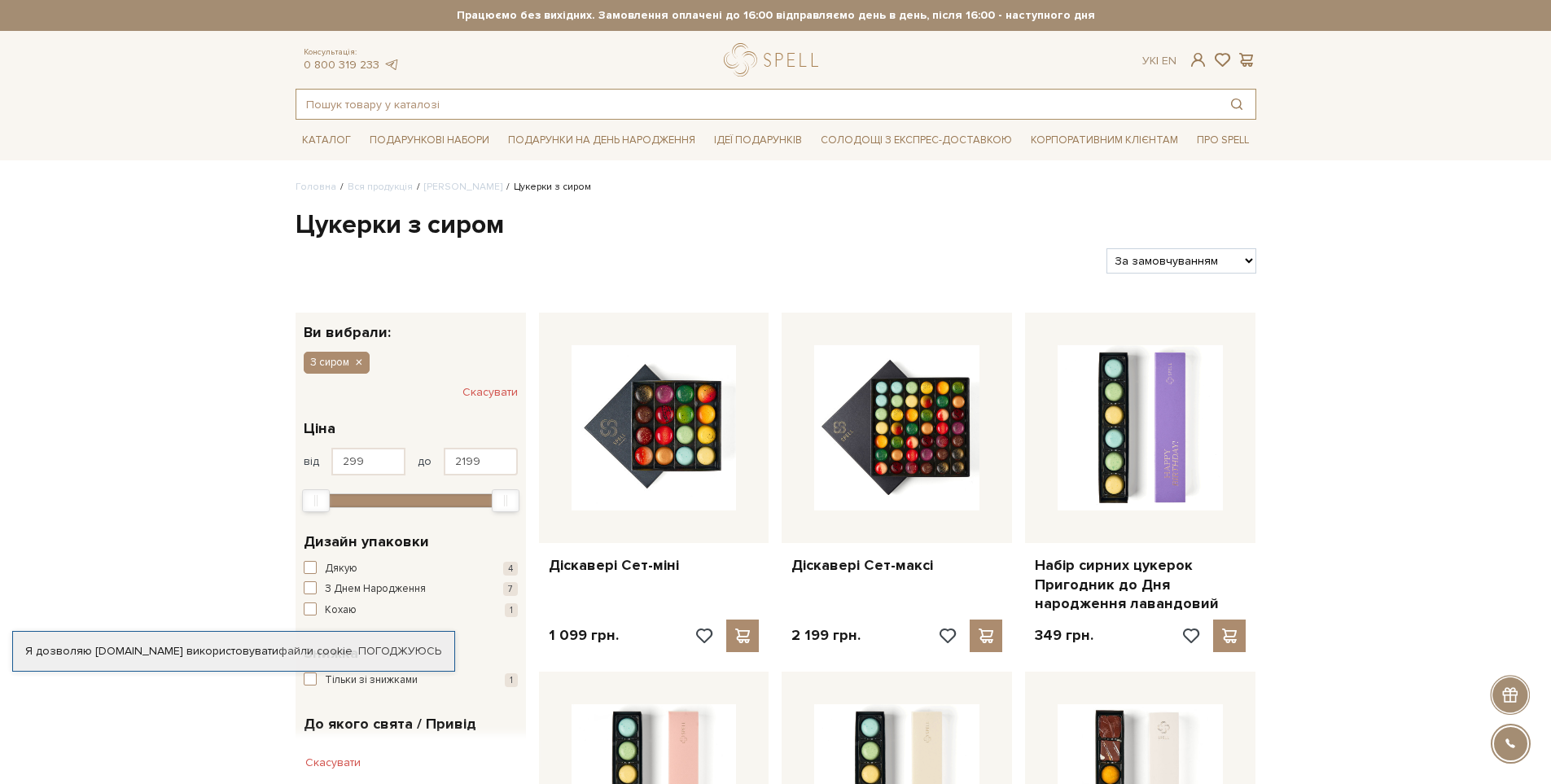
click at [579, 106] on input "text" at bounding box center [758, 104] width 922 height 29
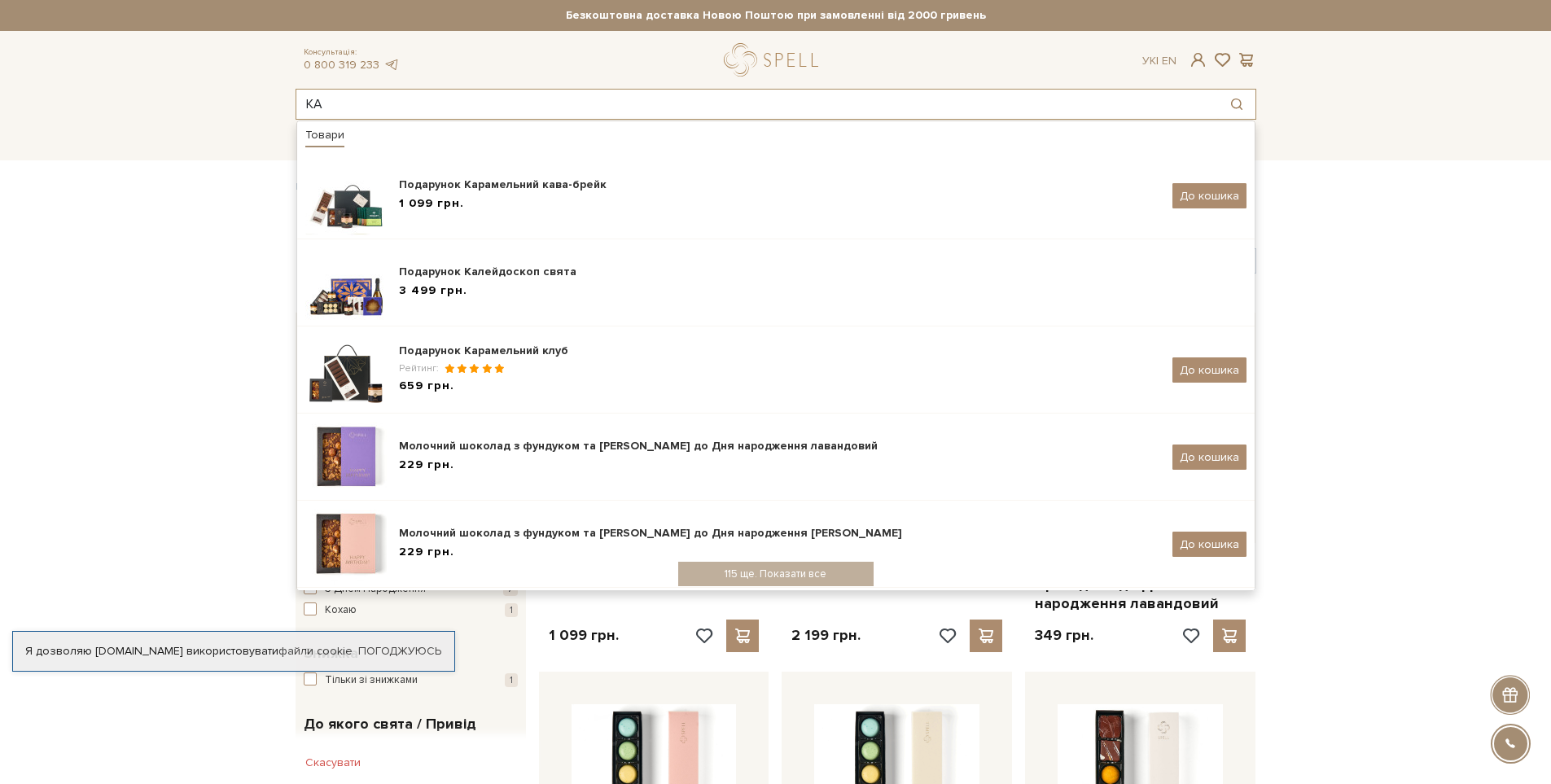
type input "КА"
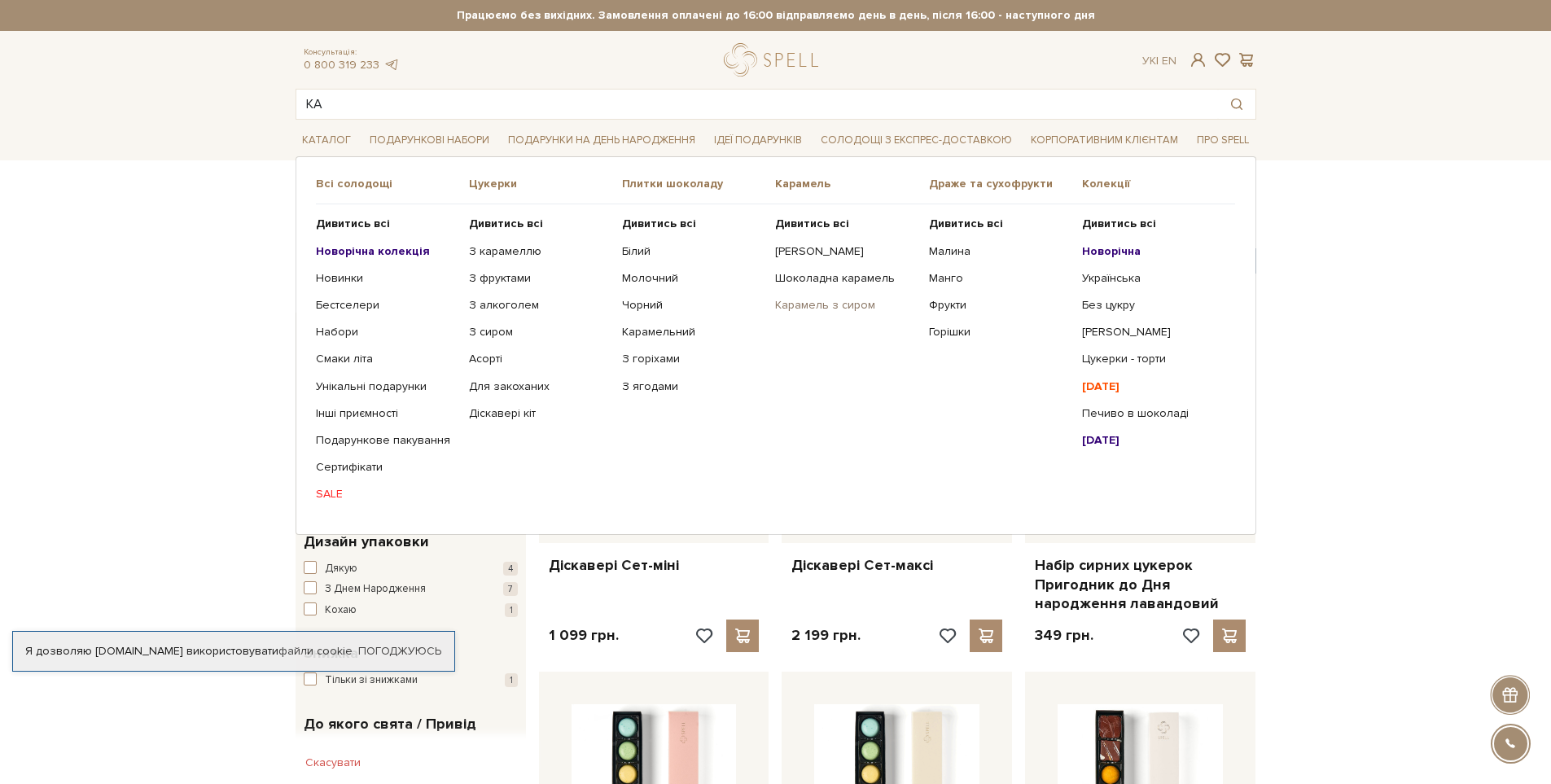
click at [821, 300] on link "Карамель з сиром" at bounding box center [846, 306] width 141 height 15
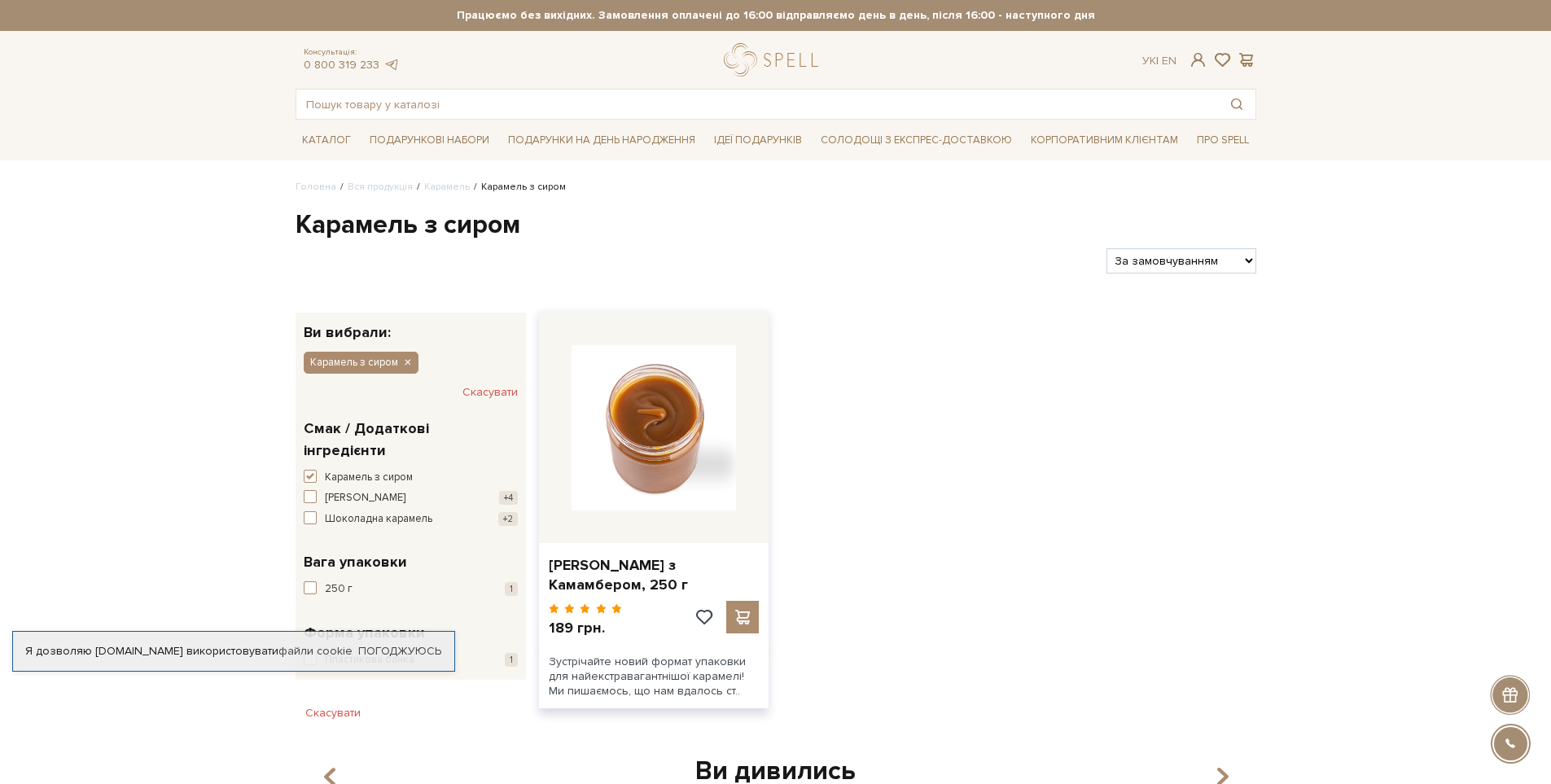
click at [690, 433] on img at bounding box center [654, 427] width 165 height 165
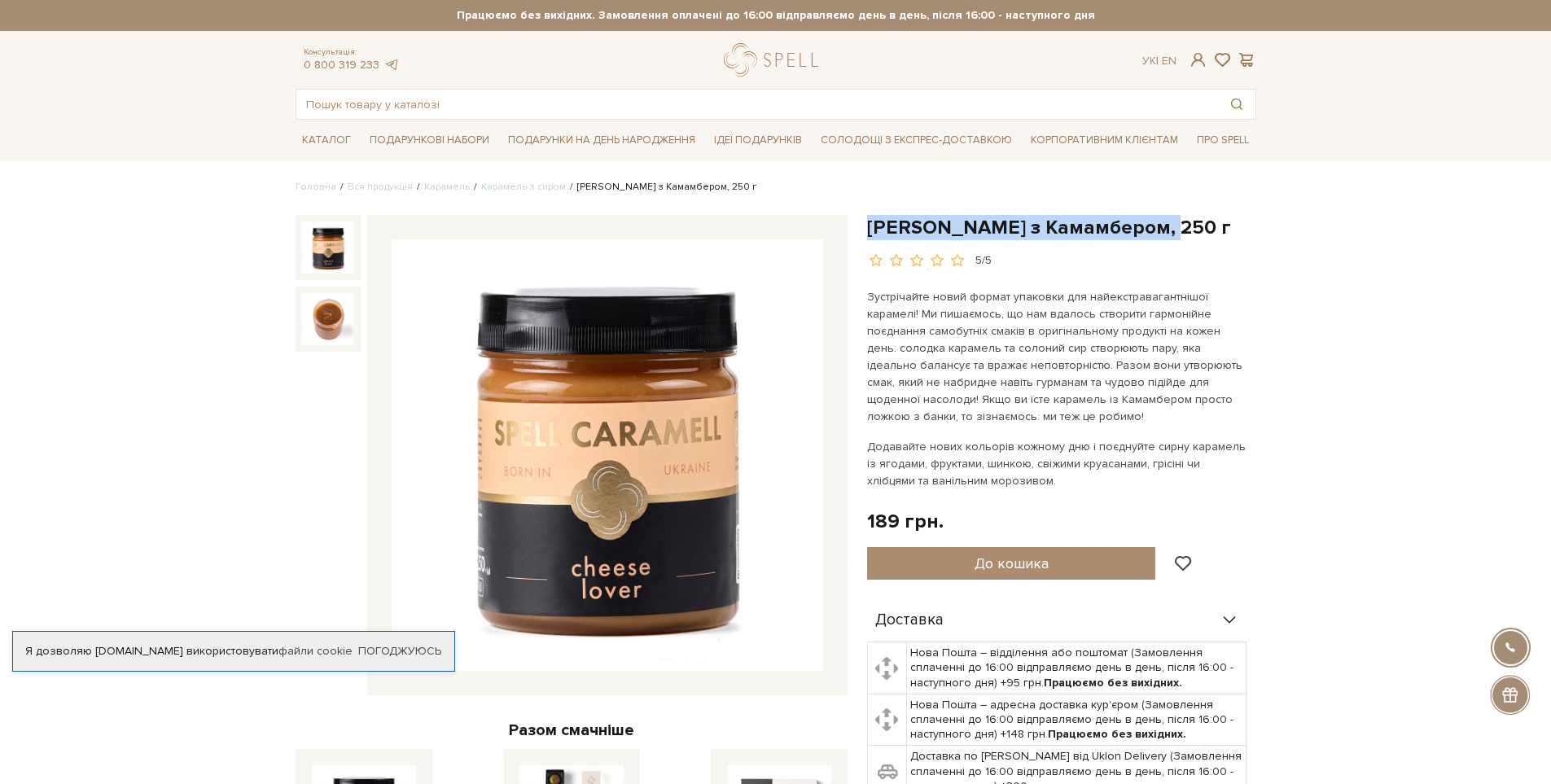
drag, startPoint x: 867, startPoint y: 224, endPoint x: 1209, endPoint y: 216, distance: 342.1
click at [1209, 216] on h1 "[PERSON_NAME] з Камамбером, 250 г" at bounding box center [1062, 227] width 390 height 25
copy h1 "[PERSON_NAME] з Камамбером, 250 г"
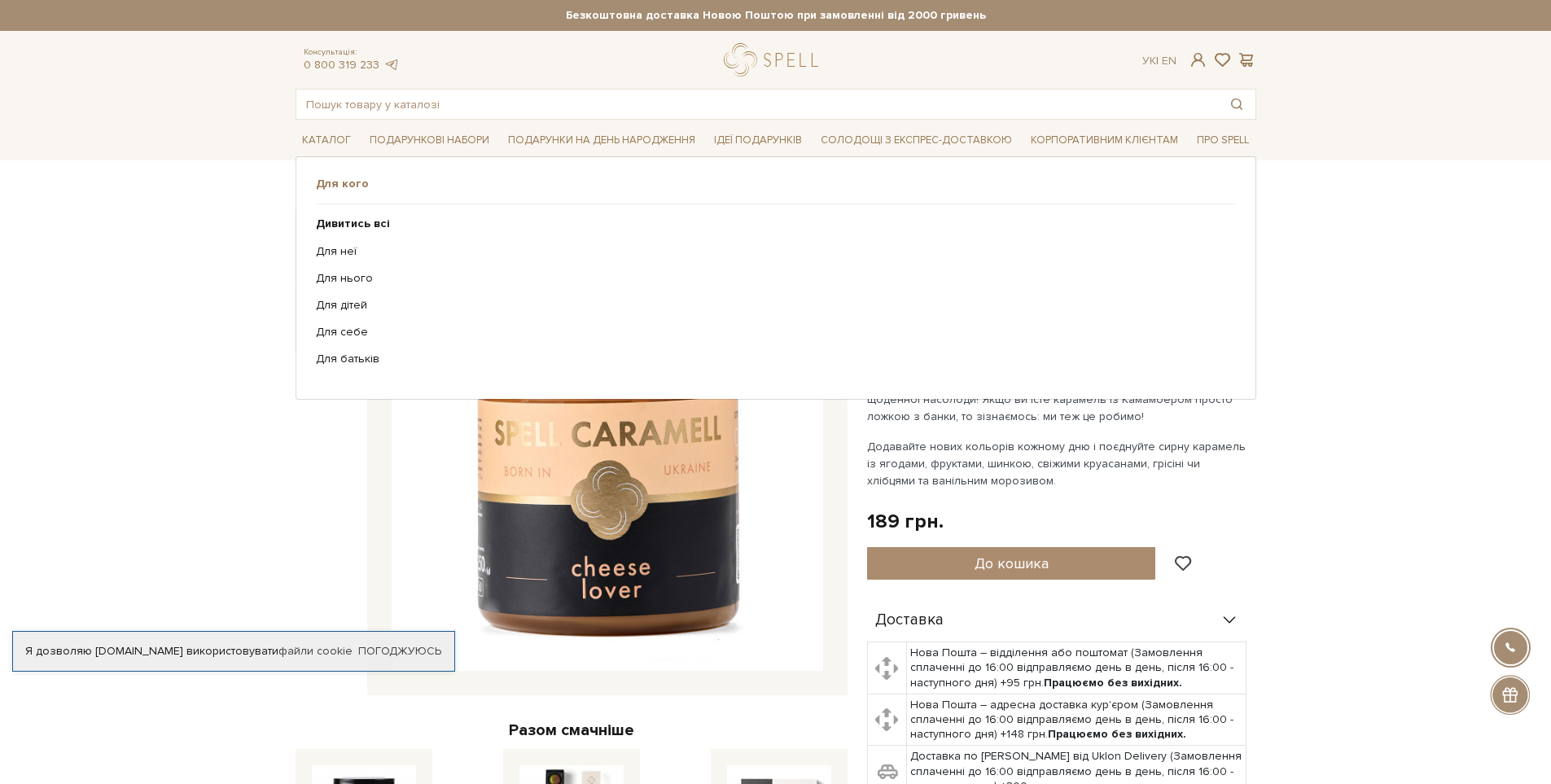
drag, startPoint x: 633, startPoint y: 327, endPoint x: 557, endPoint y: 501, distance: 189.9
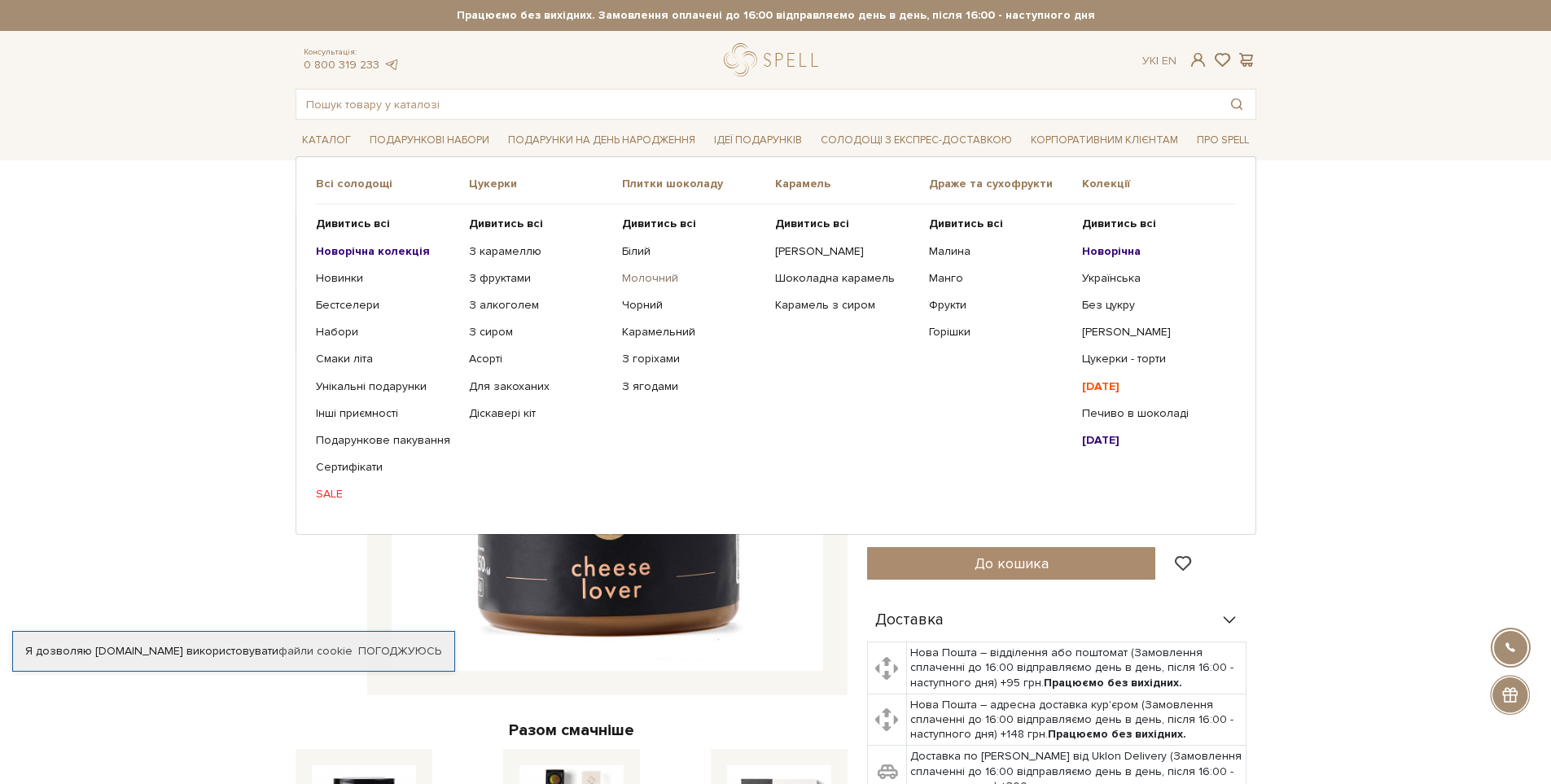
click at [648, 276] on link "Молочний" at bounding box center [692, 278] width 141 height 15
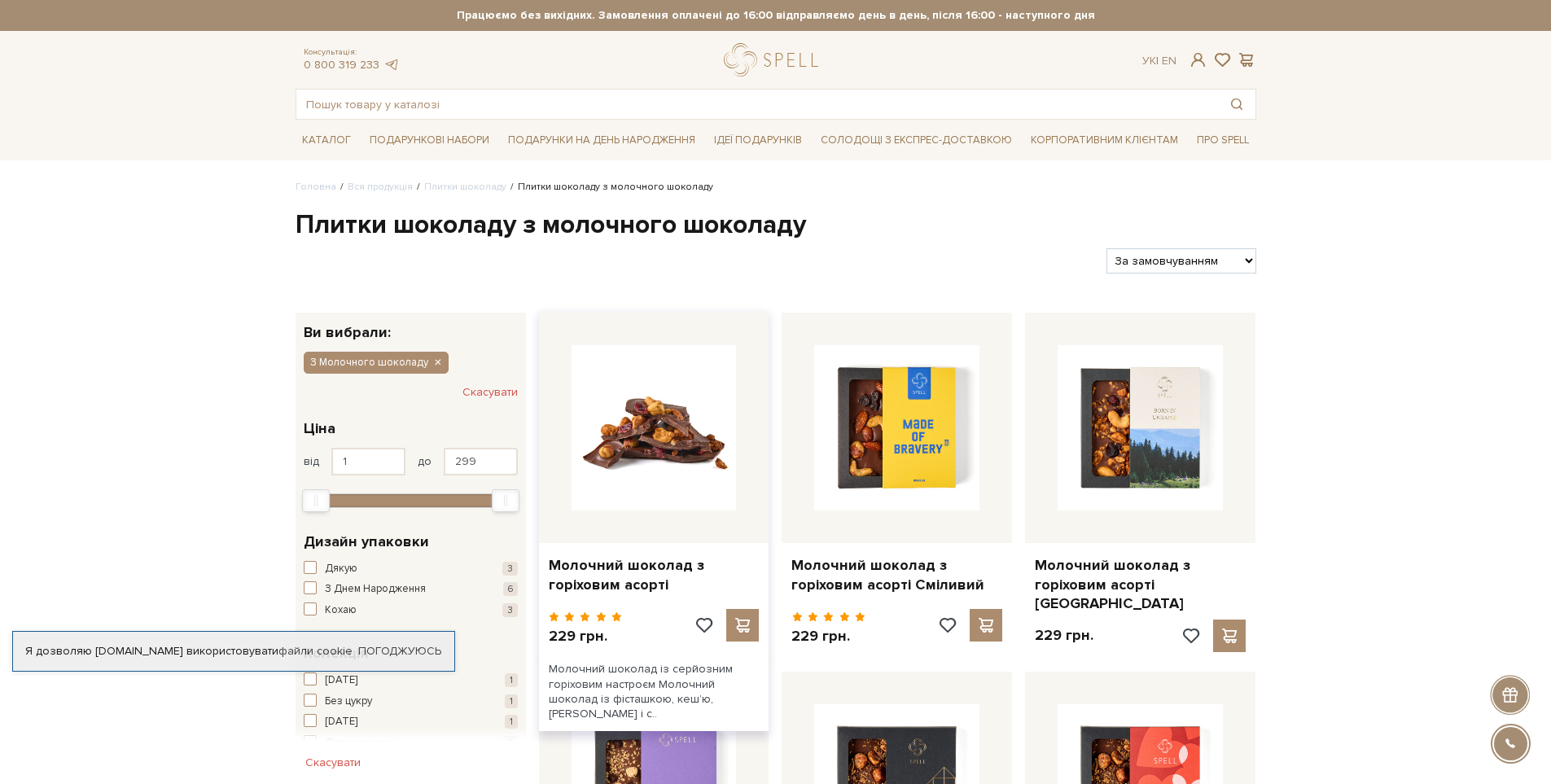
click at [676, 398] on img at bounding box center [654, 427] width 165 height 165
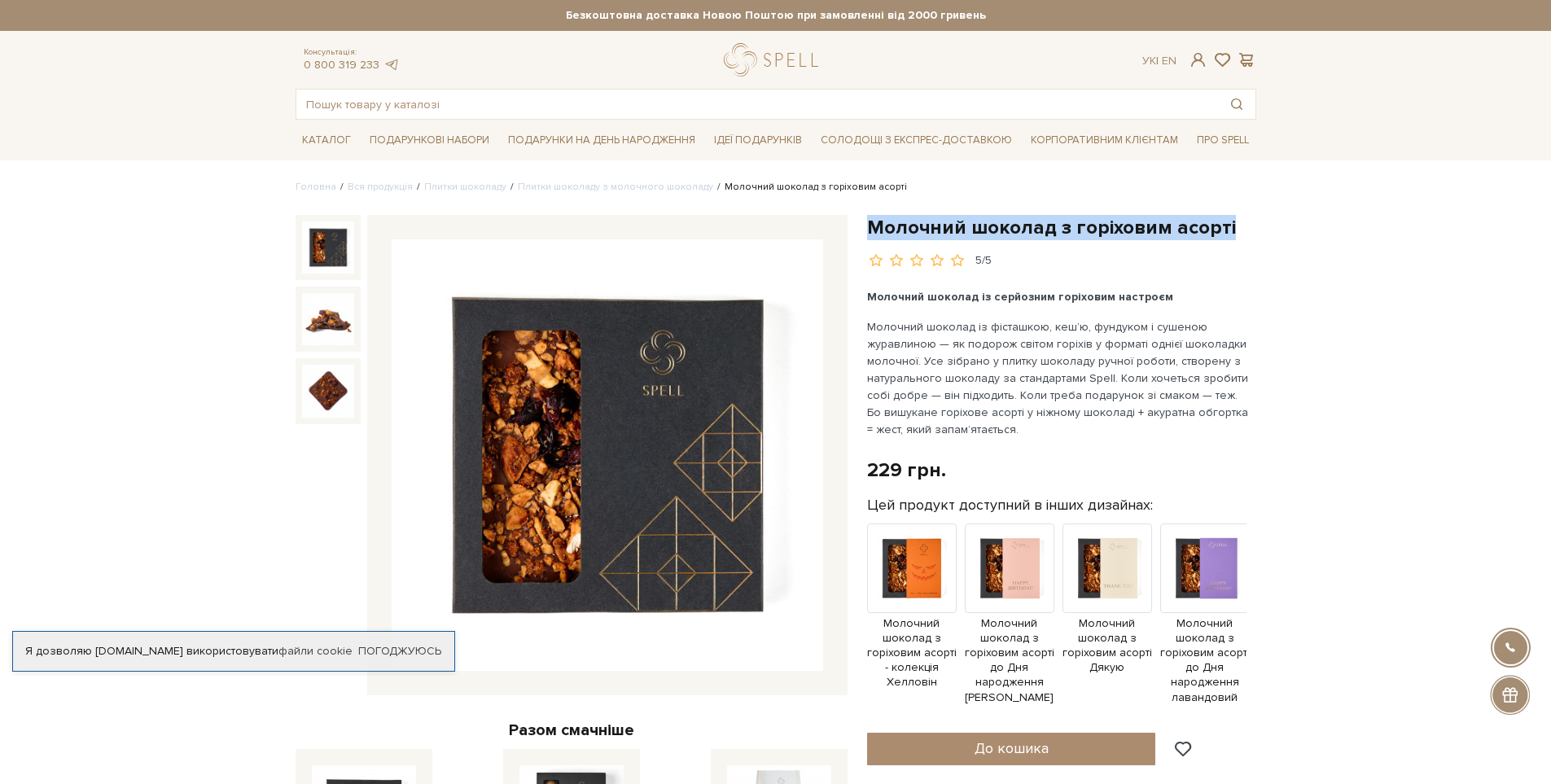
drag, startPoint x: 866, startPoint y: 226, endPoint x: 1261, endPoint y: 234, distance: 395.1
click at [1261, 234] on div "Молочний шоколад з горіховим асорті 5/5 Молочний шоколад із серйозним горіховим…" at bounding box center [1061, 697] width 409 height 965
copy h1 "Молочний шоколад з горіховим асорті"
